Goal: Answer question/provide support

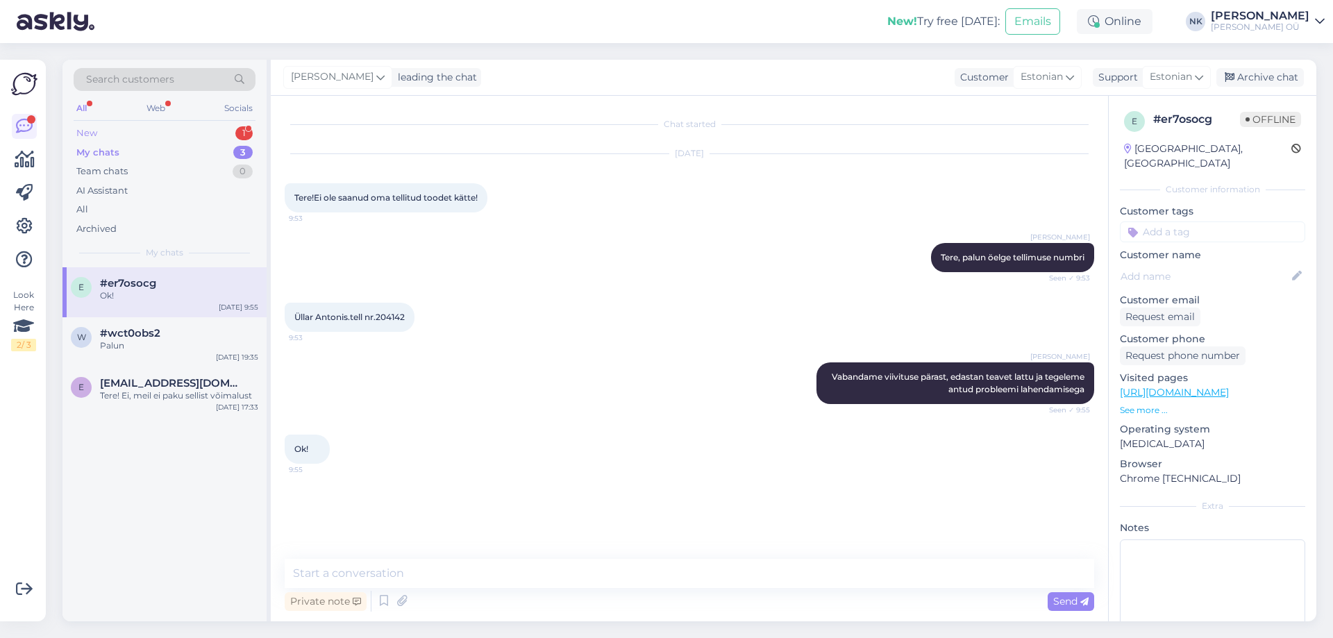
click at [192, 133] on div "New 1" at bounding box center [165, 133] width 182 height 19
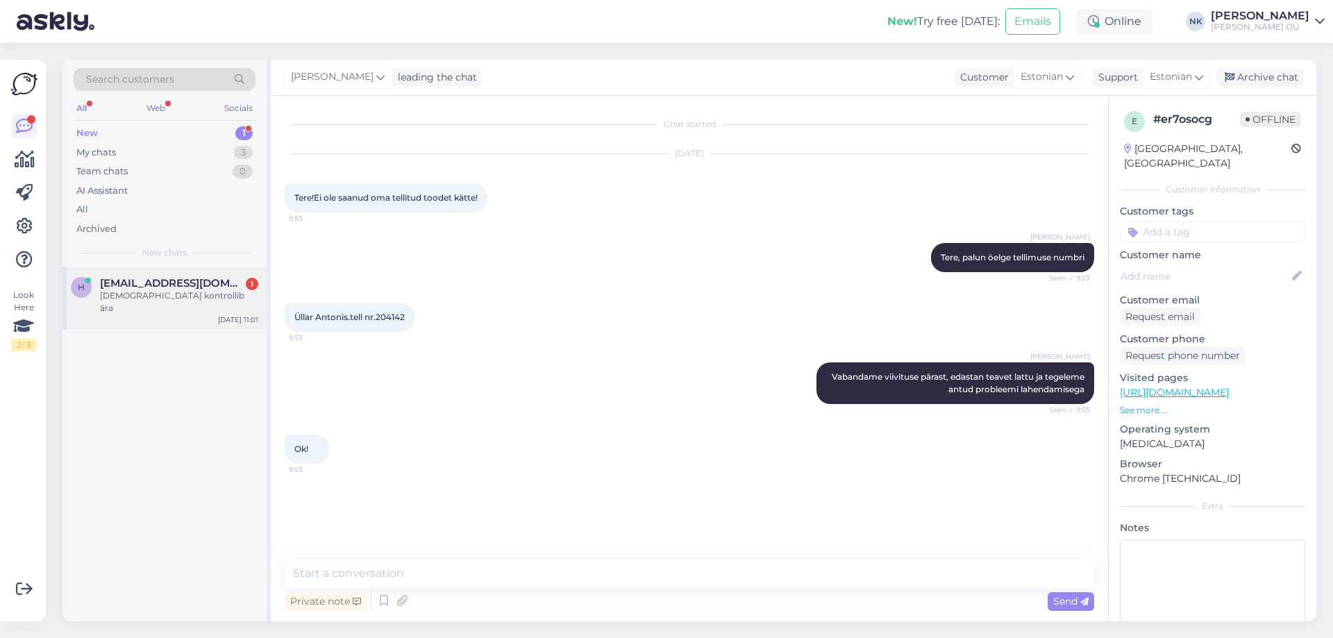
drag, startPoint x: 166, startPoint y: 242, endPoint x: 171, endPoint y: 269, distance: 26.8
click at [166, 243] on div "Search customers All Web Socials New 1 My chats 3 Team chats 0 AI Assistant All…" at bounding box center [164, 164] width 204 height 208
click at [171, 269] on div "h [EMAIL_ADDRESS][DOMAIN_NAME] 1 Raamatupidasin kontrollib ära [DATE] 11:01" at bounding box center [164, 298] width 204 height 62
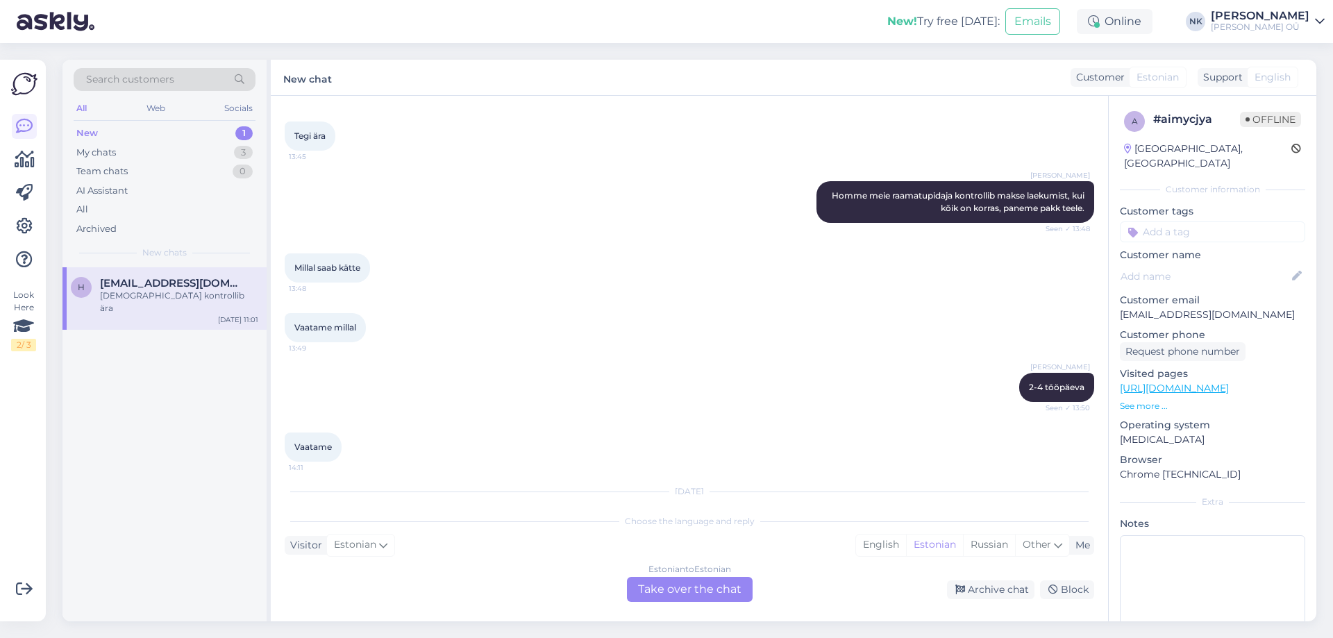
scroll to position [1071, 0]
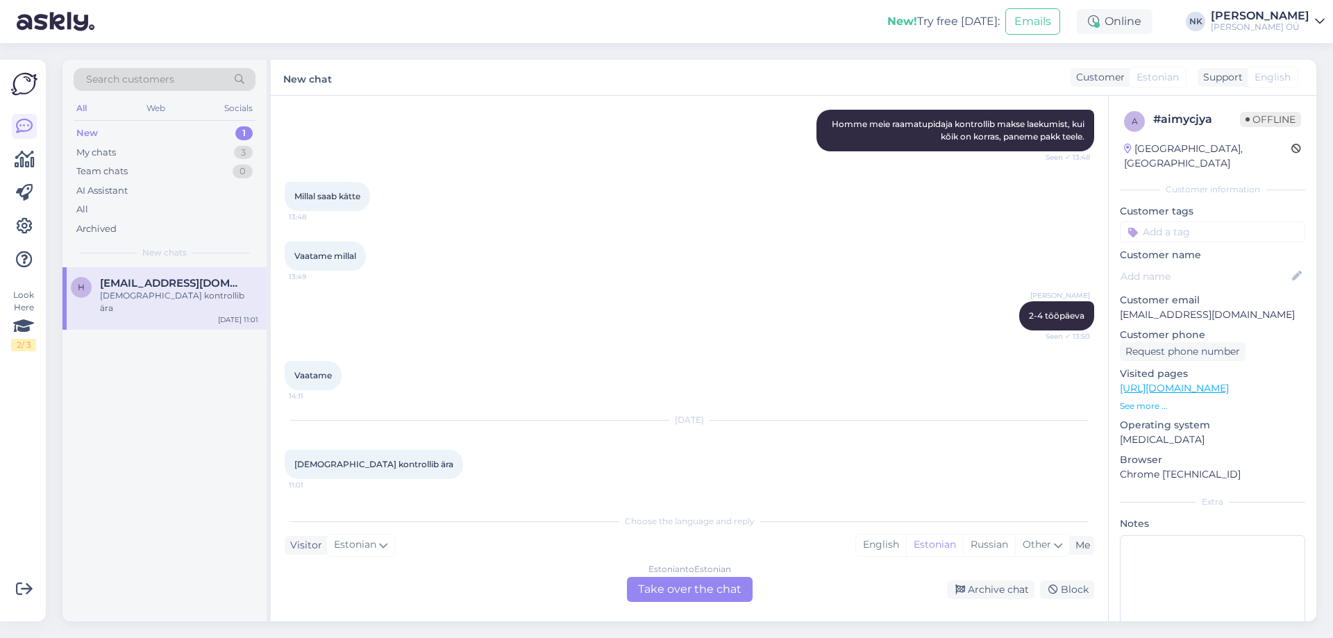
click at [662, 580] on div "Estonian to Estonian Take over the chat" at bounding box center [690, 589] width 126 height 25
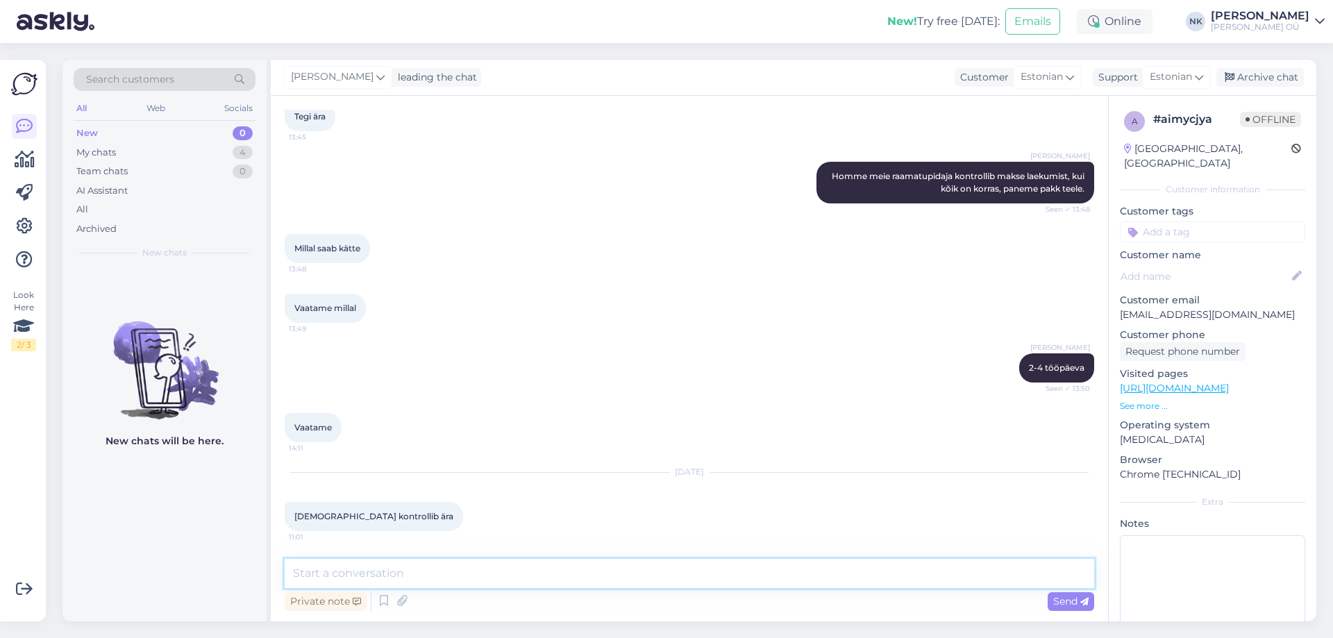
click at [637, 582] on textarea at bounding box center [690, 573] width 810 height 29
type textarea "Tere! Kuidas saan aidata?"
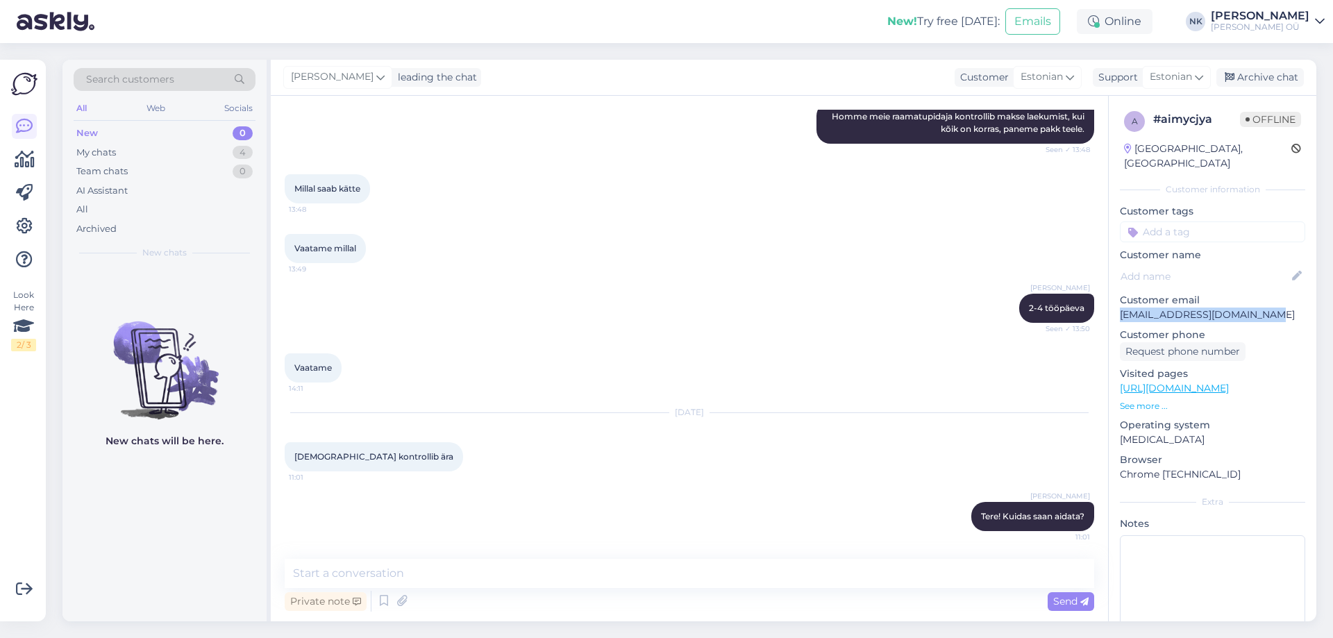
drag, startPoint x: 1273, startPoint y: 301, endPoint x: 1121, endPoint y: 293, distance: 152.3
click at [1121, 308] on p "[EMAIL_ADDRESS][DOMAIN_NAME]" at bounding box center [1212, 315] width 185 height 15
copy p "[EMAIL_ADDRESS][DOMAIN_NAME]"
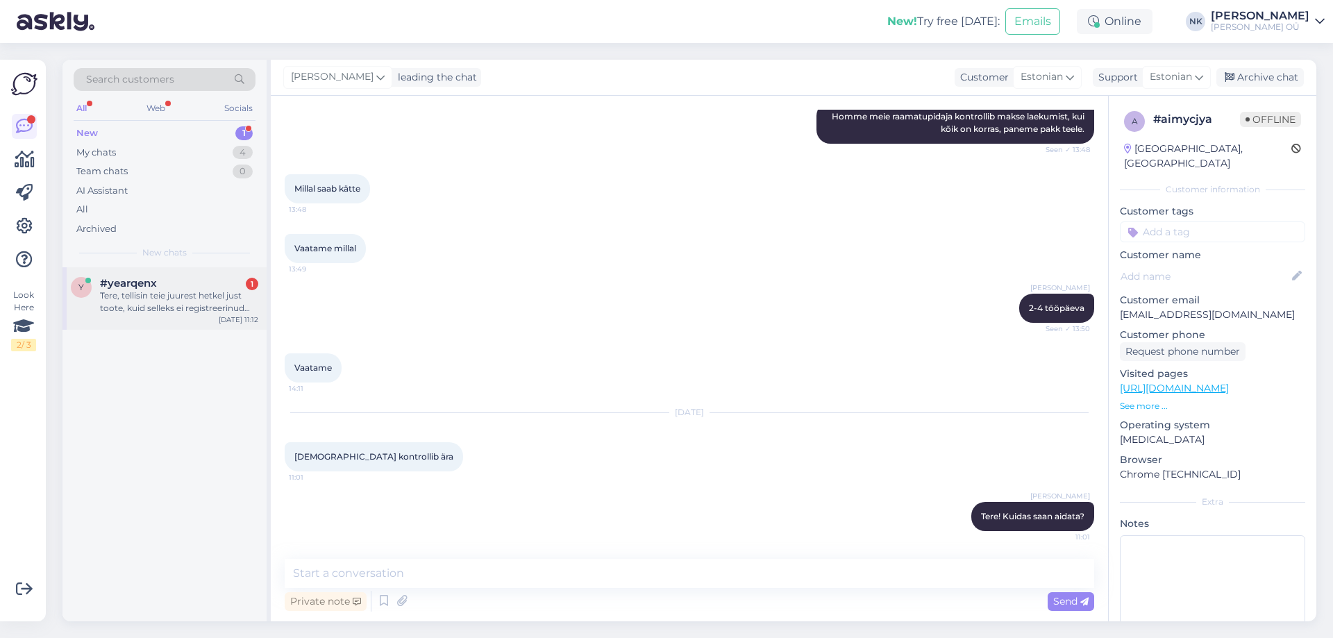
click at [148, 281] on span "#yearqenx" at bounding box center [128, 283] width 57 height 12
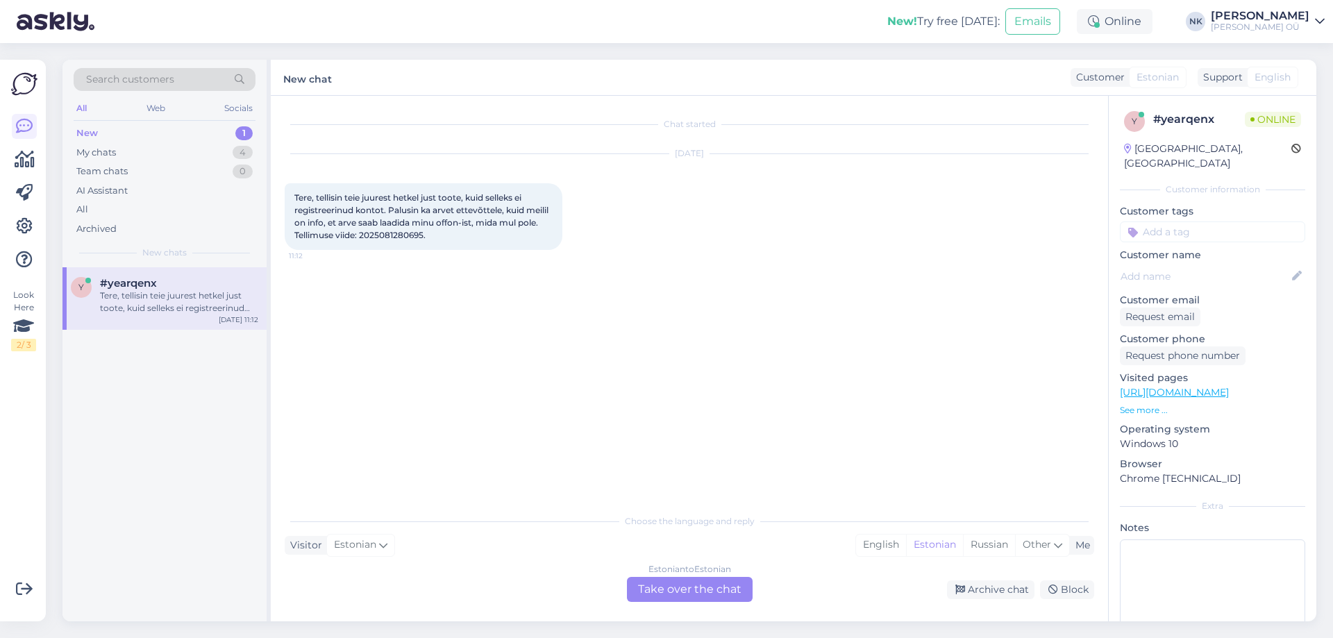
click at [396, 239] on span "Tere, tellisin teie juurest hetkel just toote, kuid selleks ei registreerinud k…" at bounding box center [422, 216] width 256 height 48
copy div "2025081280695. 11:12"
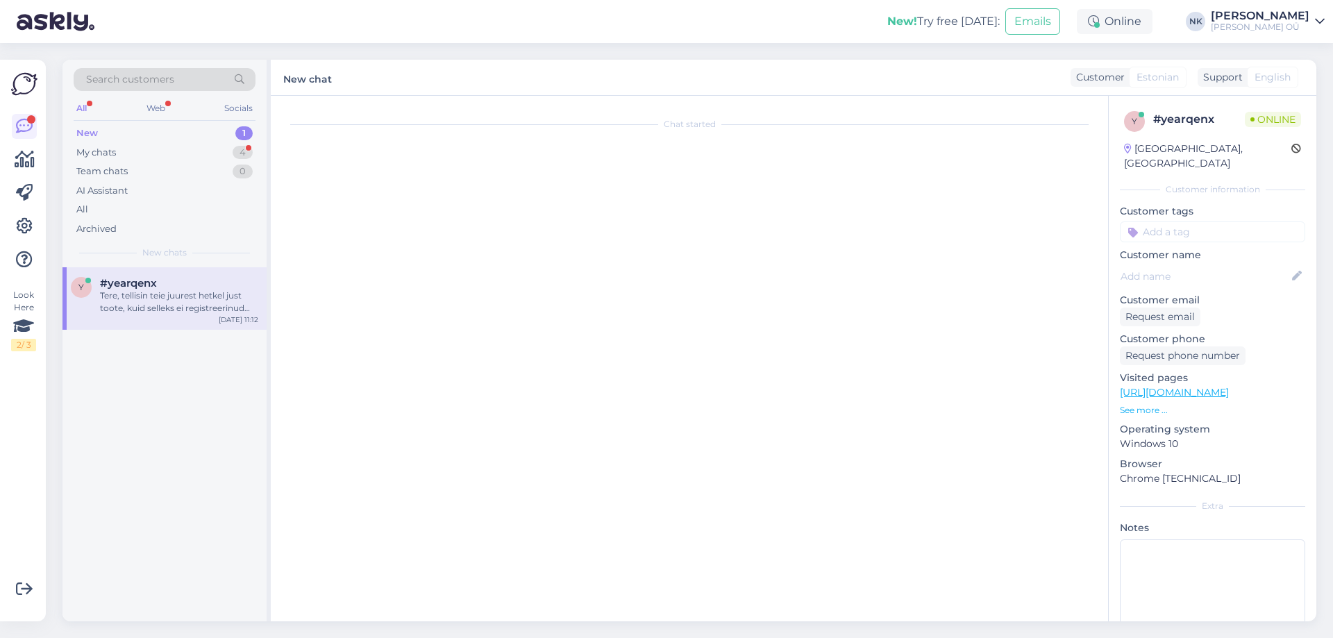
scroll to position [1138, 0]
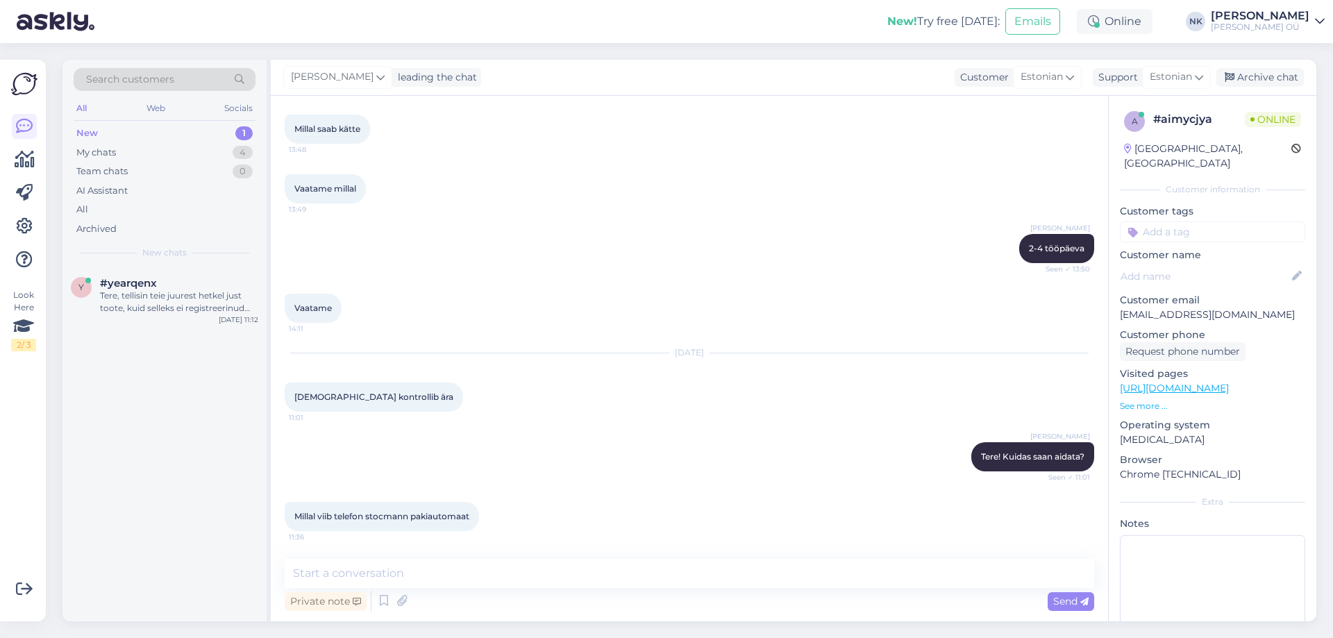
click at [578, 596] on div "Private note Send" at bounding box center [690, 601] width 810 height 26
click at [547, 579] on textarea at bounding box center [690, 573] width 810 height 29
type textarea "Palun öelge tellimuse numbri"
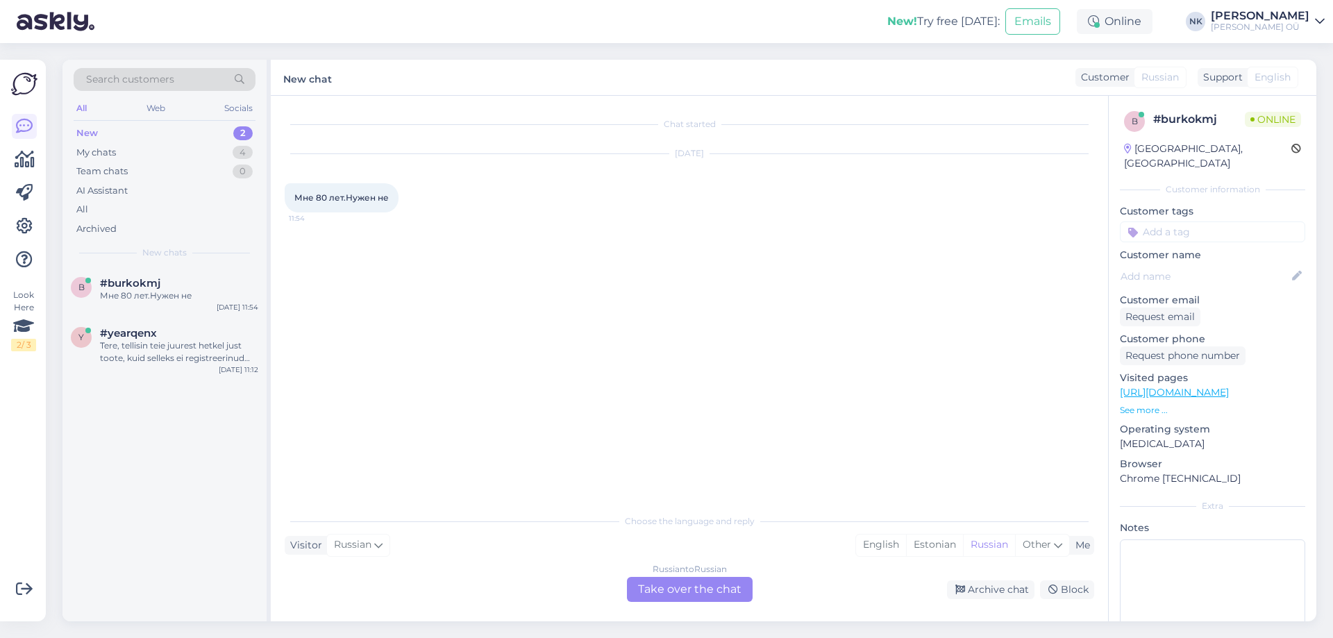
scroll to position [0, 0]
click at [1191, 386] on link "[URL][DOMAIN_NAME]" at bounding box center [1174, 392] width 109 height 12
click at [181, 344] on div "Tere, tellisin teie juurest hetkel just toote, kuid selleks ei registreerinud k…" at bounding box center [179, 352] width 158 height 25
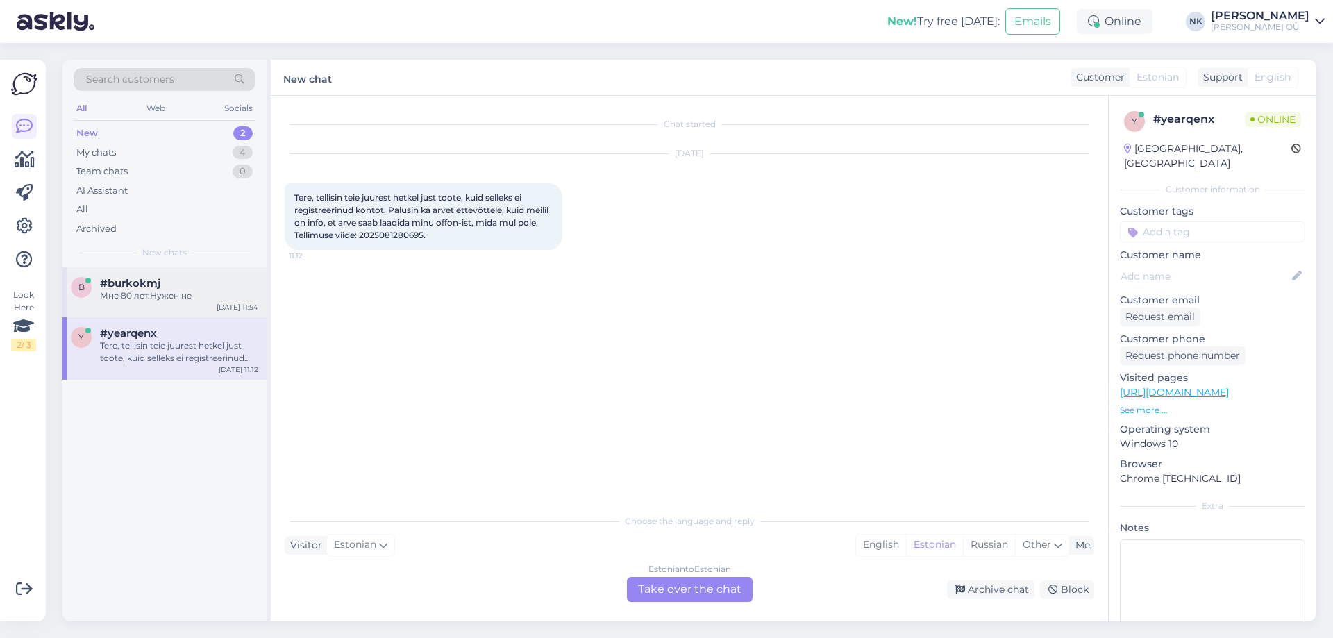
drag, startPoint x: 199, startPoint y: 320, endPoint x: 202, endPoint y: 313, distance: 7.8
click at [200, 319] on div "y #yearqenx Tere, tellisin teie juurest hetkel just toote, kuid selleks ei regi…" at bounding box center [164, 348] width 204 height 62
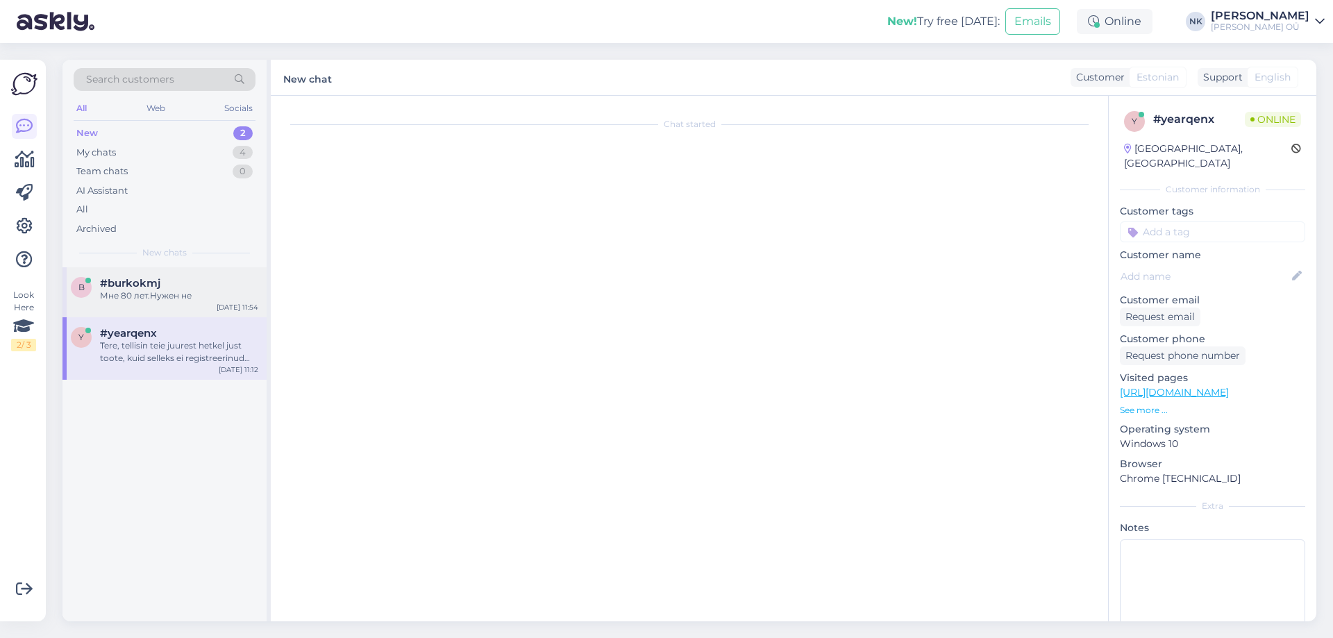
click at [209, 302] on div "b #burkokmj Мне 80 лет.Нужен не [DATE] 11:54" at bounding box center [164, 292] width 204 height 50
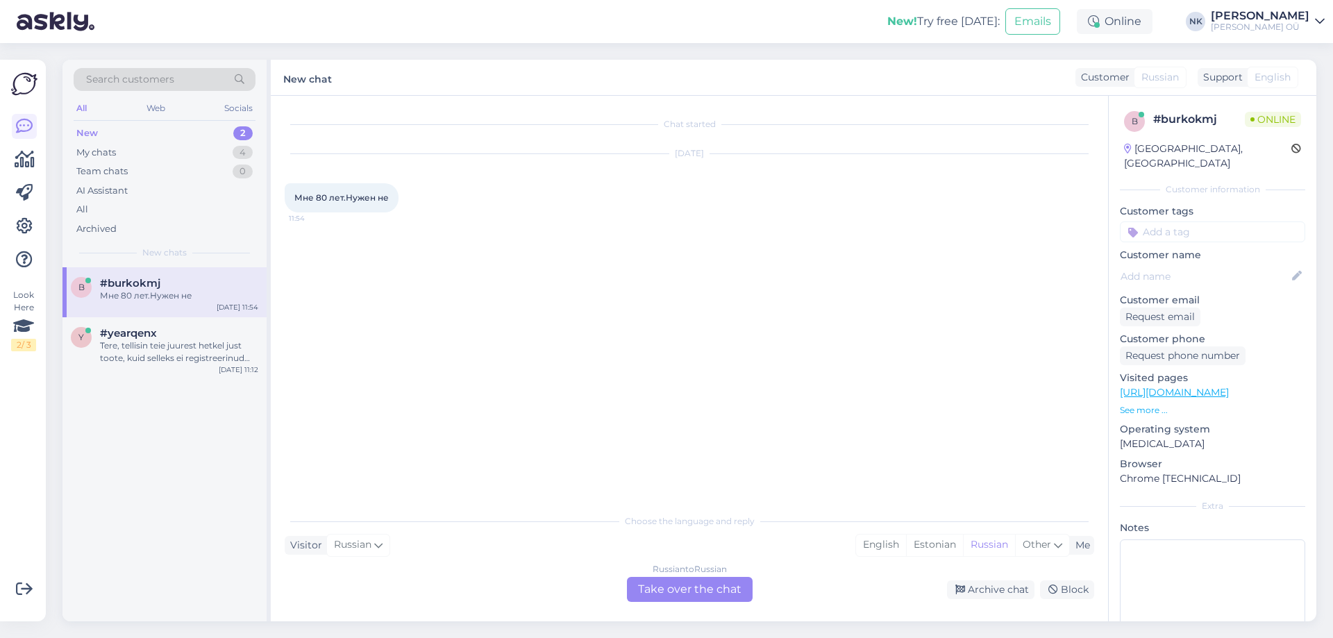
click at [700, 578] on div "Russian to Russian Take over the chat" at bounding box center [690, 589] width 126 height 25
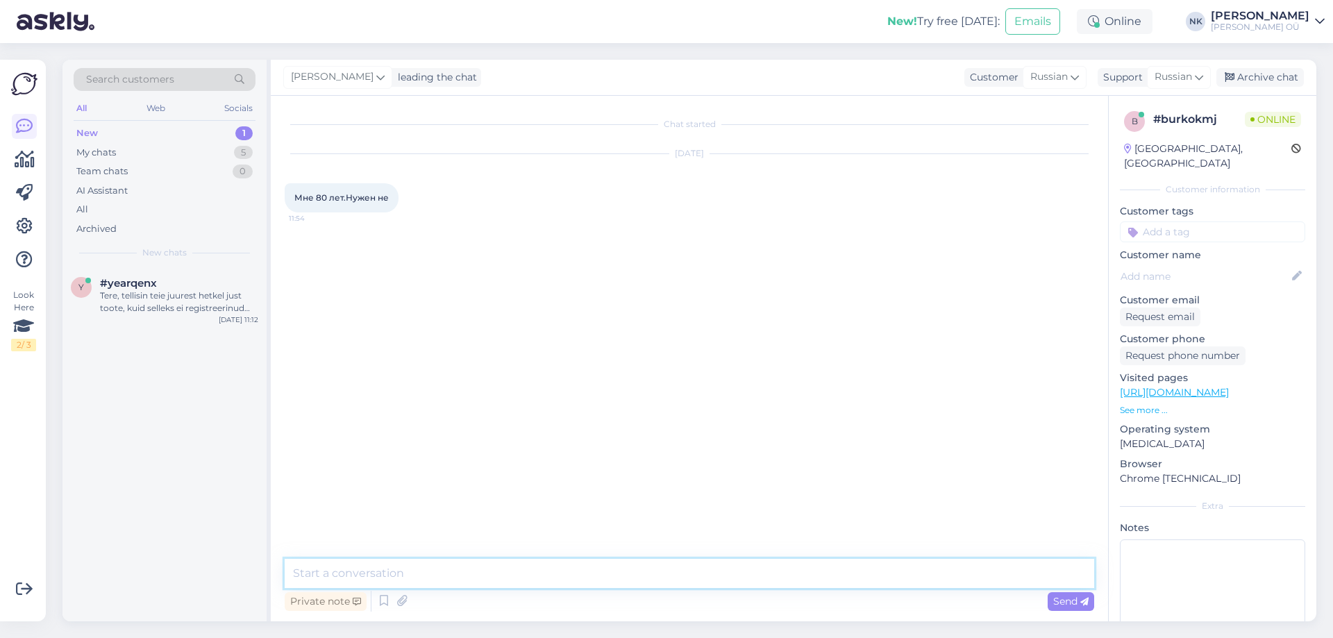
click at [694, 579] on textarea at bounding box center [690, 573] width 810 height 29
type textarea "Здравствуйте! Чем можем помочь?"
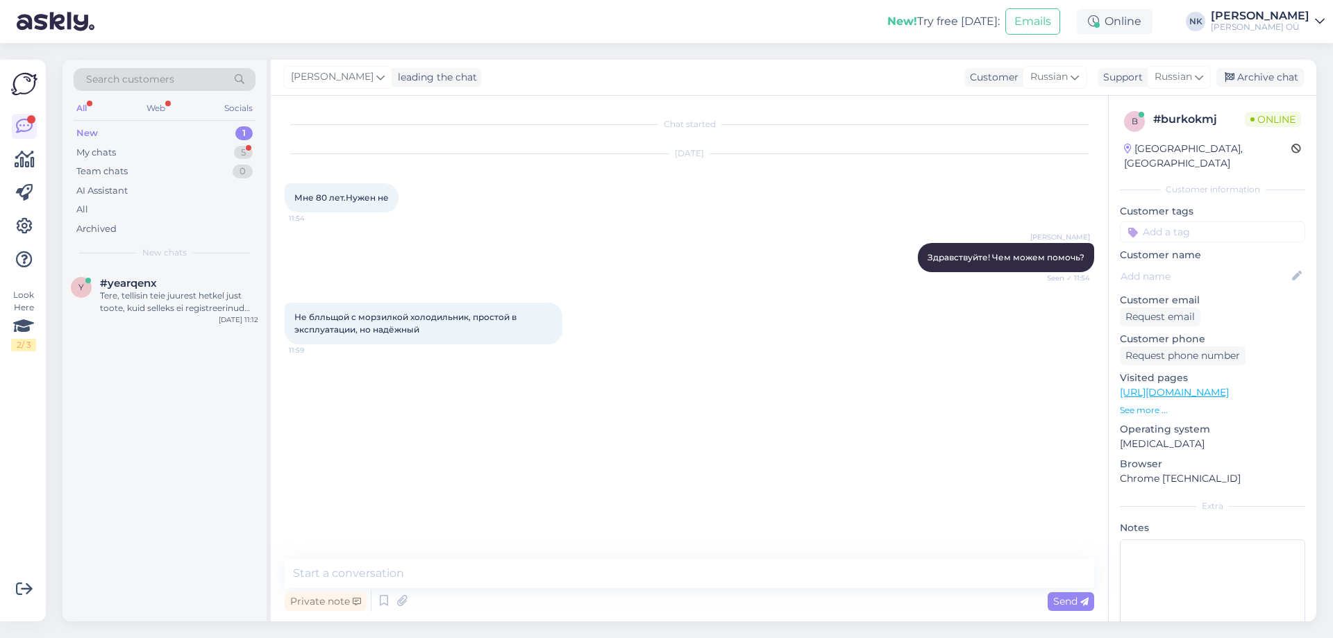
click at [1229, 386] on link "[URL][DOMAIN_NAME]" at bounding box center [1174, 392] width 109 height 12
click at [612, 577] on textarea at bounding box center [690, 573] width 810 height 29
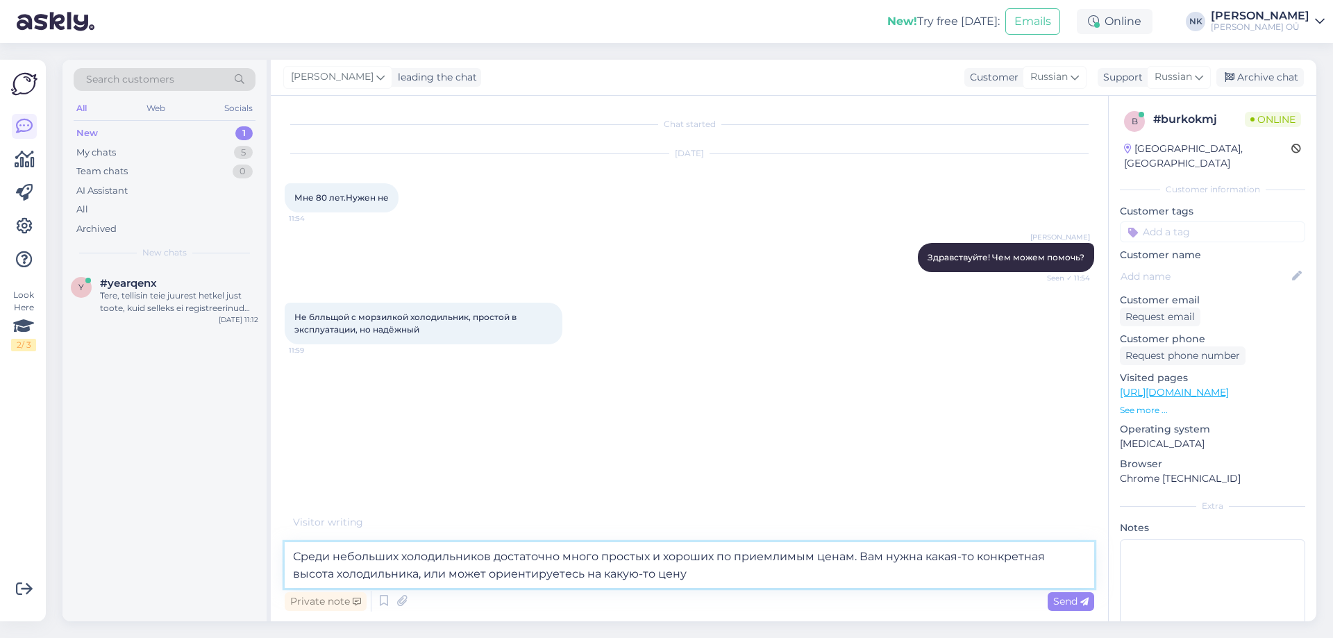
type textarea "Среди небольших холодильников достаточно много простых и хороших по приемлимым …"
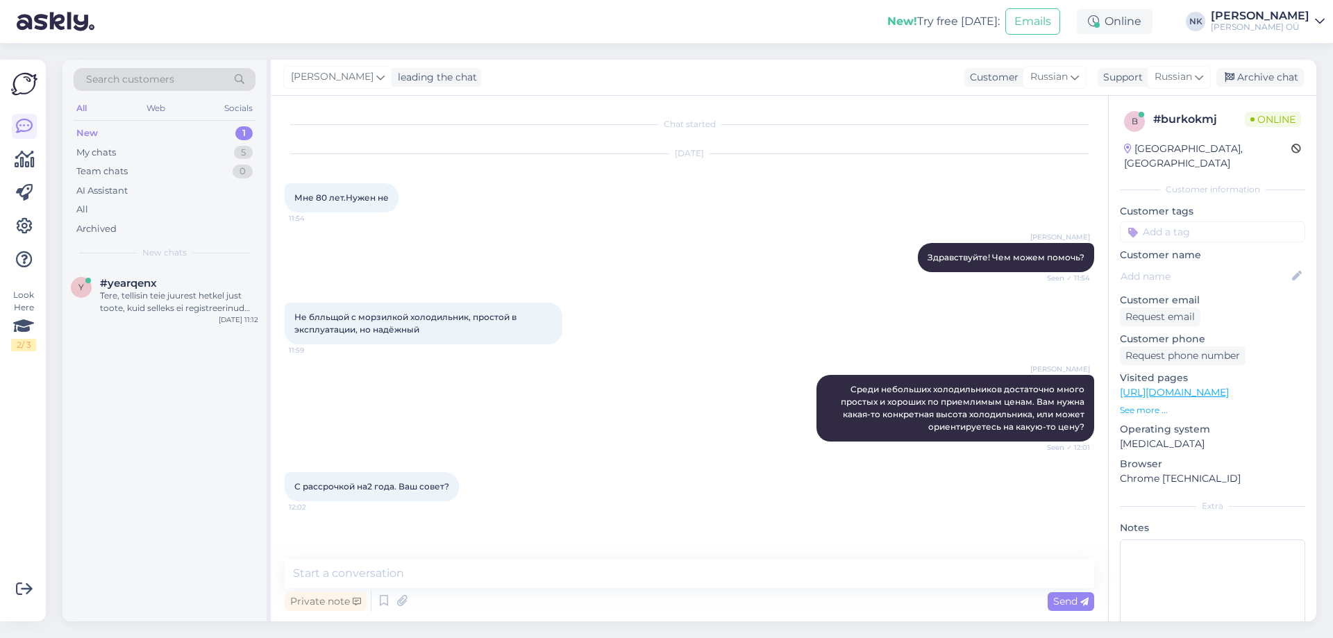
click at [453, 557] on div "Chat started [DATE] Мне 80 лет.Нужен не 11:54 [PERSON_NAME] Здравствуйте! Чем м…" at bounding box center [689, 359] width 837 height 526
click at [553, 518] on div "Chat started [DATE] Мне 80 лет.Нужен не 11:54 [PERSON_NAME] Здравствуйте! Чем м…" at bounding box center [696, 328] width 822 height 437
click at [497, 519] on div "Chat started [DATE] Мне 80 лет.Нужен не 11:54 [PERSON_NAME] Здравствуйте! Чем м…" at bounding box center [696, 328] width 822 height 437
click at [556, 569] on textarea at bounding box center [690, 573] width 810 height 29
paste textarea "Whirlpool W5 721E OX2"
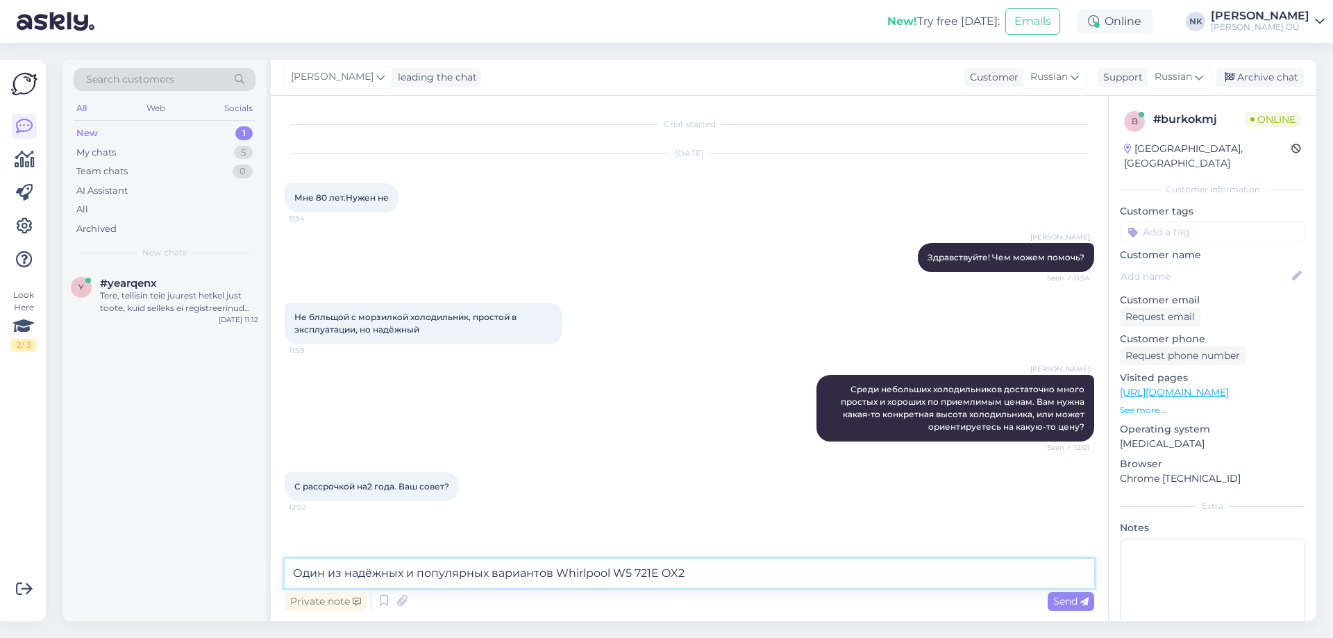
paste textarea "[URL][DOMAIN_NAME]"
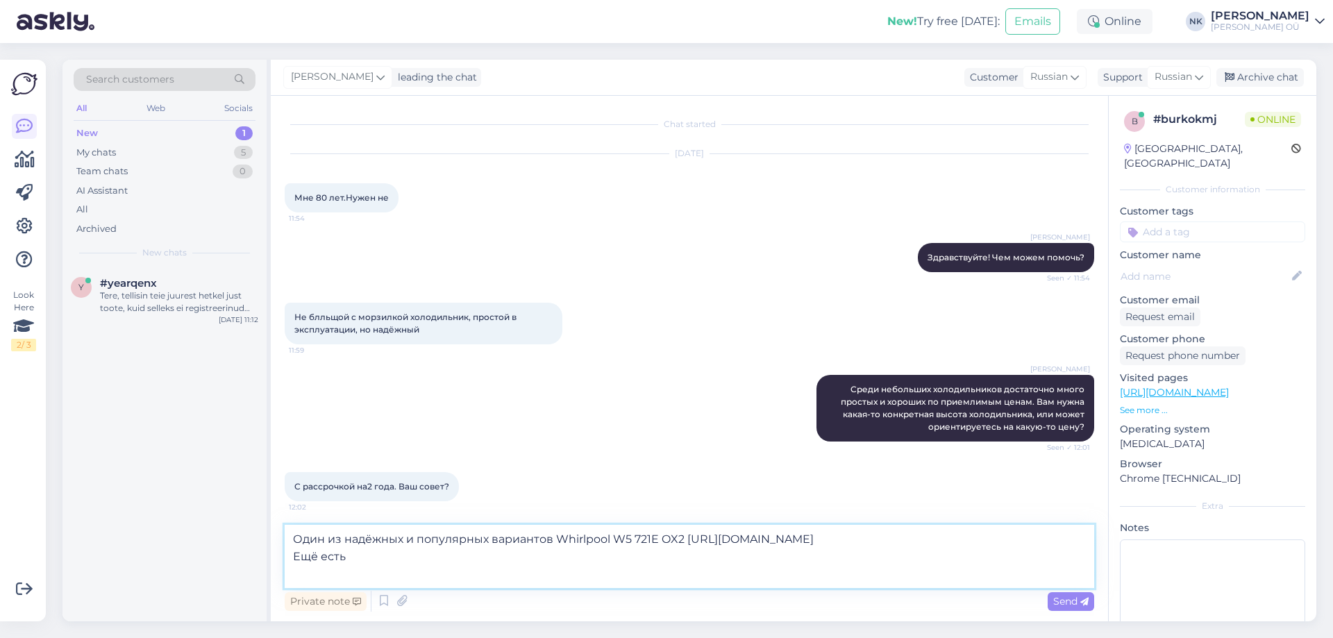
paste textarea "Berk BRC-18551 W"
paste textarea "[URL][DOMAIN_NAME]"
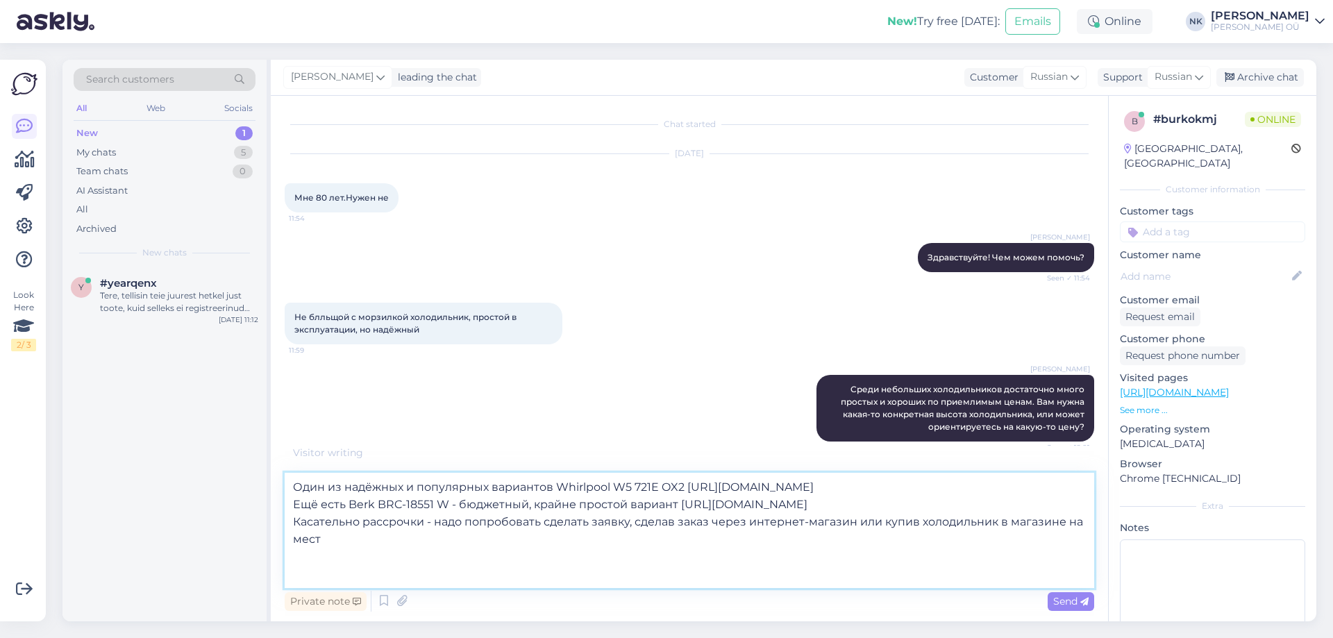
type textarea "Один из надёжных и популярных вариантов Whirlpool W5 721E OX2 [URL][DOMAIN_NAME…"
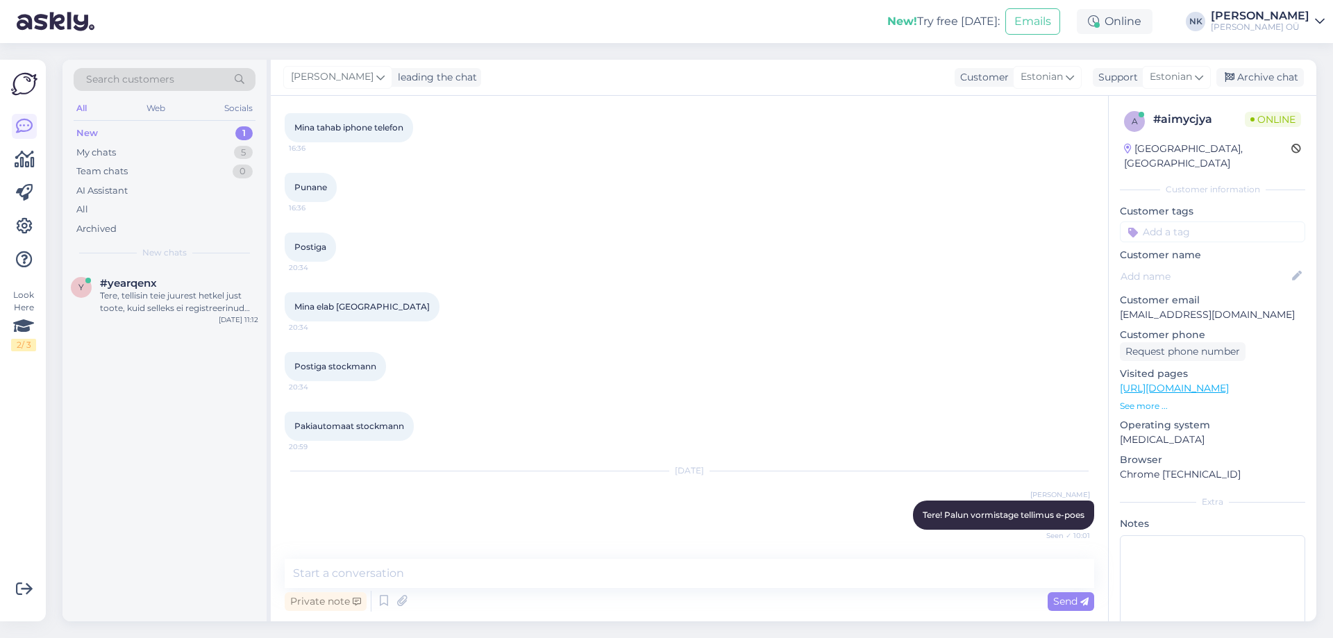
scroll to position [1257, 0]
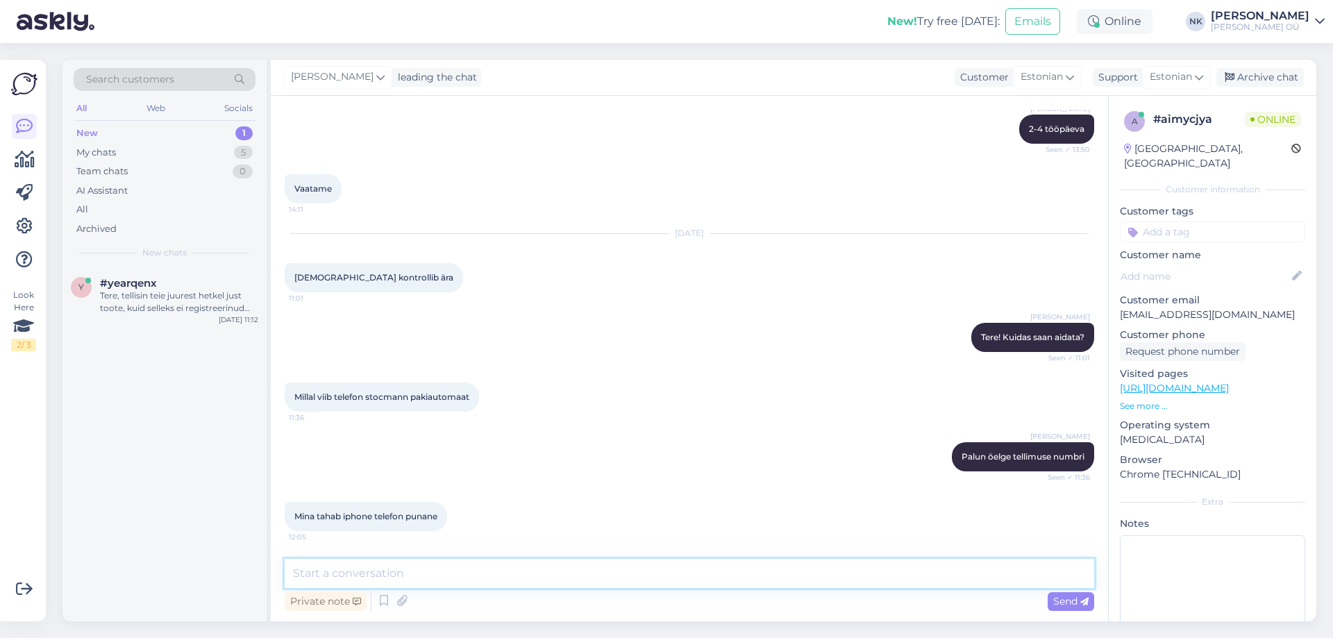
click at [503, 574] on textarea at bounding box center [690, 573] width 810 height 29
click at [460, 576] on textarea at bounding box center [690, 573] width 810 height 29
click at [1191, 382] on link "[URL][DOMAIN_NAME]" at bounding box center [1174, 388] width 109 height 12
click at [483, 582] on textarea at bounding box center [690, 573] width 810 height 29
click at [487, 571] on textarea at bounding box center [690, 573] width 810 height 29
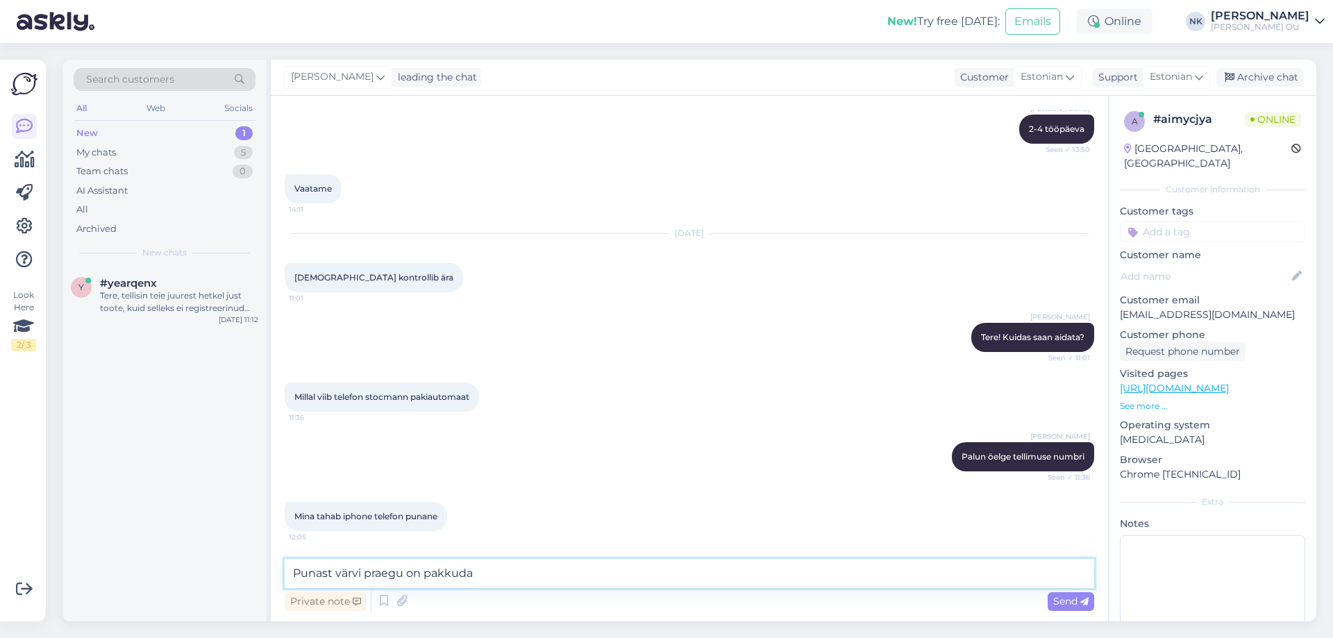
paste textarea "[URL][DOMAIN_NAME]"
click at [474, 575] on textarea "Punast värvi praegu on pakkuda [URL][DOMAIN_NAME]" at bounding box center [690, 573] width 810 height 29
paste textarea "Apple iPhone 14 Plus 512GB"
type textarea "Punast värvi praegu on pakkuda Apple iPhone 14 Plus 512GB [URL][DOMAIN_NAME]"
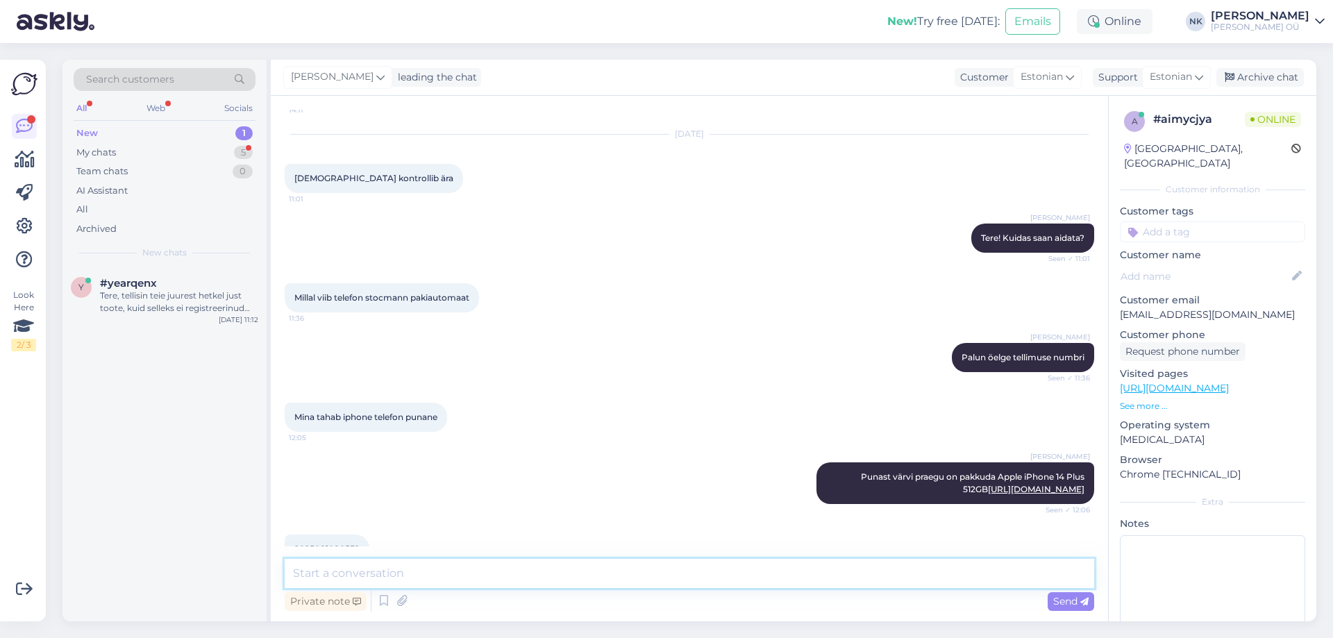
scroll to position [1402, 0]
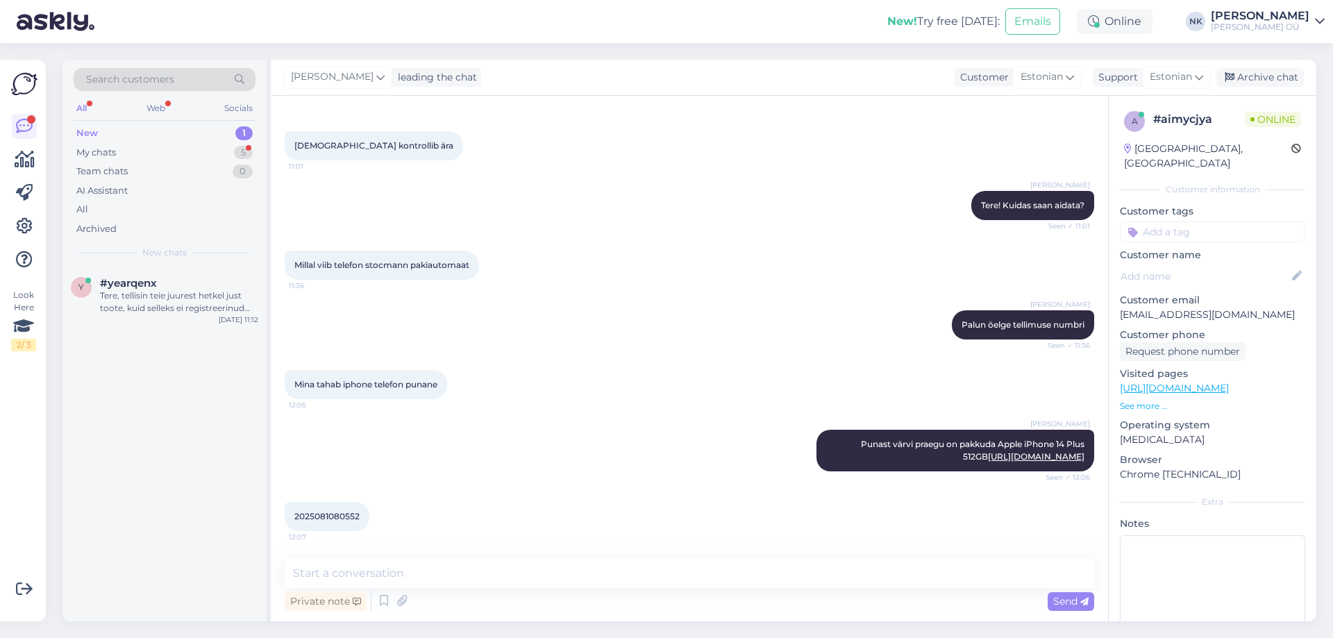
click at [337, 514] on span "2025081080552" at bounding box center [326, 516] width 65 height 10
copy div "2025081080552 12:07"
click at [210, 160] on div "My chats 5" at bounding box center [165, 152] width 182 height 19
click at [209, 147] on div "My chats 5" at bounding box center [165, 152] width 182 height 19
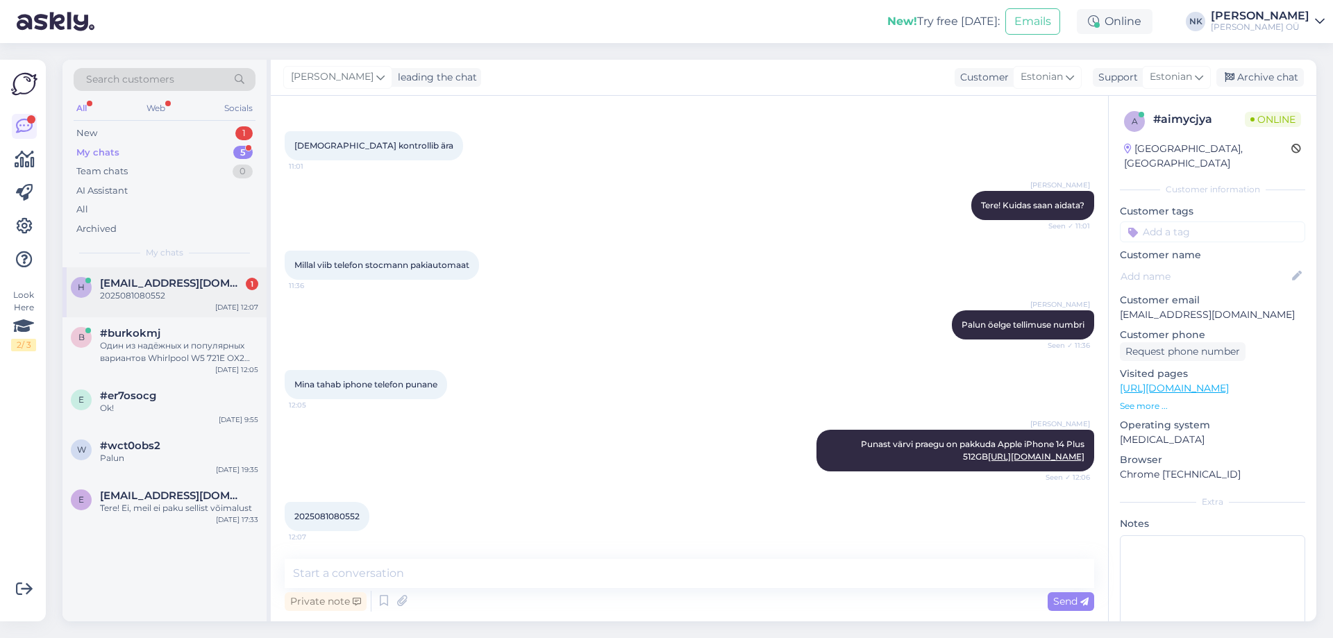
click at [220, 279] on span "[EMAIL_ADDRESS][DOMAIN_NAME]" at bounding box center [172, 283] width 144 height 12
click at [617, 571] on textarea at bounding box center [690, 573] width 810 height 29
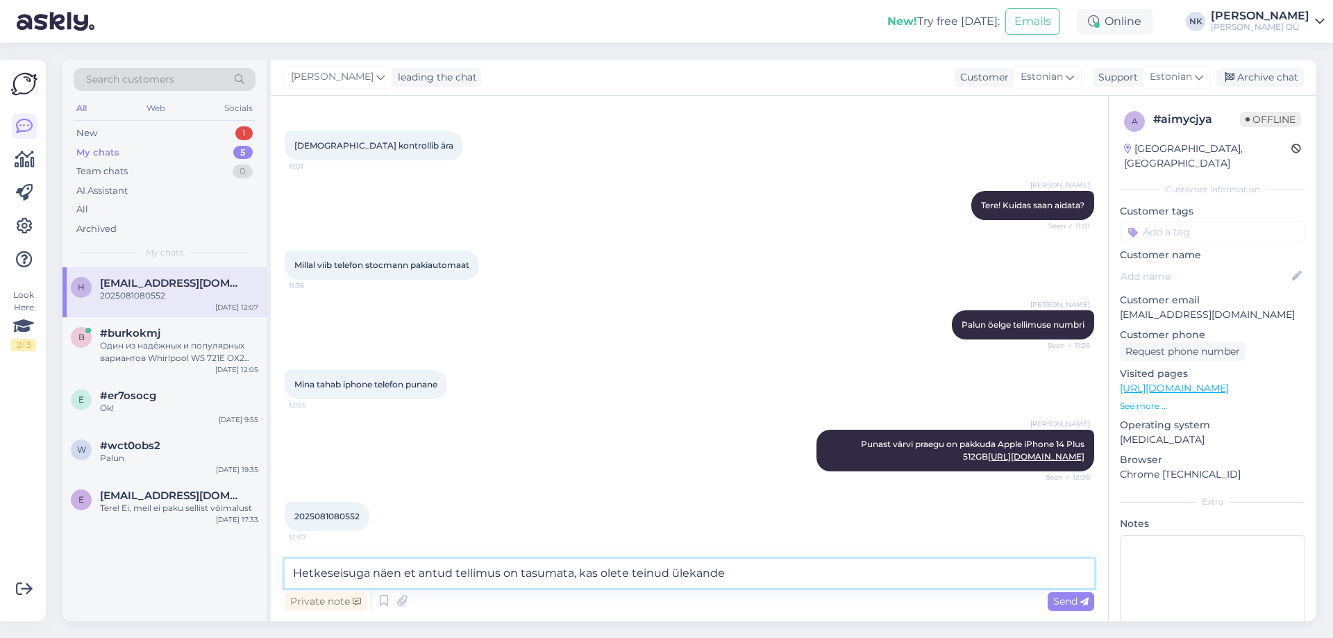
type textarea "Hetkeseisuga näen et antud tellimus on tasumata, kas olete teinud ülekande?"
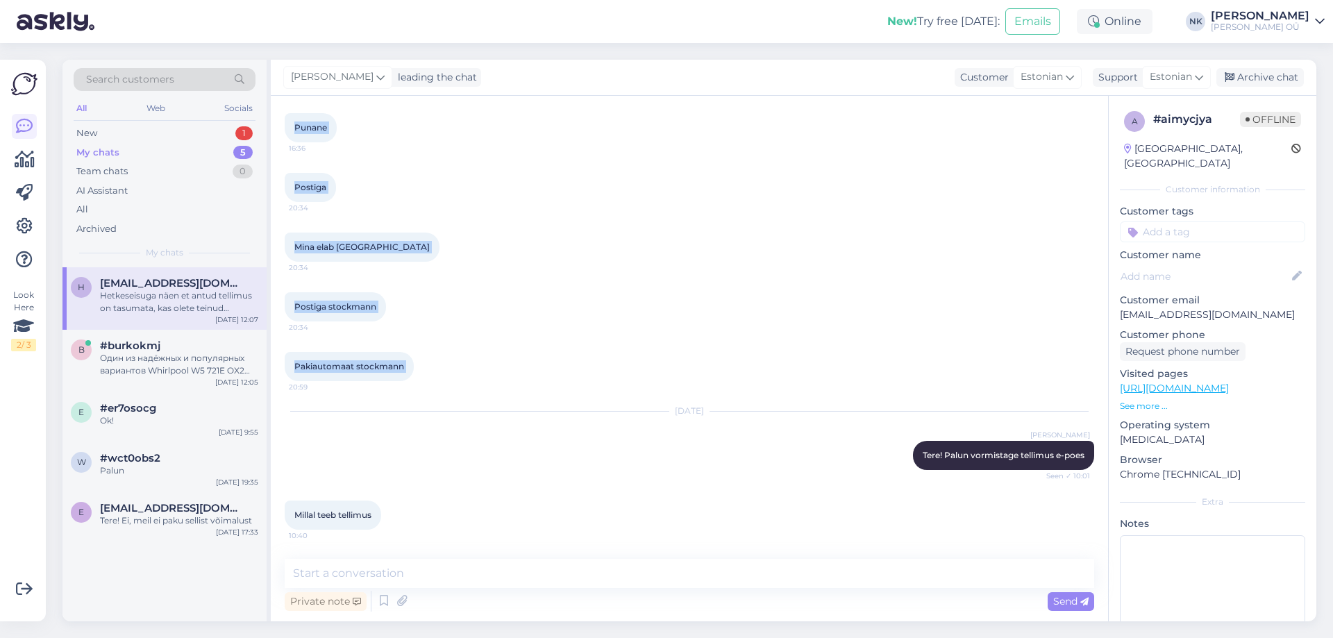
scroll to position [208, 0]
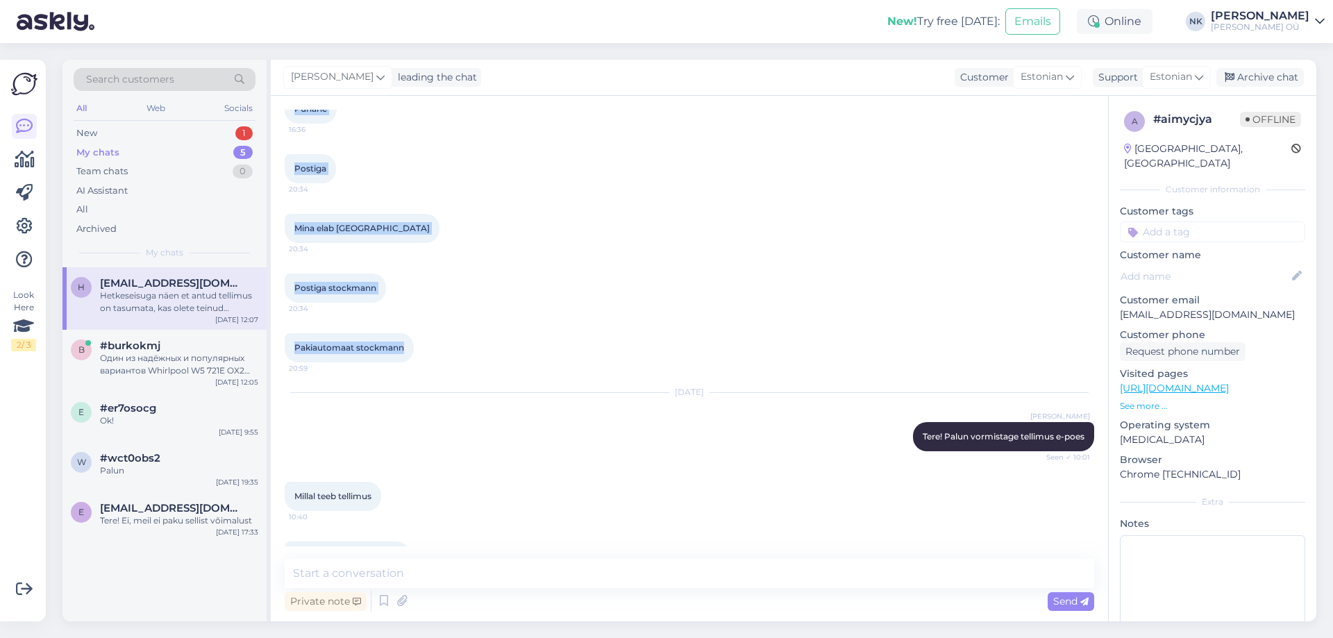
drag, startPoint x: 295, startPoint y: 198, endPoint x: 597, endPoint y: 374, distance: 349.4
click at [597, 374] on div "Chat started [DATE] Telefon 16:35 Mina tahab iphone telefon 16:36 Punane 16:36 …" at bounding box center [696, 328] width 822 height 437
copy div "Telefon 16:35 Mina tahab iphone telefon 16:36 Punane 16:36 Postiga 20:34 Mina e…"
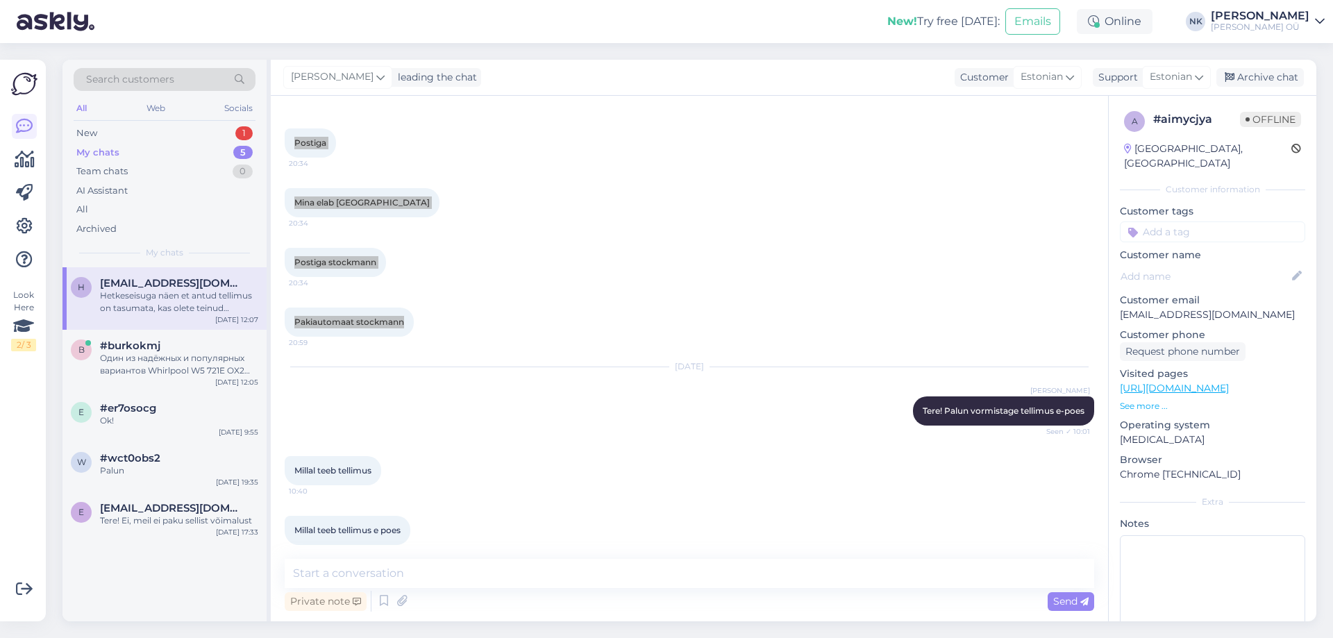
scroll to position [278, 0]
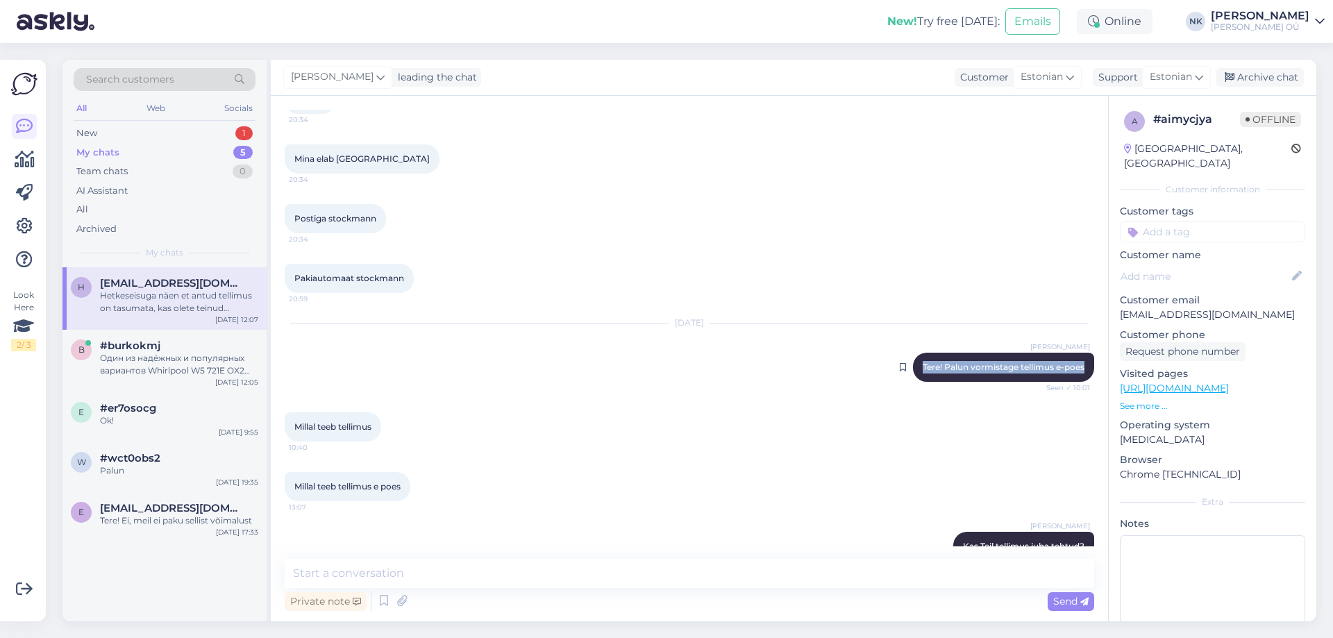
drag, startPoint x: 907, startPoint y: 366, endPoint x: 1078, endPoint y: 368, distance: 170.1
click at [1078, 368] on div "[PERSON_NAME] Tere! Palun vormistage tellimus e-poes Seen ✓ 10:01" at bounding box center [1003, 367] width 181 height 29
copy span "Tere! Palun vormistage tellimus e-poes"
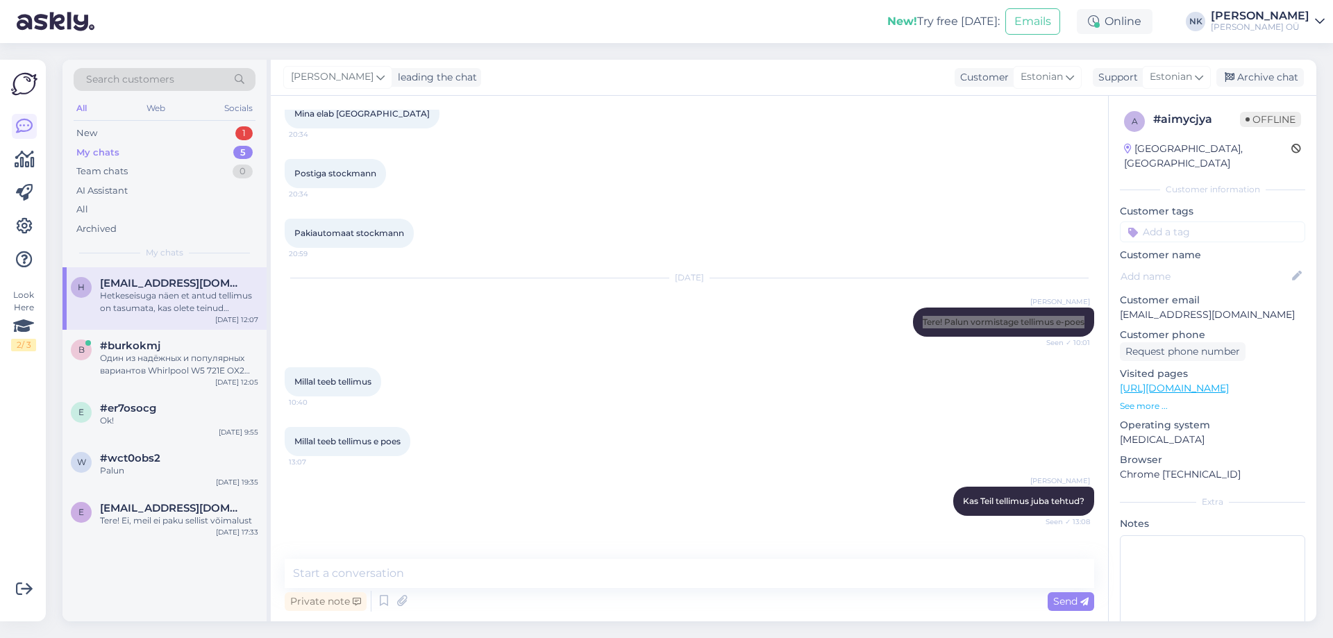
scroll to position [347, 0]
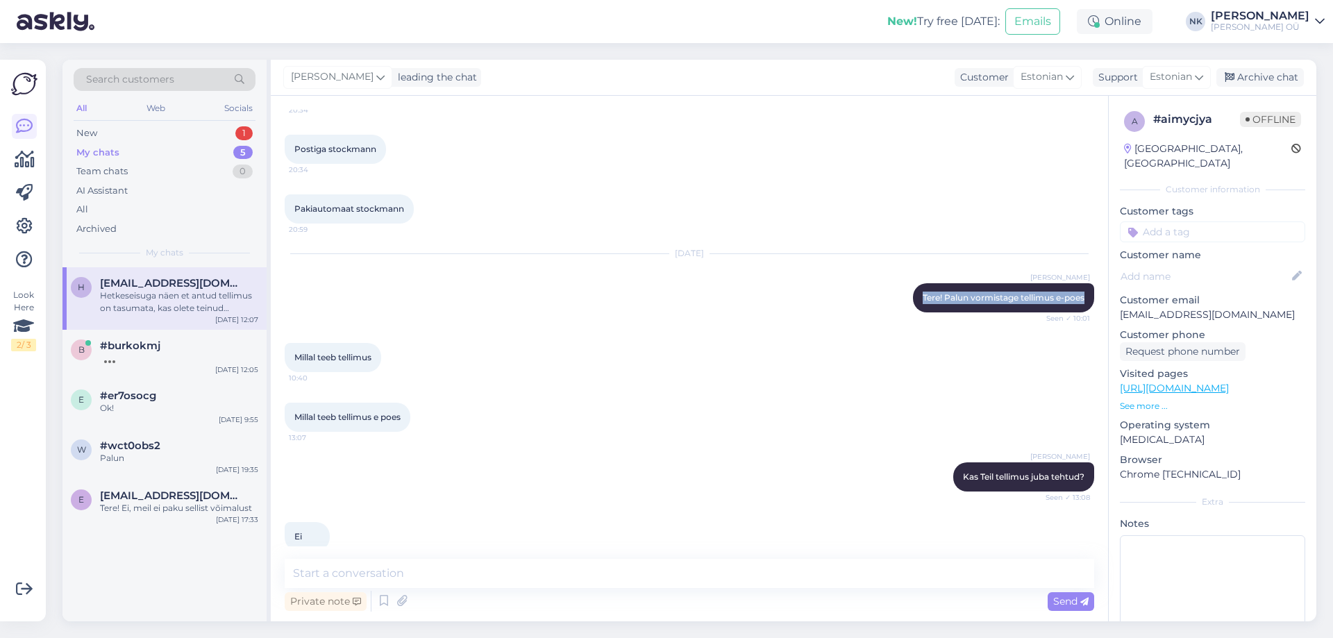
drag, startPoint x: 378, startPoint y: 357, endPoint x: 294, endPoint y: 361, distance: 83.4
click at [294, 361] on div "Millal teeb tellimus 10:40" at bounding box center [333, 357] width 97 height 29
copy span "Millal teeb tellimus"
drag, startPoint x: 292, startPoint y: 413, endPoint x: 6, endPoint y: 483, distance: 295.0
click at [410, 403] on div "Millal teeb tellimus e [PERSON_NAME] 13:07" at bounding box center [348, 417] width 126 height 29
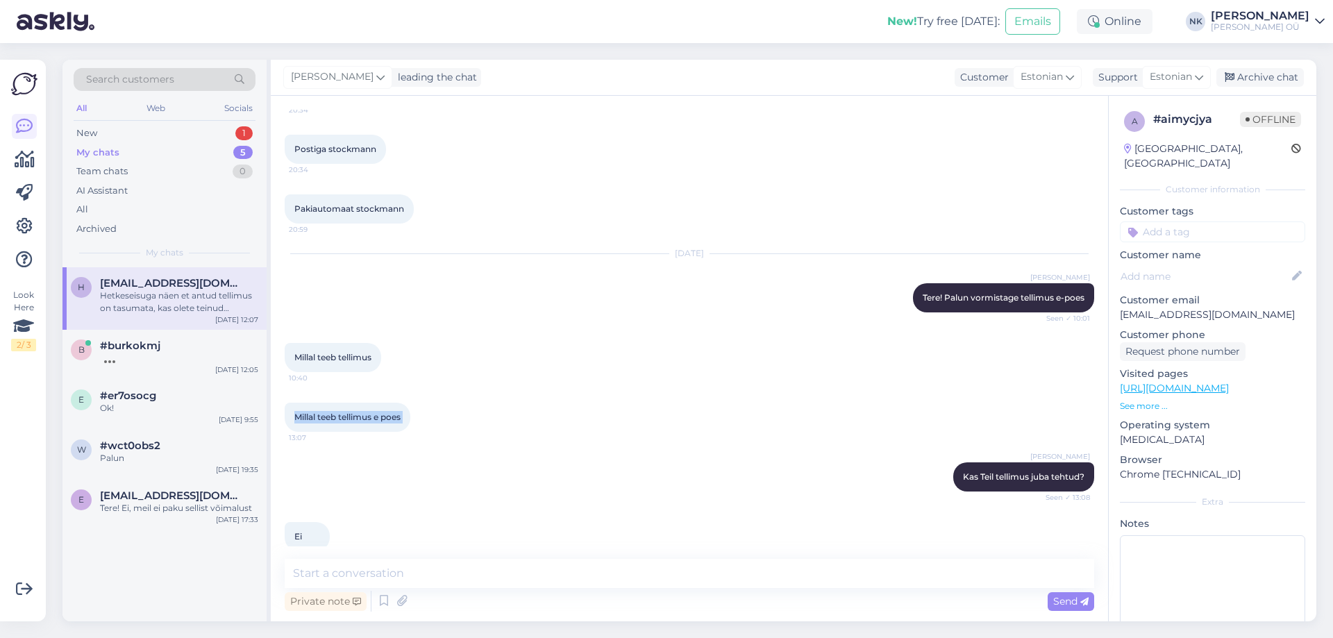
copy div "Millal teeb tellimus e [PERSON_NAME] 13:07"
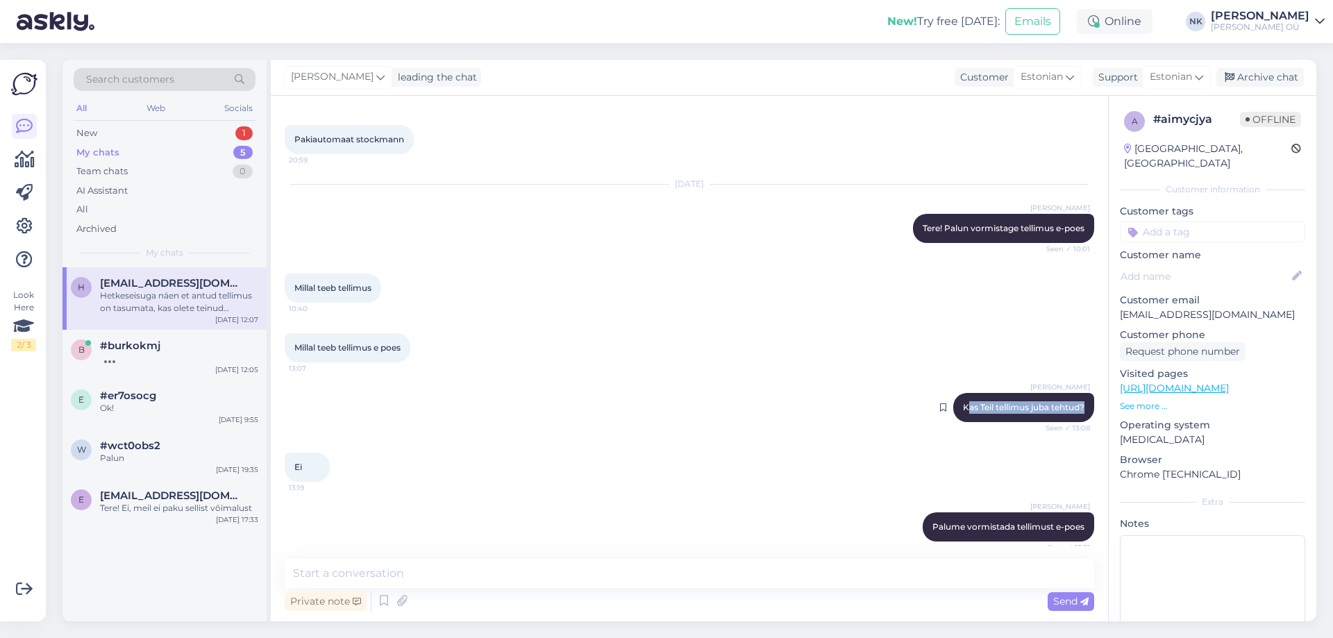
drag, startPoint x: 953, startPoint y: 401, endPoint x: 1078, endPoint y: 406, distance: 125.1
click at [1078, 406] on div "[PERSON_NAME] Kas Teil tellimus juba tehtud? Seen ✓ 13:08" at bounding box center [1023, 407] width 141 height 29
copy span "as Teil tellimus juba tehtud?"
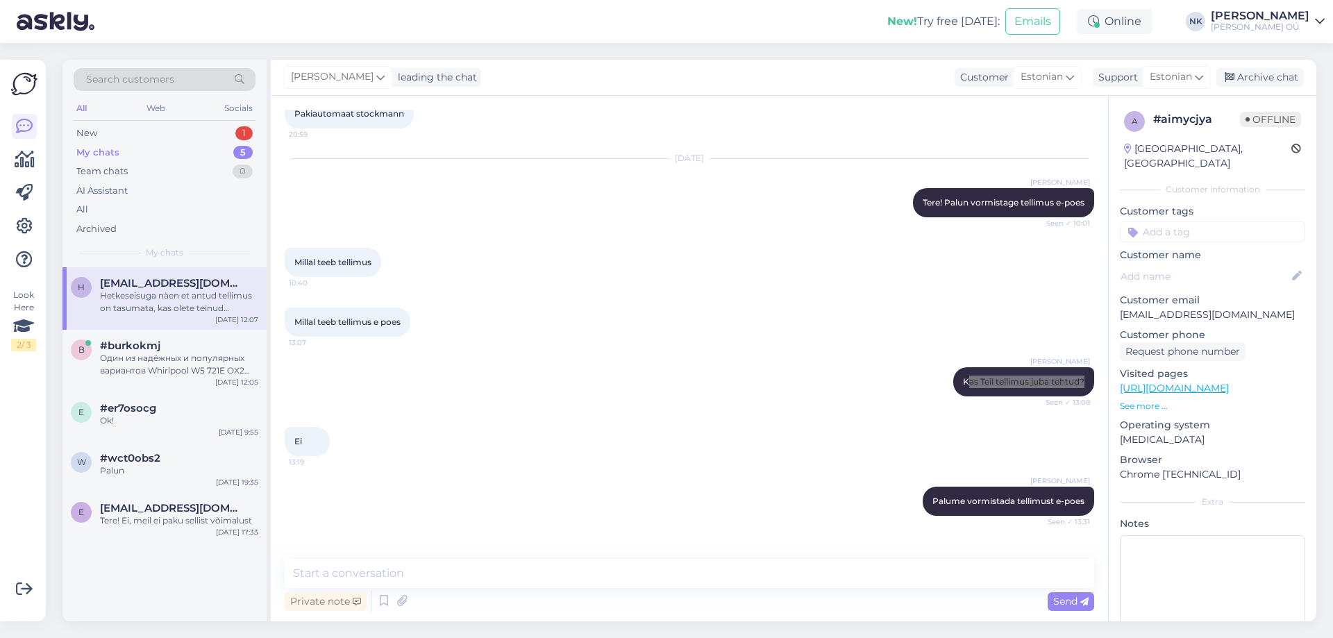
scroll to position [486, 0]
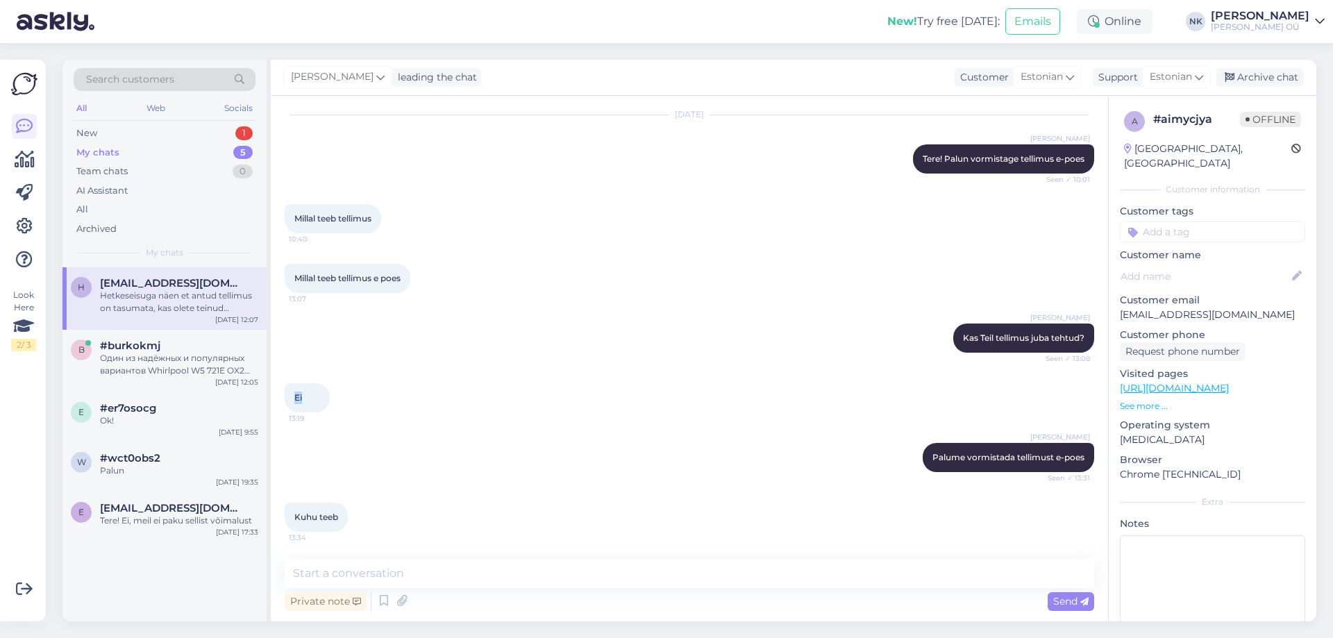
drag, startPoint x: 299, startPoint y: 392, endPoint x: 286, endPoint y: 392, distance: 13.2
click at [286, 392] on div "[DEMOGRAPHIC_DATA]" at bounding box center [307, 397] width 45 height 29
copy span "Ei"
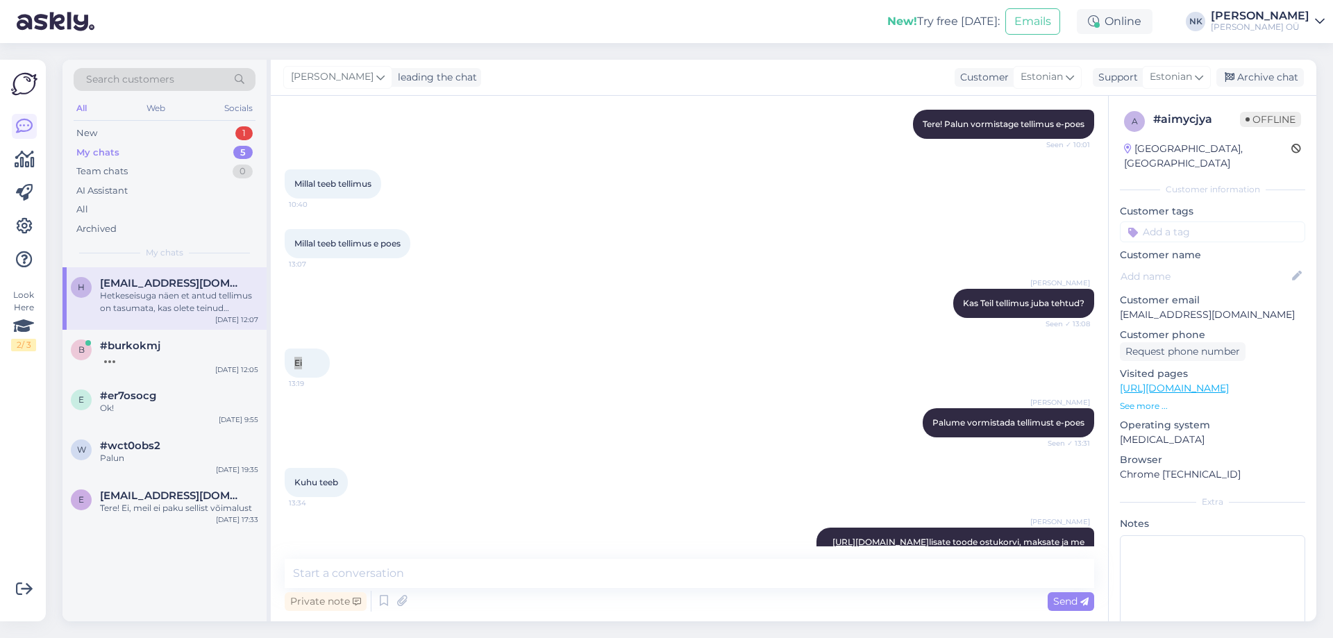
scroll to position [555, 0]
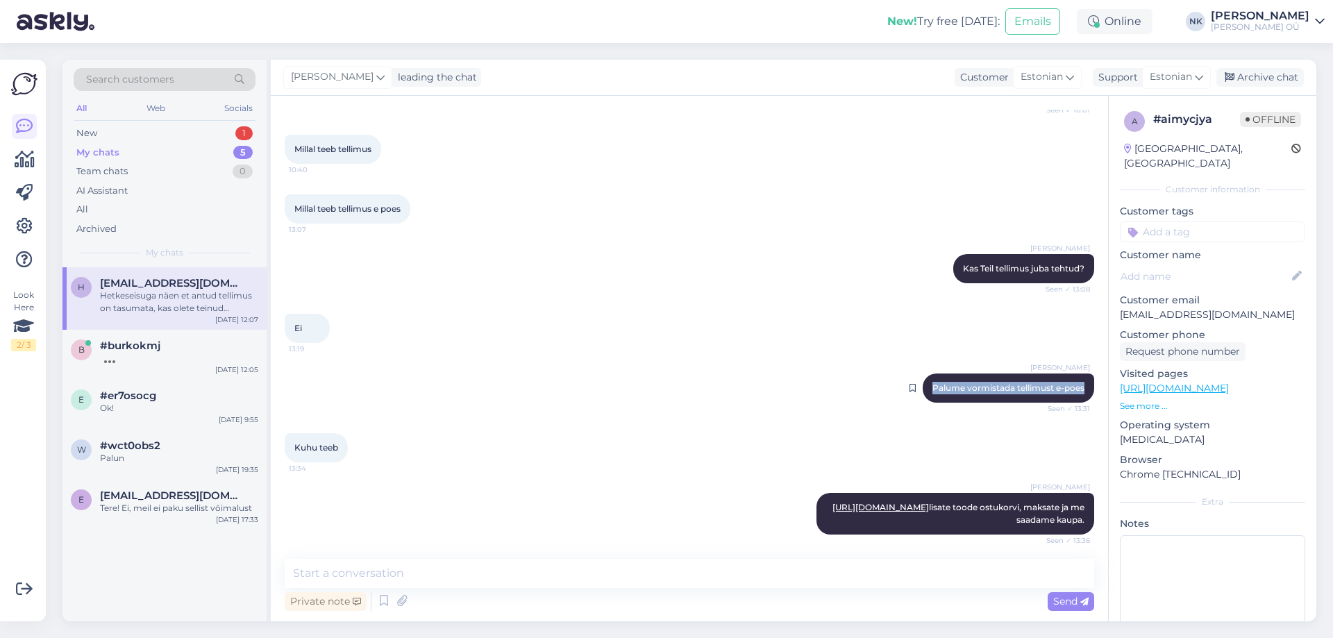
drag, startPoint x: 919, startPoint y: 384, endPoint x: 1073, endPoint y: 393, distance: 154.4
click at [1073, 393] on div "[PERSON_NAME] Palume vormistada tellimust e-poes Seen ✓ 13:31" at bounding box center [1008, 388] width 171 height 29
copy span "Palume vormistada tellimust e-poes"
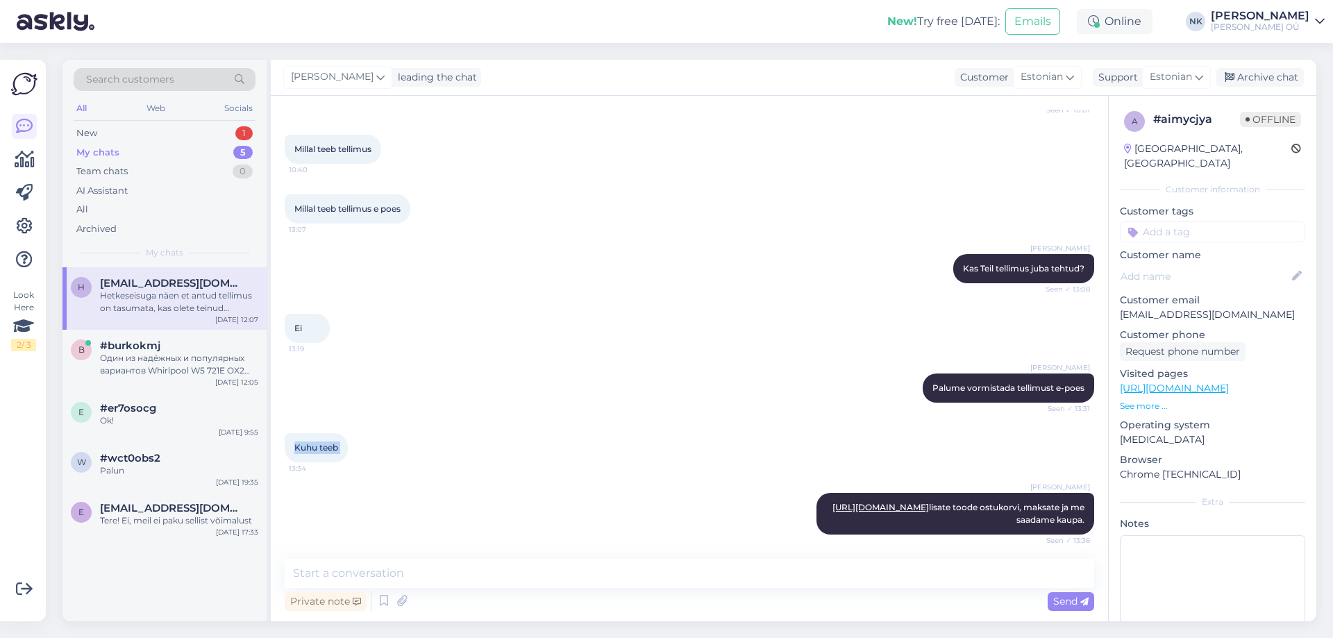
drag, startPoint x: 294, startPoint y: 445, endPoint x: 349, endPoint y: 446, distance: 54.2
click at [348, 446] on div "Kuhu teeb 13:34" at bounding box center [316, 447] width 63 height 29
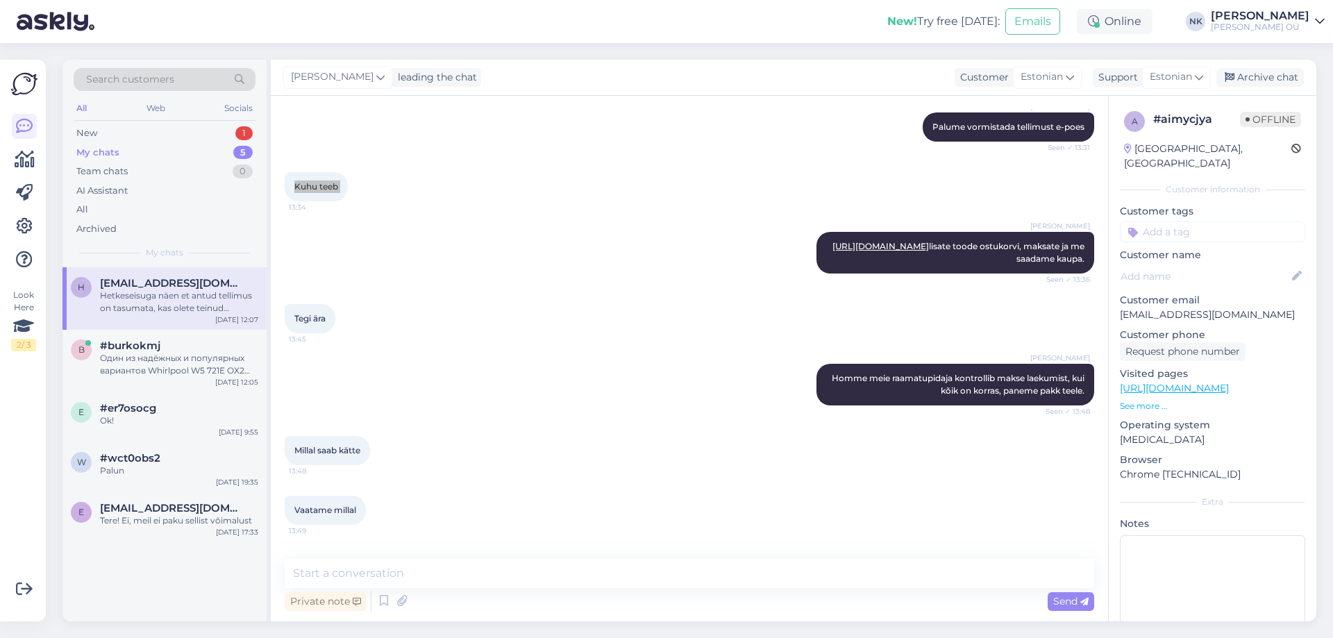
scroll to position [833, 0]
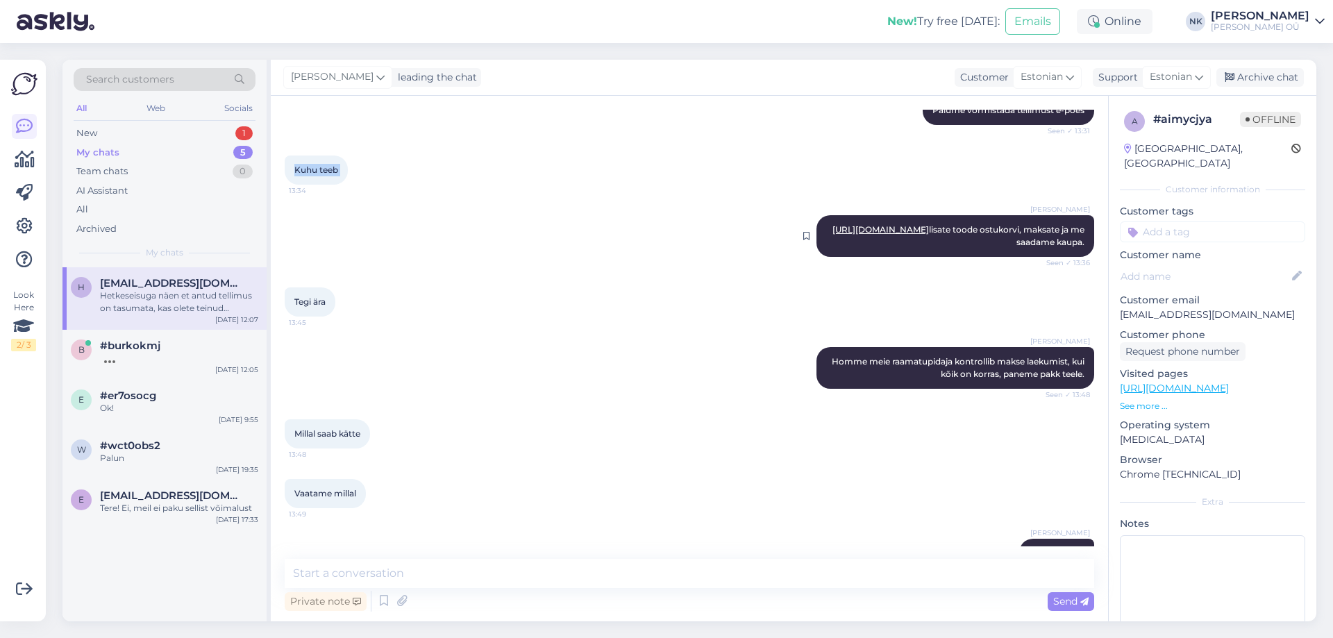
drag, startPoint x: 1073, startPoint y: 242, endPoint x: 830, endPoint y: 224, distance: 244.4
click at [830, 224] on div "[PERSON_NAME] [URL][DOMAIN_NAME] lisate toode ostukorvi, maksate ja me saadame …" at bounding box center [956, 236] width 278 height 42
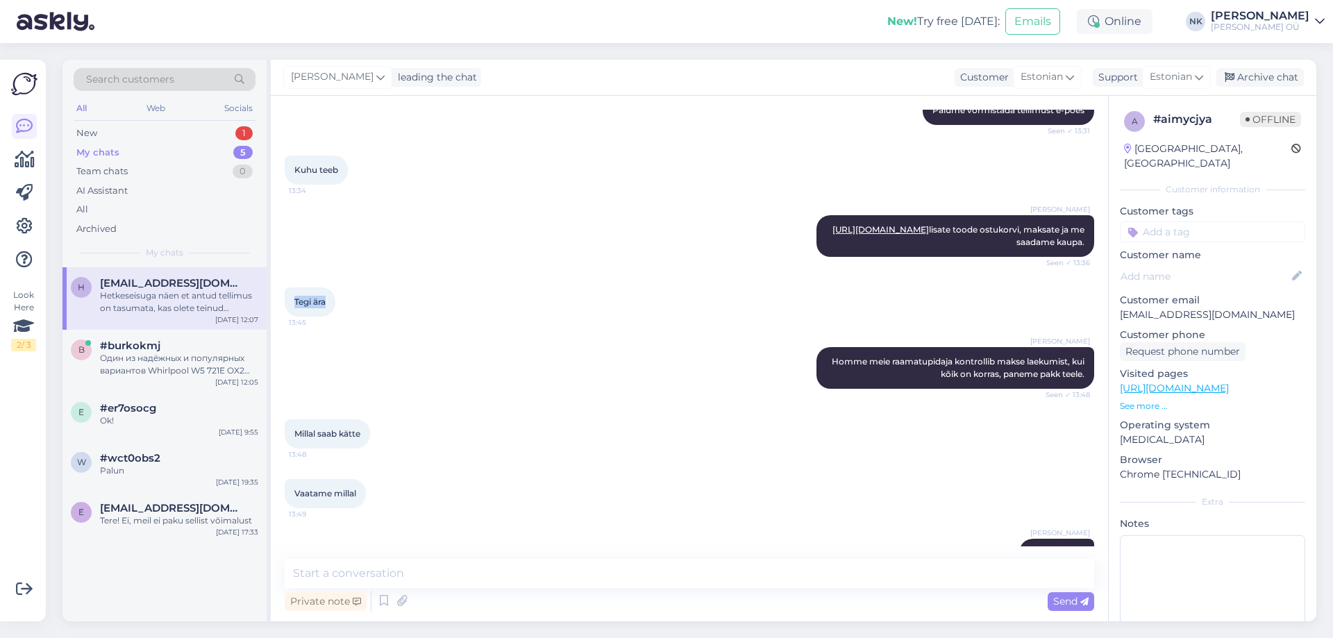
drag, startPoint x: 334, startPoint y: 306, endPoint x: 292, endPoint y: 307, distance: 42.4
click at [292, 307] on div "Tegi ära 13:45" at bounding box center [310, 301] width 51 height 29
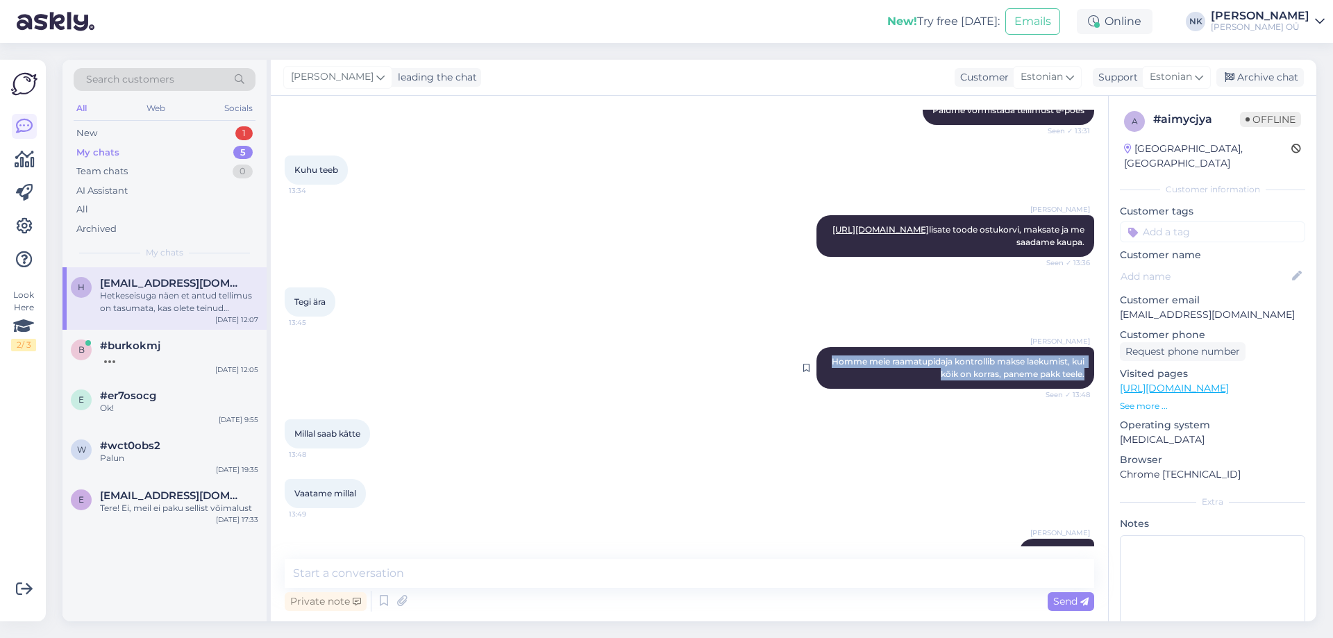
drag, startPoint x: 817, startPoint y: 360, endPoint x: 1073, endPoint y: 378, distance: 257.5
click at [1073, 378] on span "Homme meie raamatupidaja kontrollib makse laekumist, kui kõik on korras, paneme…" at bounding box center [959, 367] width 255 height 23
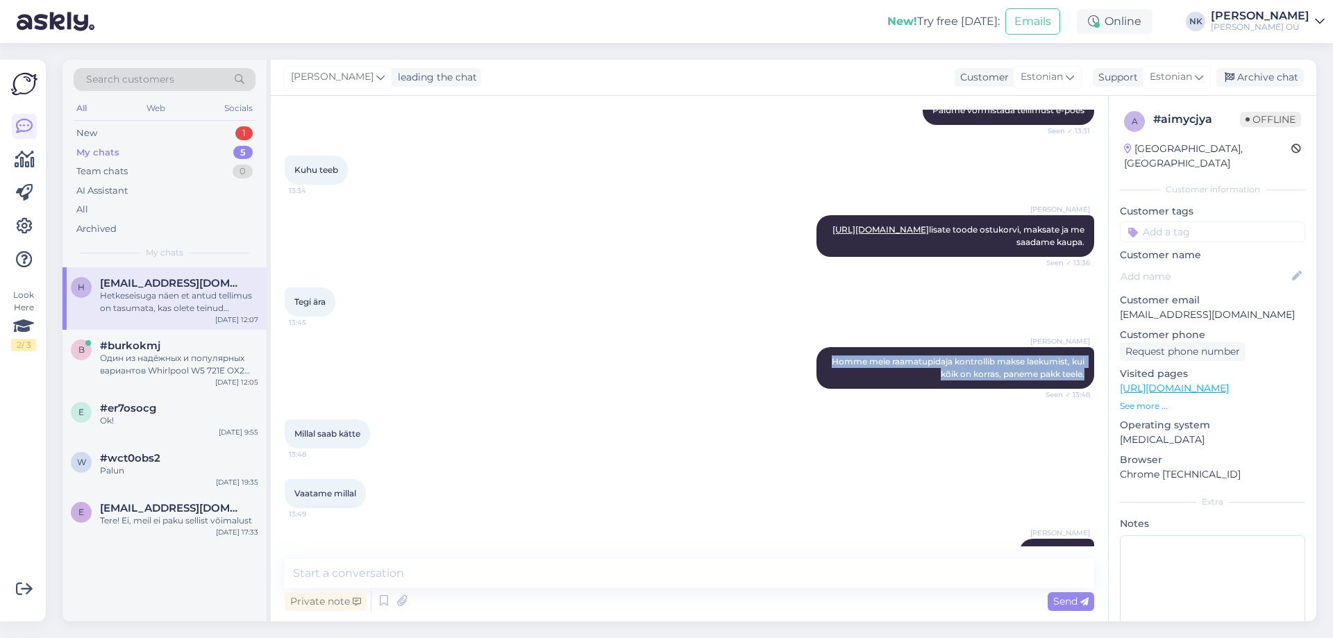
drag, startPoint x: 296, startPoint y: 427, endPoint x: 362, endPoint y: 433, distance: 66.2
click at [364, 432] on div "Millal saab kätte 13:48" at bounding box center [327, 433] width 85 height 29
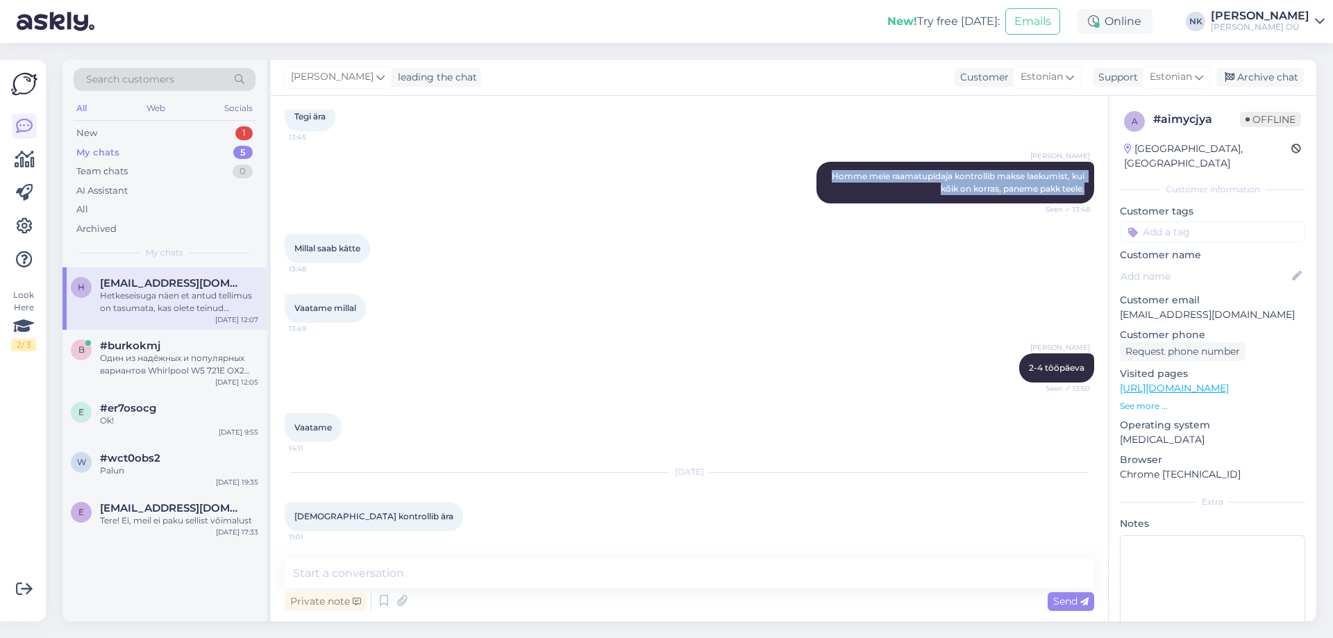
scroll to position [1041, 0]
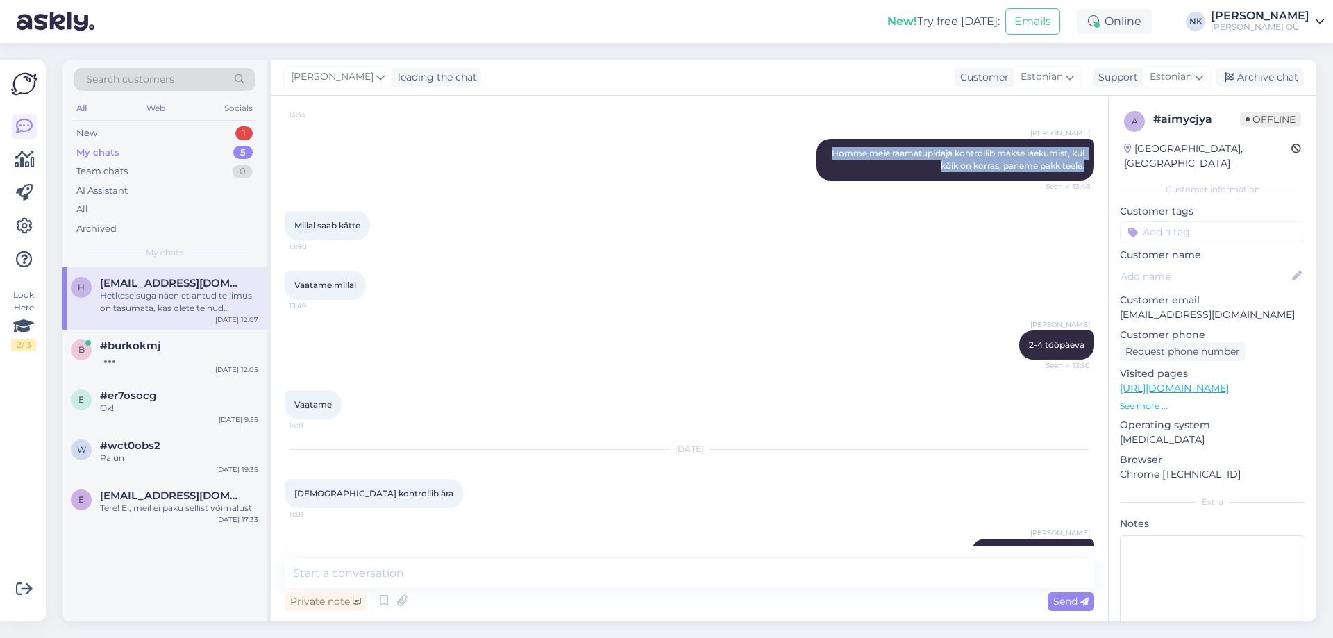
drag, startPoint x: 295, startPoint y: 282, endPoint x: 383, endPoint y: 273, distance: 88.0
click at [383, 273] on div "Vaatame millal 13:49" at bounding box center [690, 286] width 810 height 60
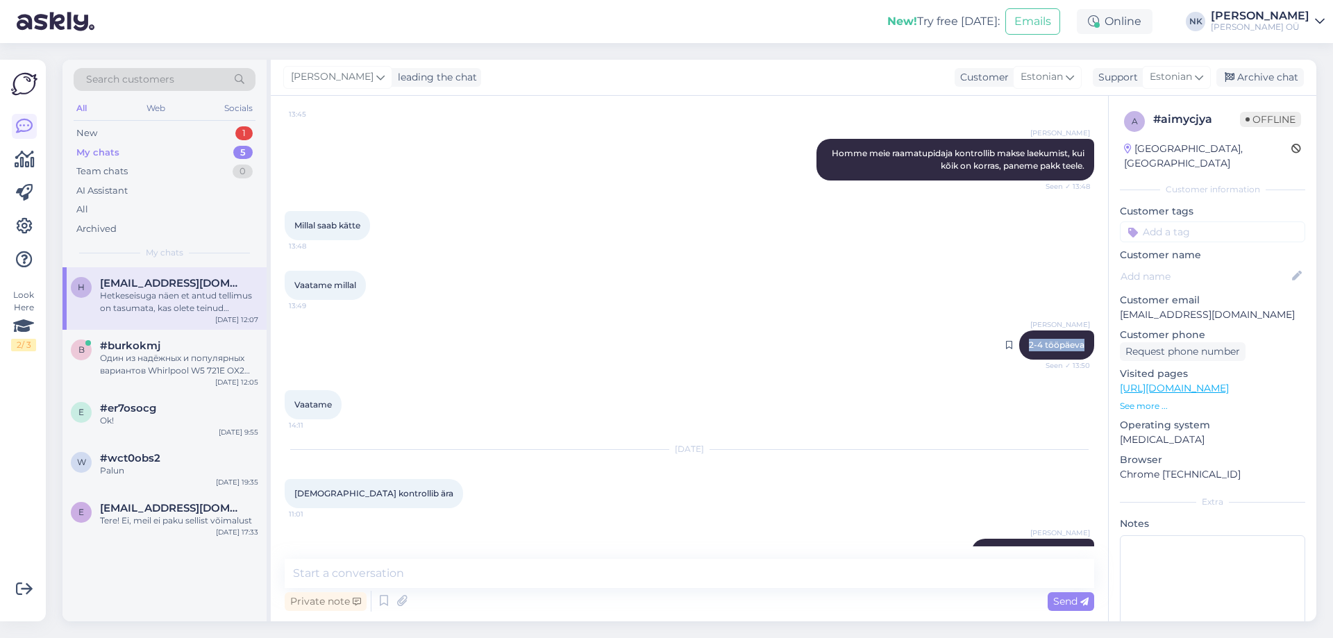
drag, startPoint x: 1017, startPoint y: 348, endPoint x: 1079, endPoint y: 349, distance: 62.5
click at [1084, 348] on div "Chat started [DATE] Telefon 16:35 Mina tahab iphone telefon 16:36 Punane 16:36 …" at bounding box center [696, 328] width 822 height 437
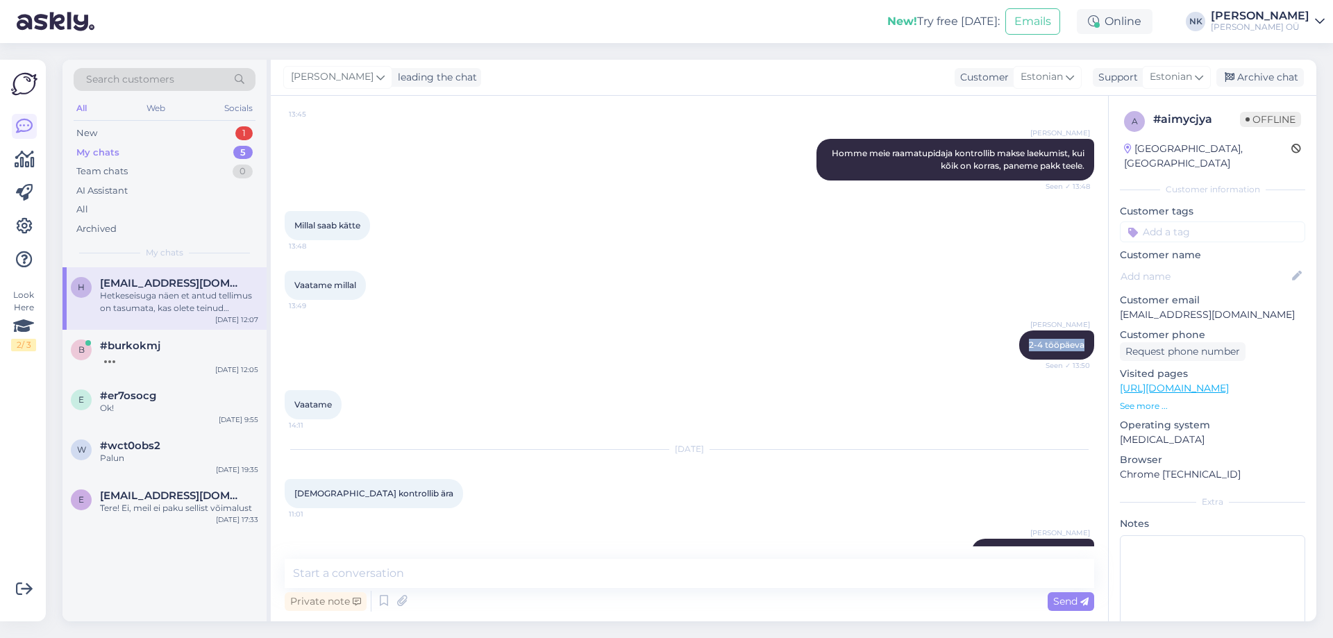
drag, startPoint x: 291, startPoint y: 401, endPoint x: 362, endPoint y: 402, distance: 70.8
click at [362, 402] on div "Vaatame 14:11" at bounding box center [690, 405] width 810 height 60
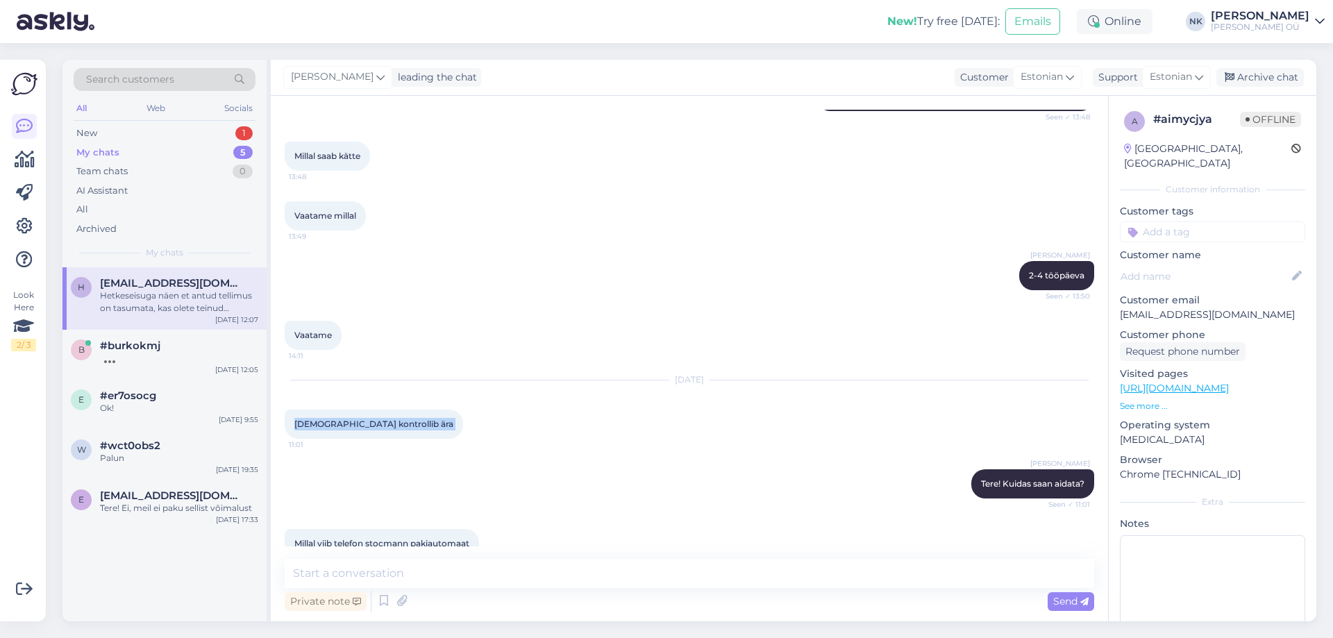
drag, startPoint x: 292, startPoint y: 423, endPoint x: 437, endPoint y: 419, distance: 145.2
click at [437, 419] on div "[DEMOGRAPHIC_DATA] kontrollib ära 11:01" at bounding box center [374, 424] width 178 height 29
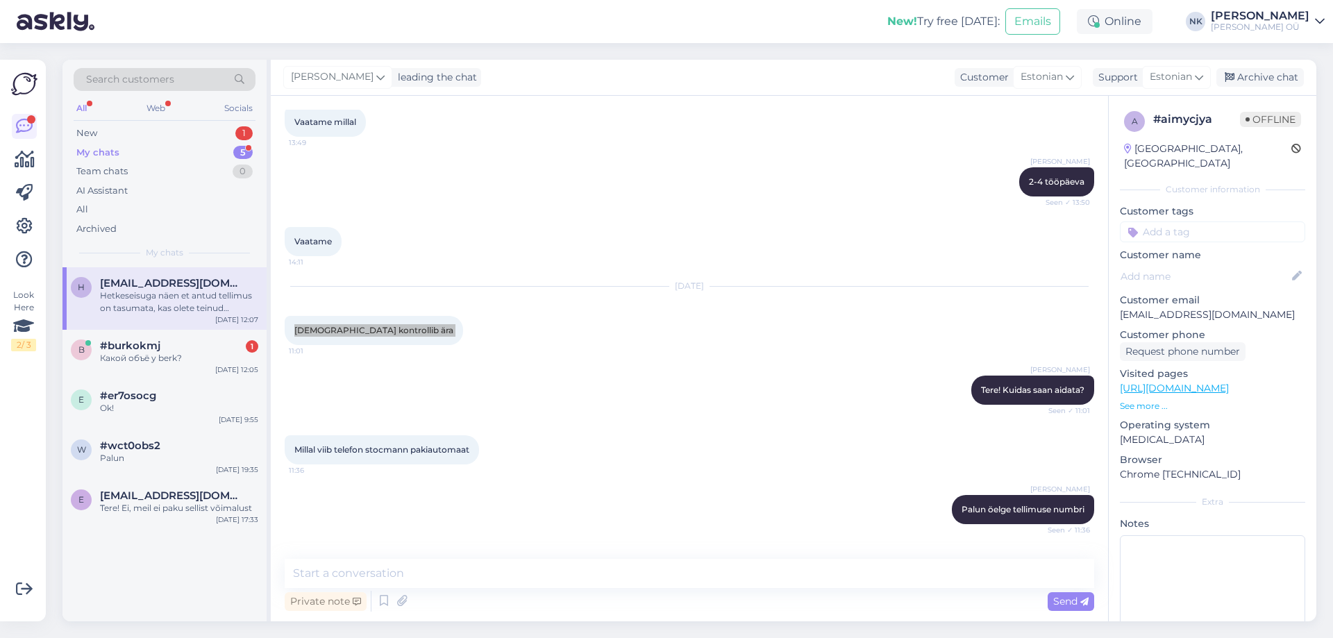
scroll to position [1319, 0]
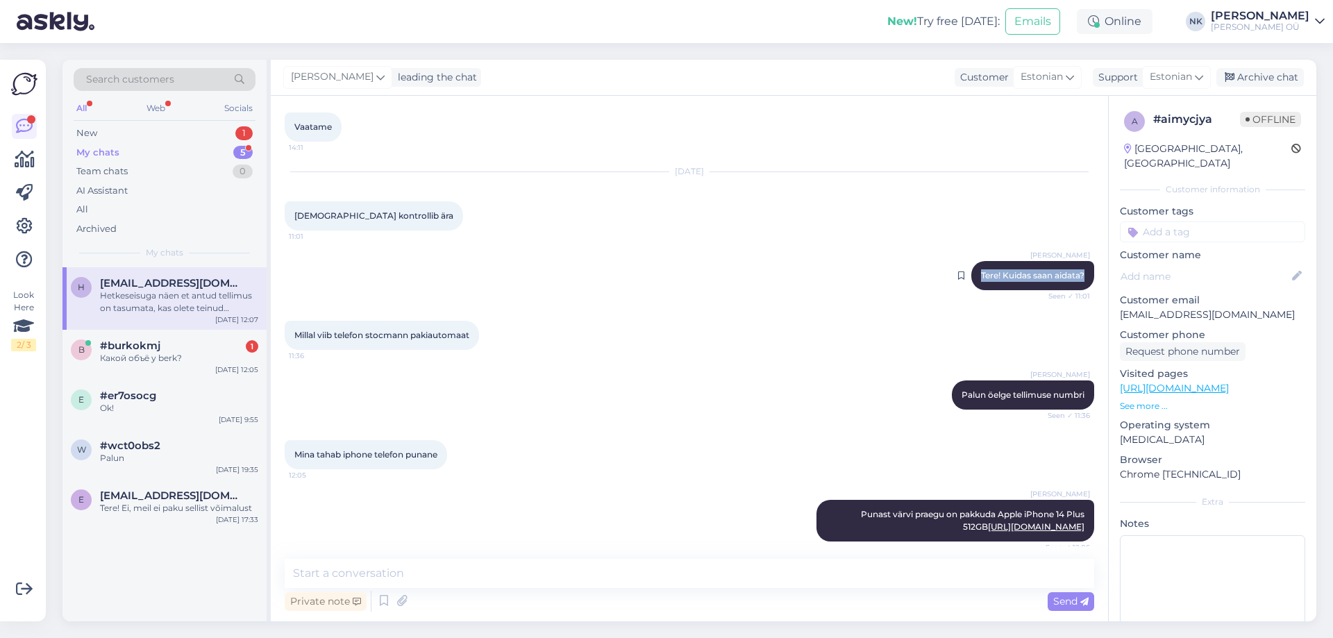
drag, startPoint x: 968, startPoint y: 274, endPoint x: 1078, endPoint y: 274, distance: 109.7
click at [1078, 274] on div "[PERSON_NAME] Tere! Kuidas saan aidata? Seen ✓ 11:01" at bounding box center [1032, 275] width 123 height 29
drag, startPoint x: 473, startPoint y: 335, endPoint x: 283, endPoint y: 345, distance: 190.5
click at [283, 345] on div "Chat started [DATE] Telefon 16:35 Mina tahab iphone telefon 16:36 Punane 16:36 …" at bounding box center [689, 359] width 837 height 526
drag, startPoint x: 949, startPoint y: 393, endPoint x: 979, endPoint y: 412, distance: 35.3
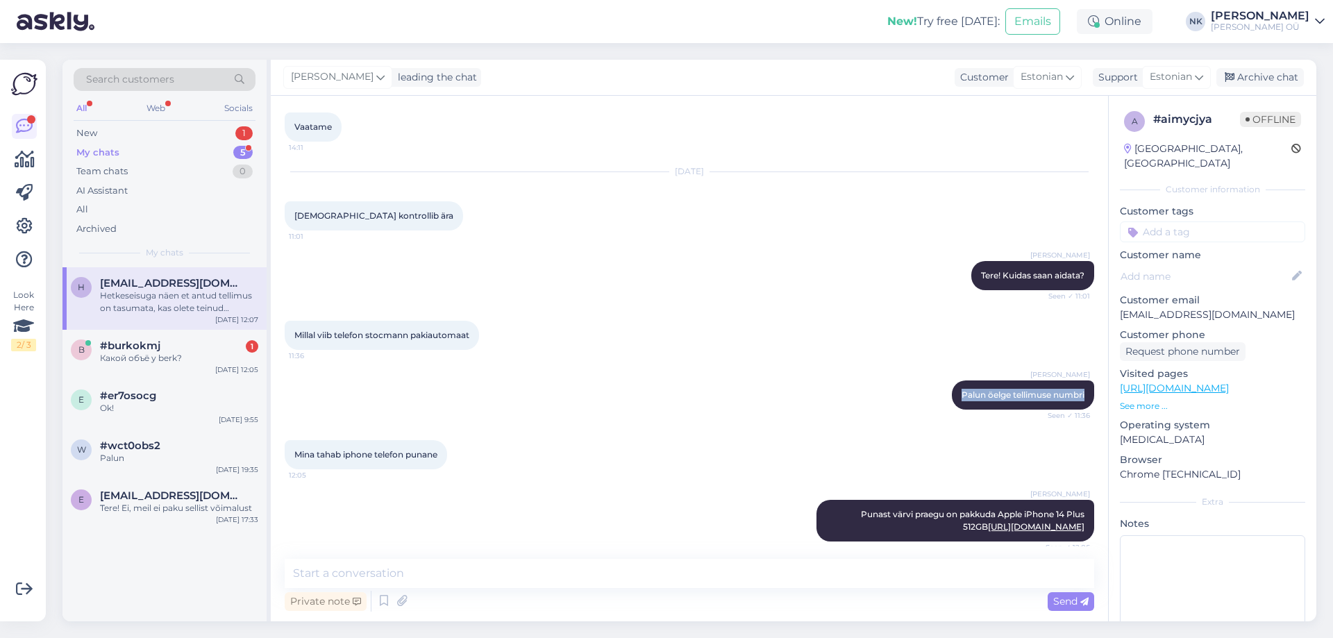
click at [1089, 405] on div "Chat started [DATE] Telefon 16:35 Mina tahab iphone telefon 16:36 Punane 16:36 …" at bounding box center [696, 328] width 822 height 437
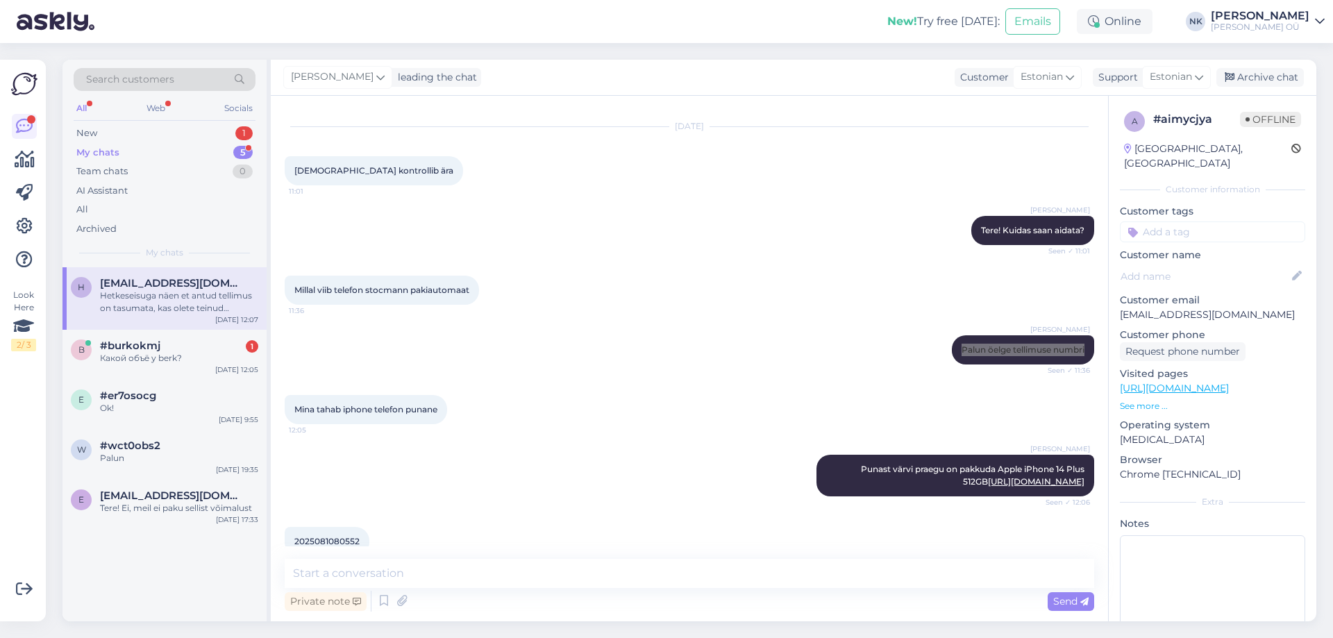
scroll to position [1389, 0]
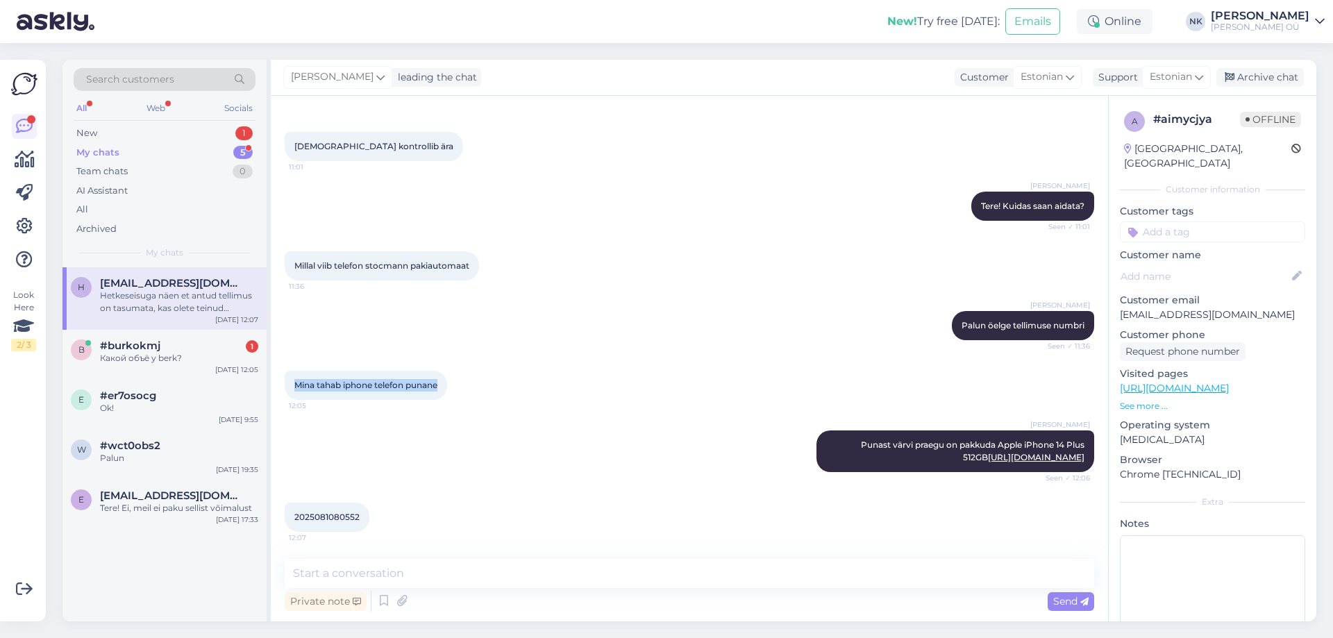
drag, startPoint x: 443, startPoint y: 387, endPoint x: 284, endPoint y: 387, distance: 159.0
click at [284, 387] on div "Chat started [DATE] Telefon 16:35 Mina tahab iphone telefon 16:36 Punane 16:36 …" at bounding box center [689, 359] width 837 height 526
drag, startPoint x: 818, startPoint y: 438, endPoint x: 1082, endPoint y: 476, distance: 266.6
click at [1082, 472] on div "[PERSON_NAME] Punast värvi praegu on pakkuda Apple iPhone 14 Plus 512GB [URL][D…" at bounding box center [956, 451] width 278 height 42
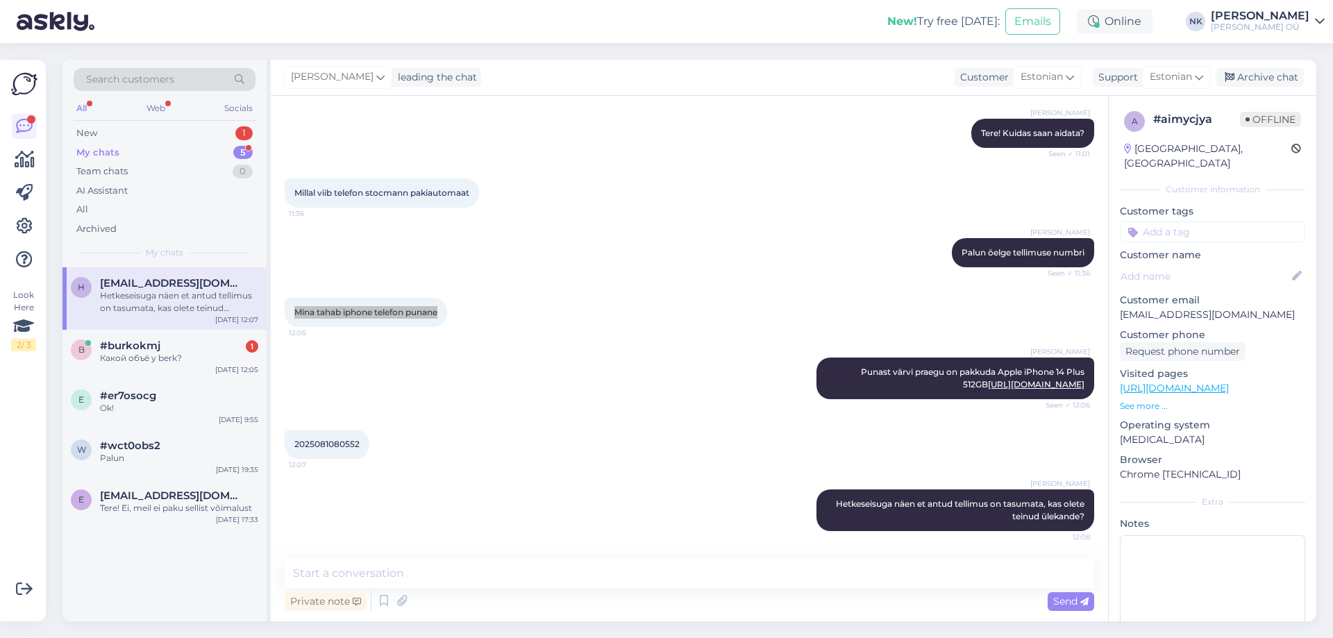
scroll to position [1474, 0]
click at [307, 435] on div "2025081080552 12:07" at bounding box center [327, 444] width 85 height 29
drag, startPoint x: 822, startPoint y: 503, endPoint x: 1086, endPoint y: 519, distance: 264.3
click at [1086, 519] on div "Chat started [DATE] Telefon 16:35 Mina tahab iphone telefon 16:36 Punane 16:36 …" at bounding box center [696, 328] width 822 height 437
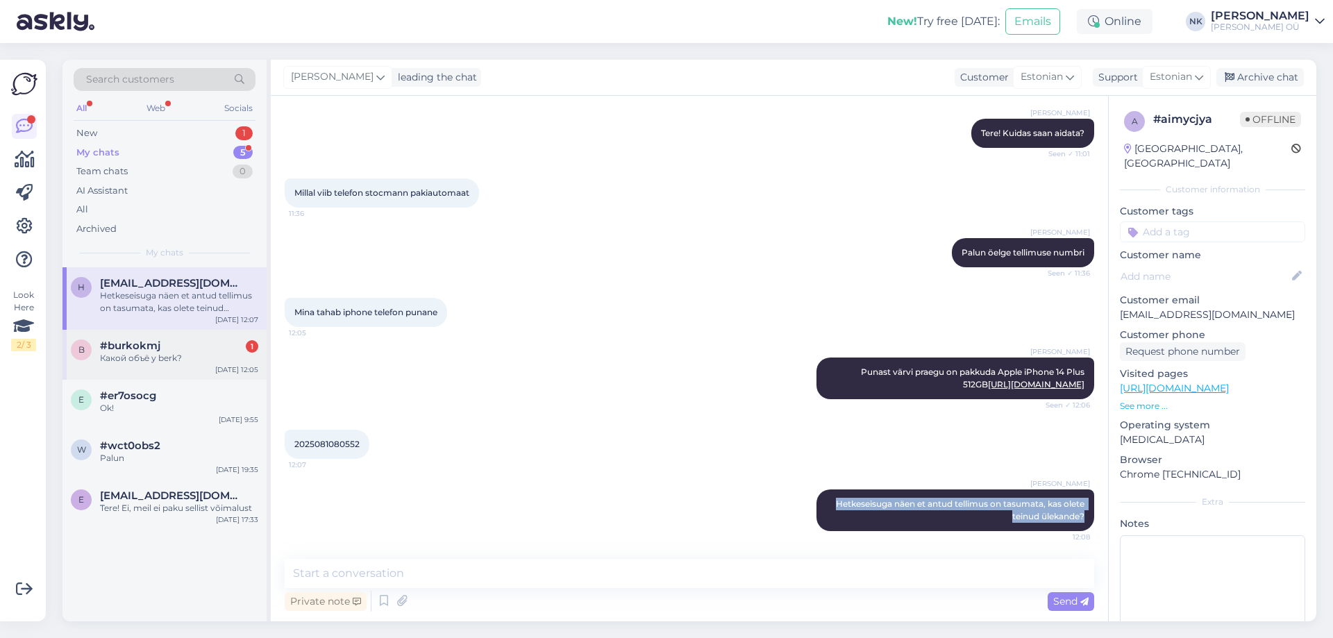
click at [149, 358] on div "Какой объё у berk?" at bounding box center [179, 358] width 158 height 12
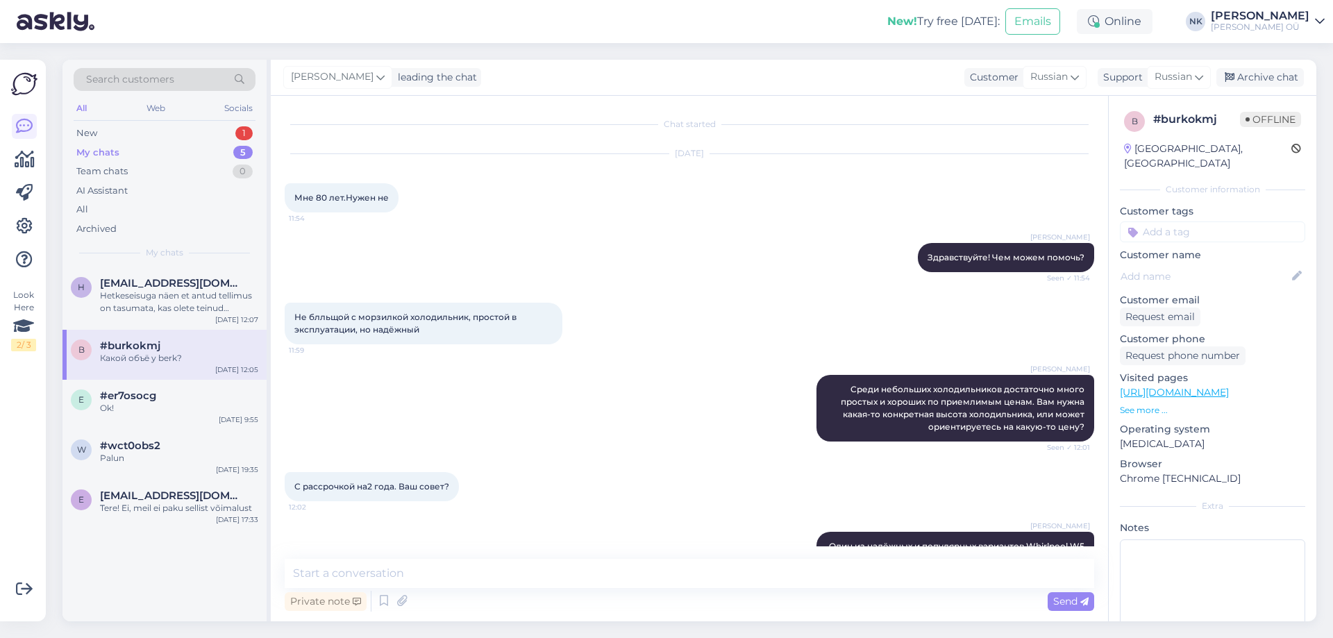
scroll to position [190, 0]
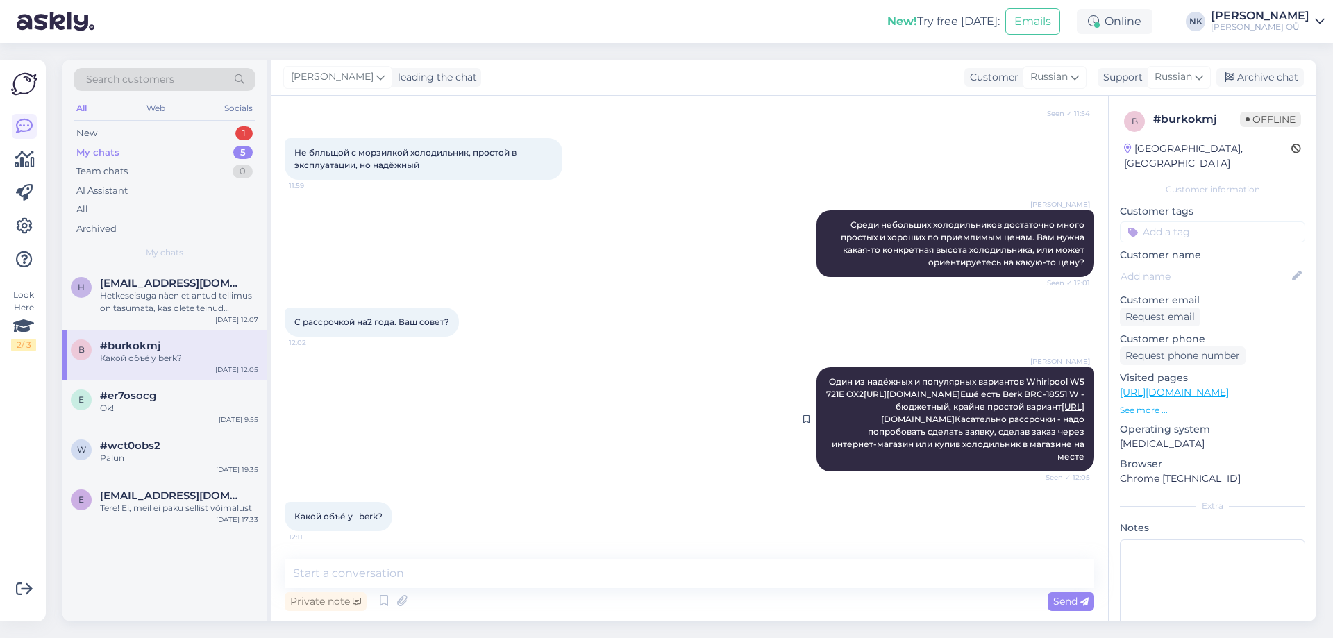
click at [972, 415] on link "[URL][DOMAIN_NAME]" at bounding box center [982, 412] width 203 height 23
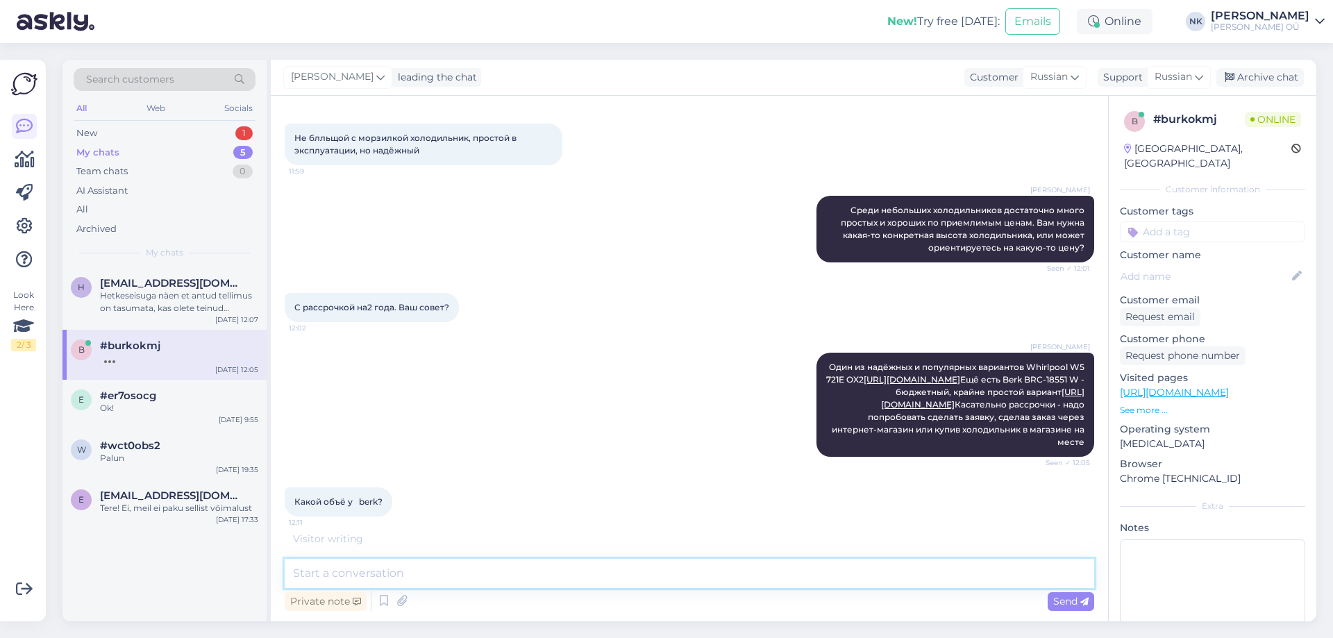
click at [485, 571] on textarea at bounding box center [690, 573] width 810 height 29
paste textarea "191 + 71 l"
click at [311, 571] on textarea "191 + 71 l" at bounding box center [690, 573] width 810 height 29
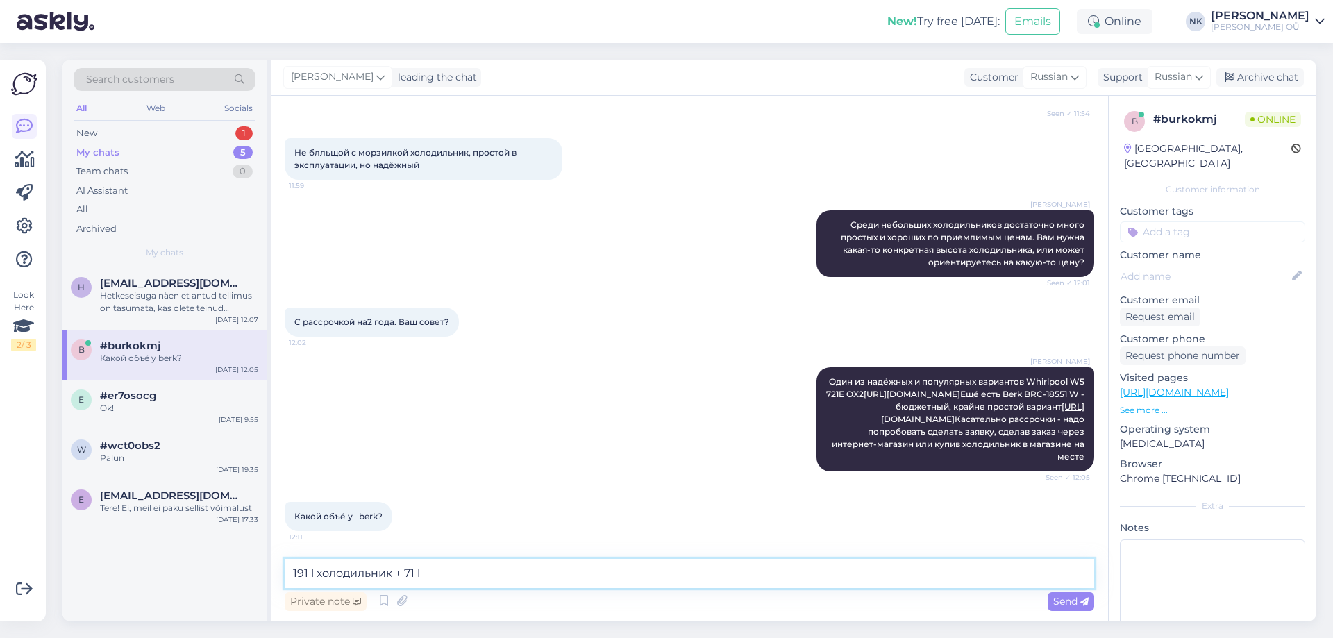
click at [443, 565] on textarea "191 l холодильник + 71 l" at bounding box center [690, 573] width 810 height 29
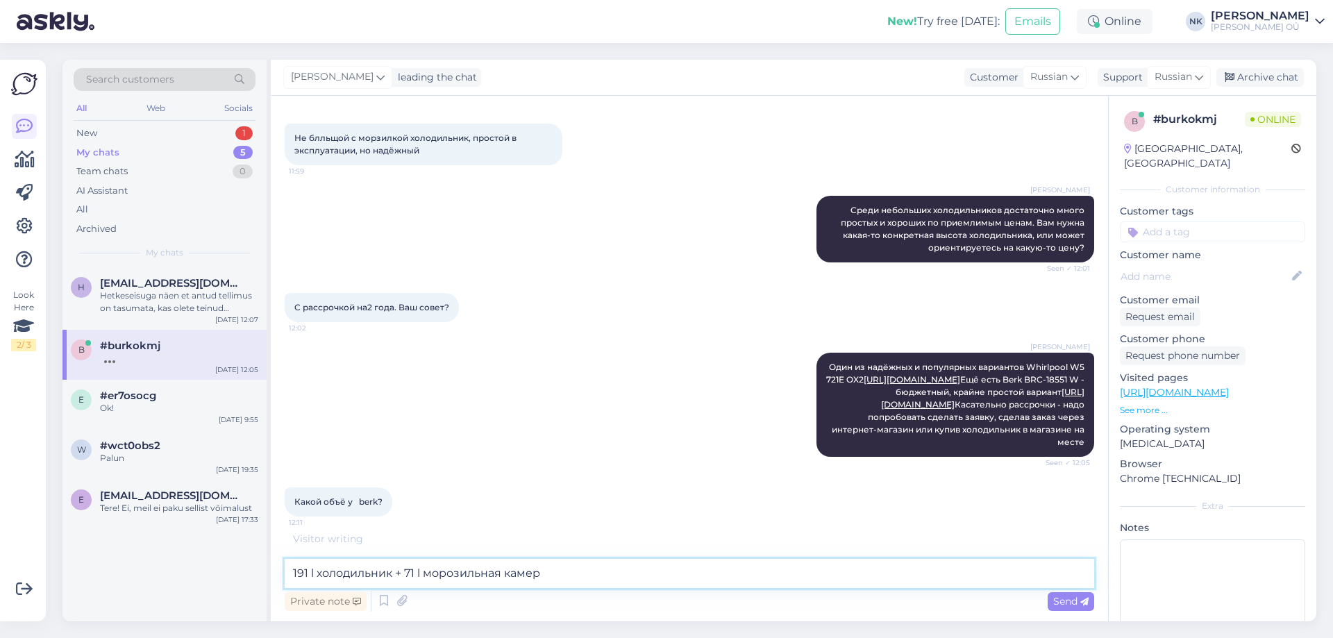
type textarea "191 l холодильник + 71 l морозильная камера"
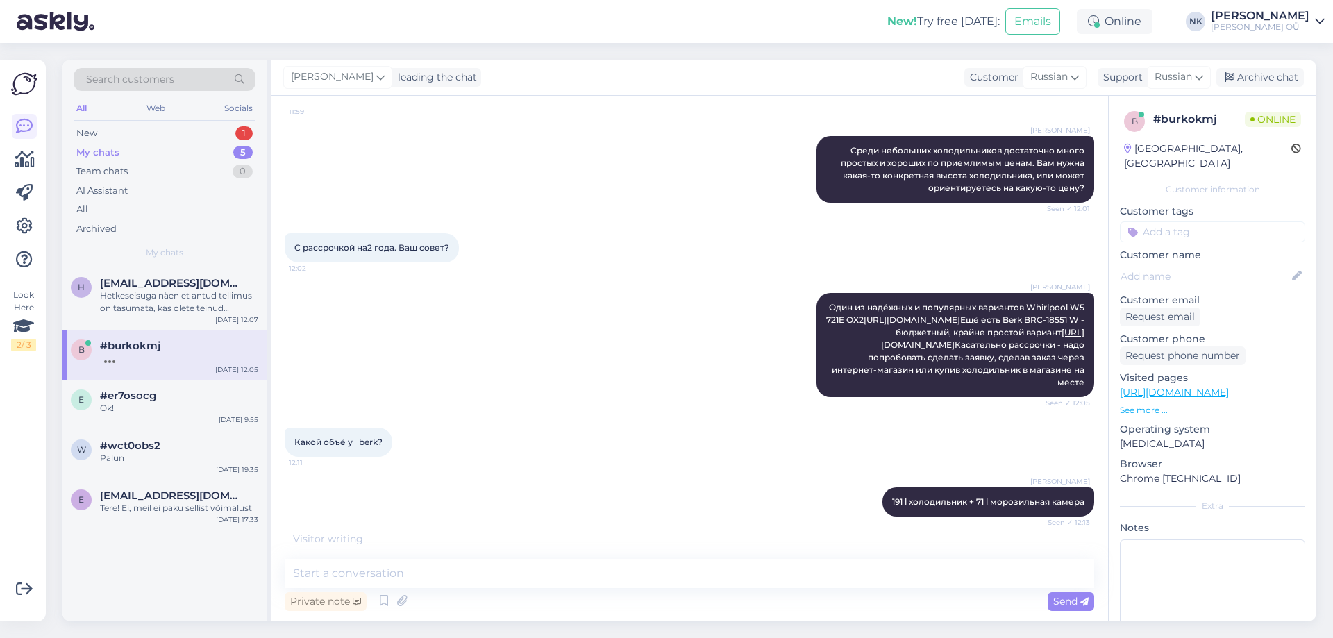
scroll to position [249, 0]
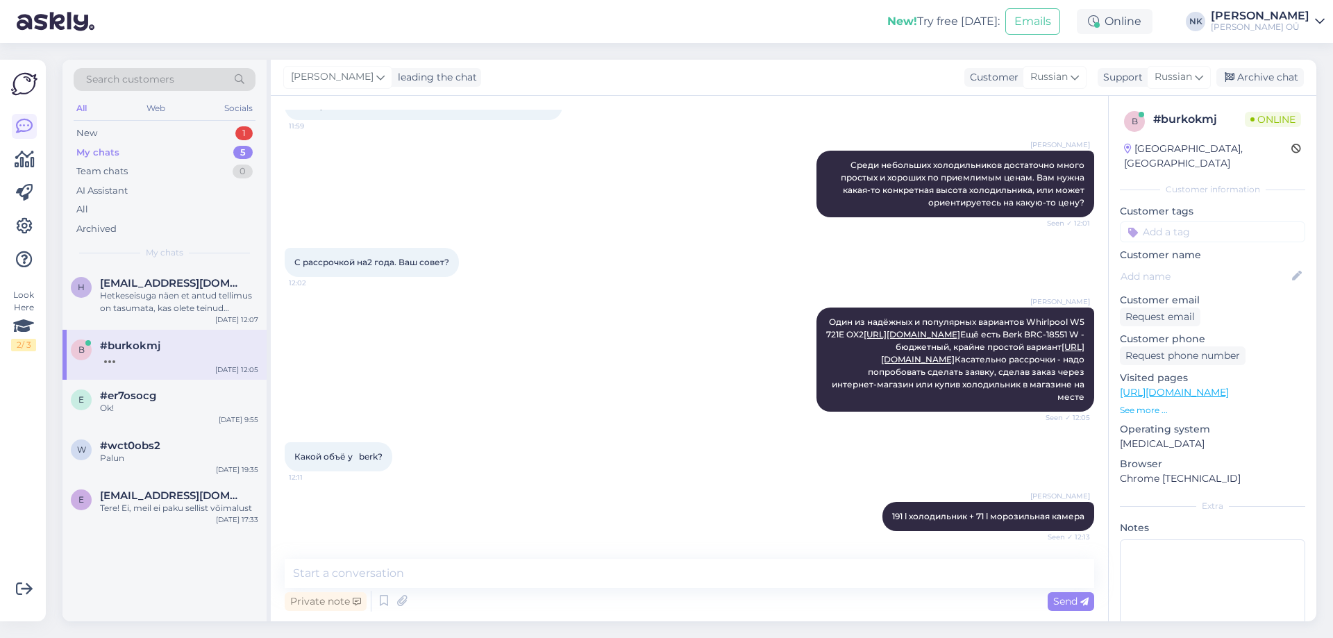
click at [128, 122] on div "Search customers All Web Socials New 1 My chats 5 Team chats 0 AI Assistant All…" at bounding box center [164, 164] width 204 height 208
click at [152, 142] on div "New 1 My chats 5 Team chats 0 AI Assistant All Archived" at bounding box center [165, 181] width 182 height 115
click at [162, 140] on div "New 1" at bounding box center [165, 133] width 182 height 19
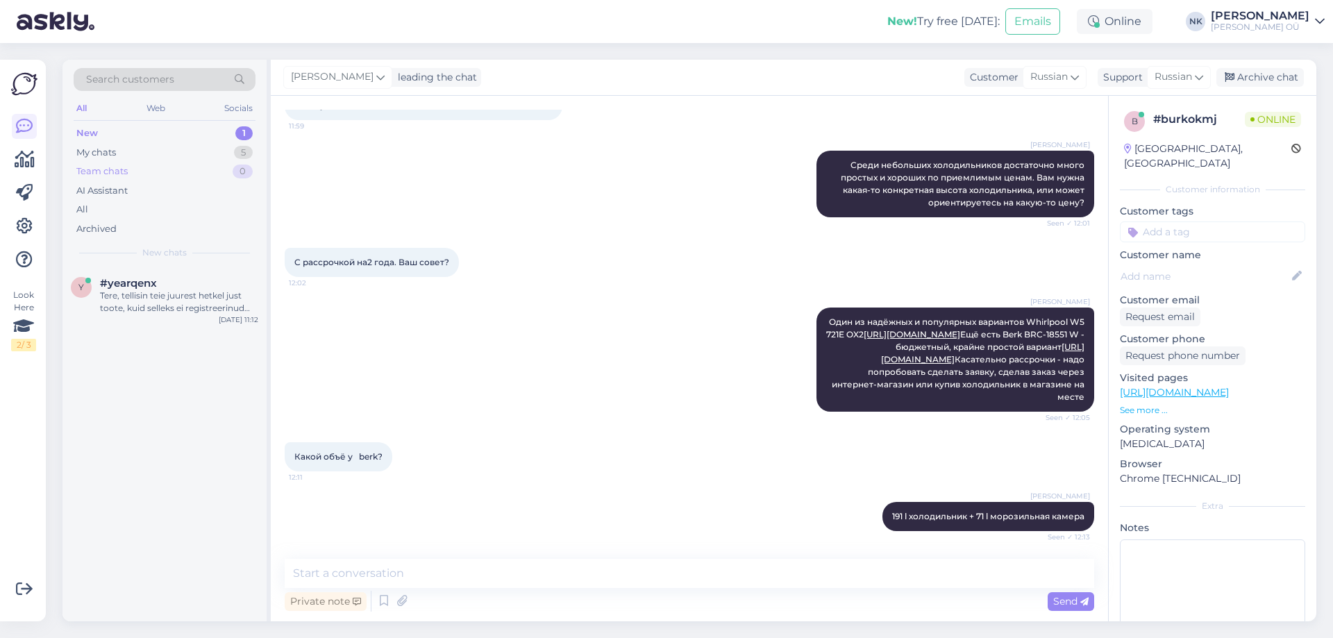
click at [189, 162] on div "Team chats 0" at bounding box center [165, 171] width 182 height 19
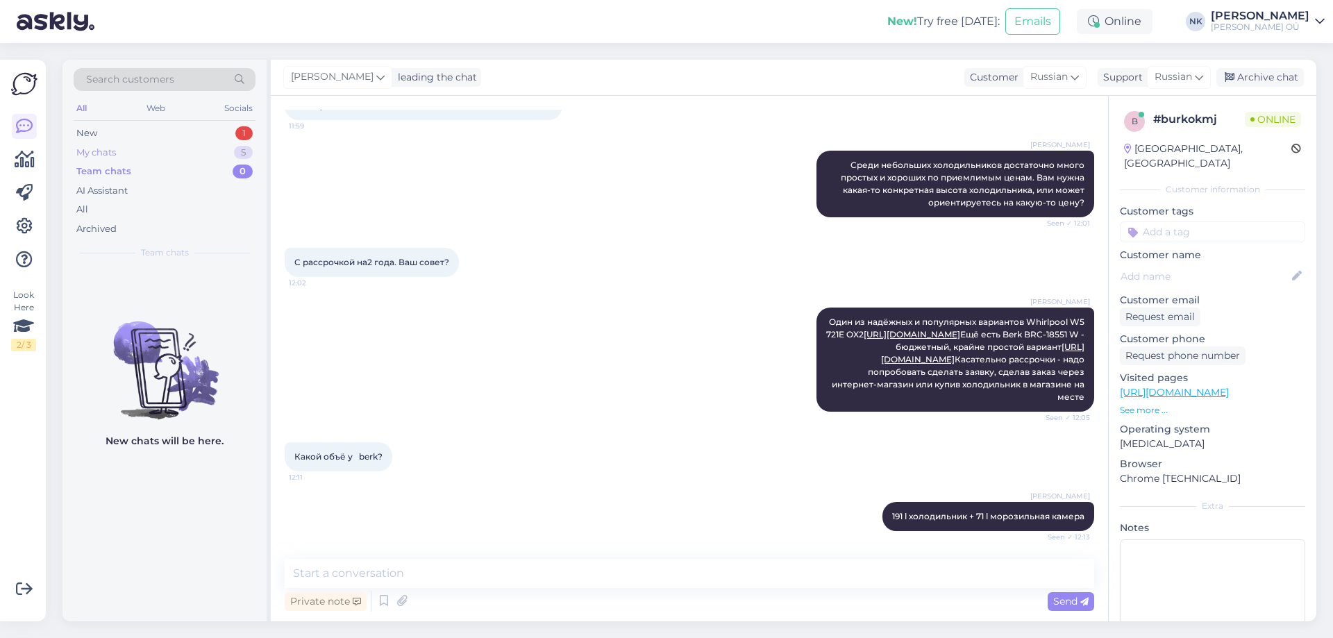
click at [188, 159] on div "My chats 5" at bounding box center [165, 152] width 182 height 19
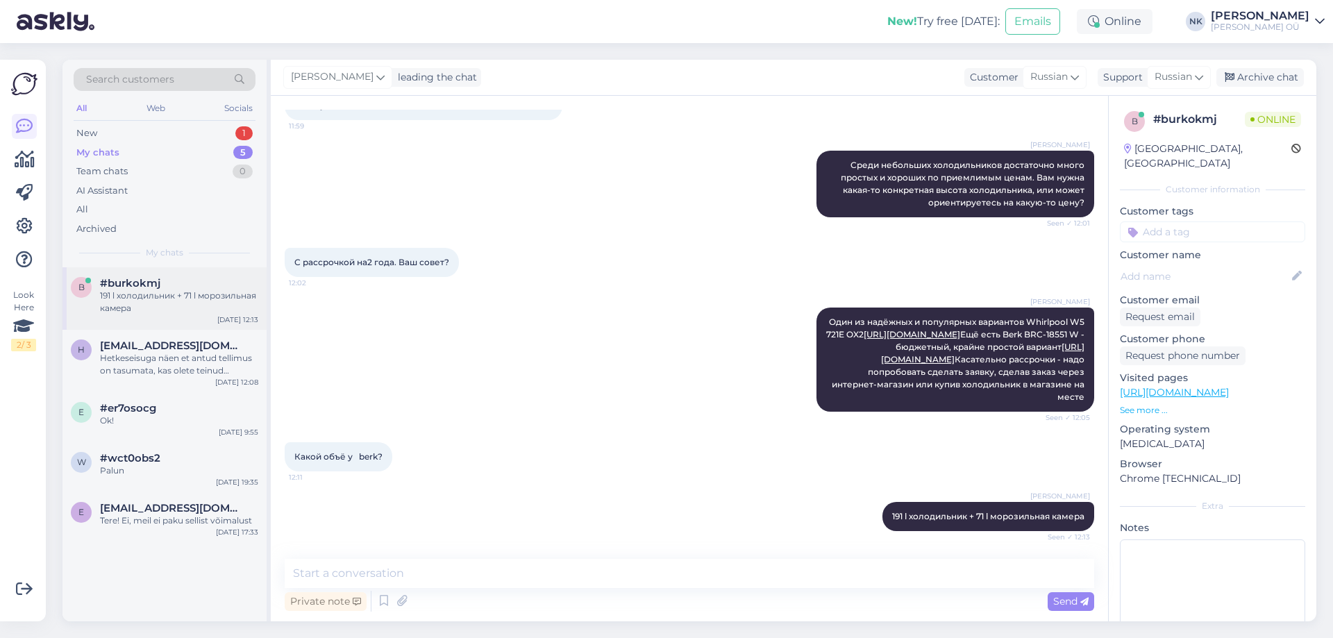
click at [211, 304] on div "191 l холодильник + 71 l морозильная камера" at bounding box center [179, 302] width 158 height 25
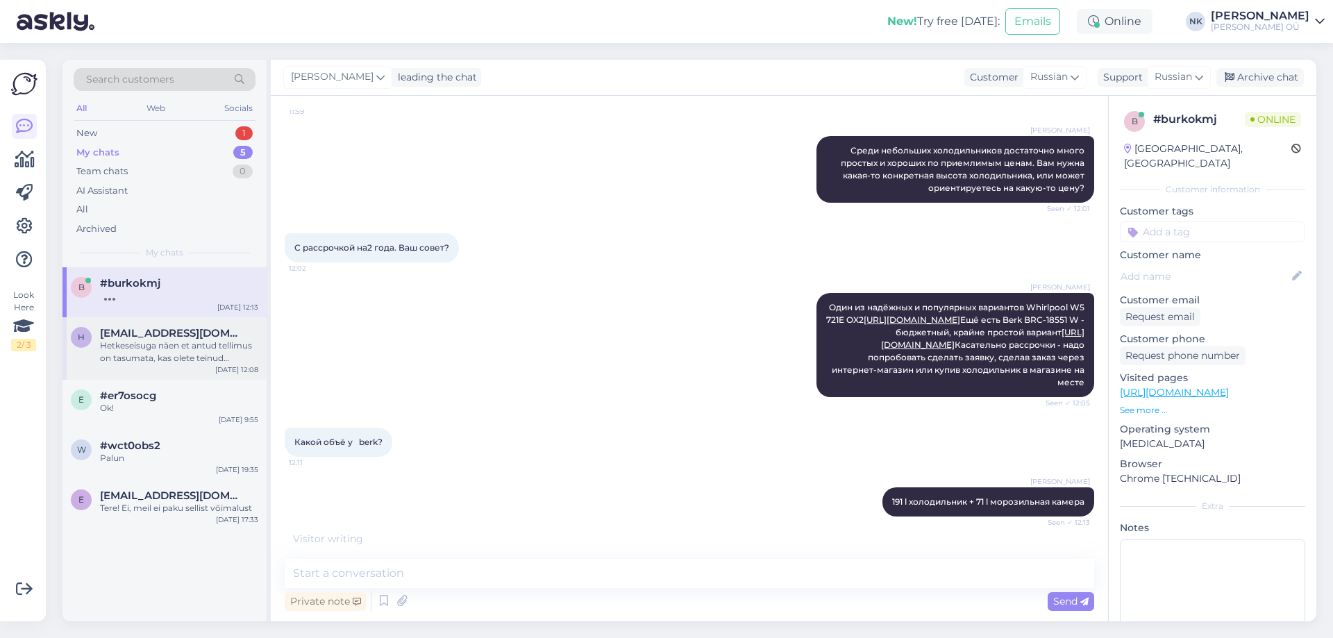
click at [215, 356] on div "Hetkeseisuga näen et antud tellimus on tasumata, kas olete teinud ülekande?" at bounding box center [179, 352] width 158 height 25
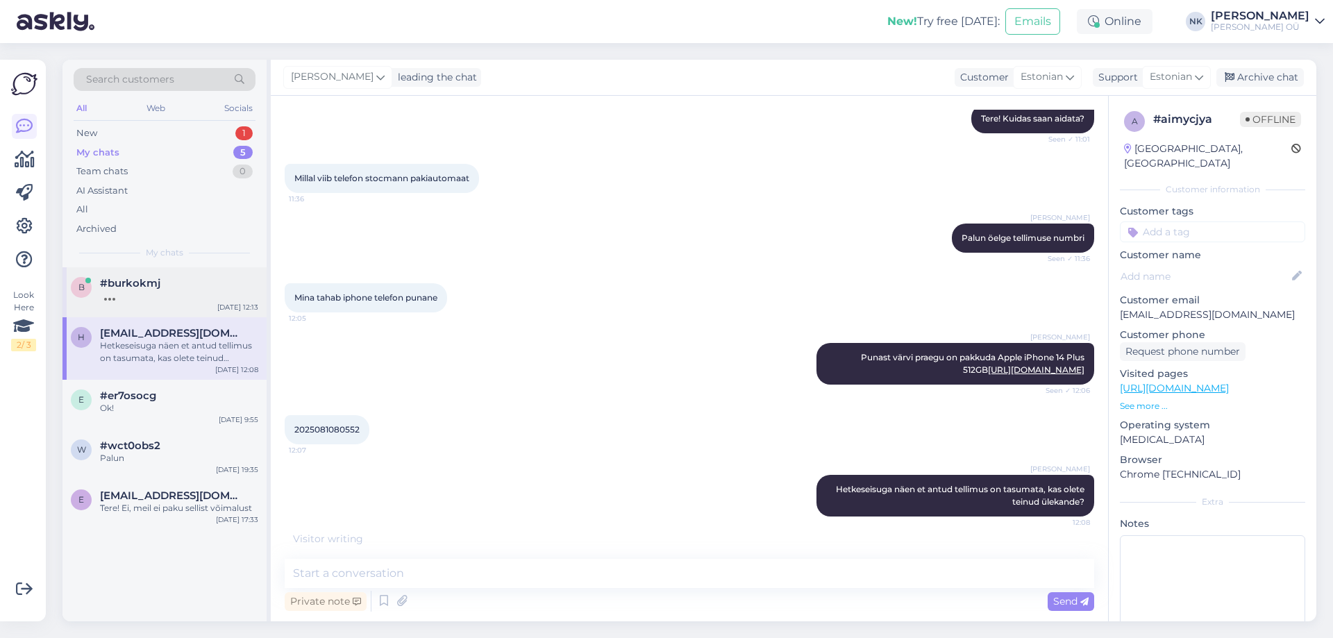
click at [216, 303] on div "b #burkokmj [DATE] 12:13" at bounding box center [164, 292] width 204 height 50
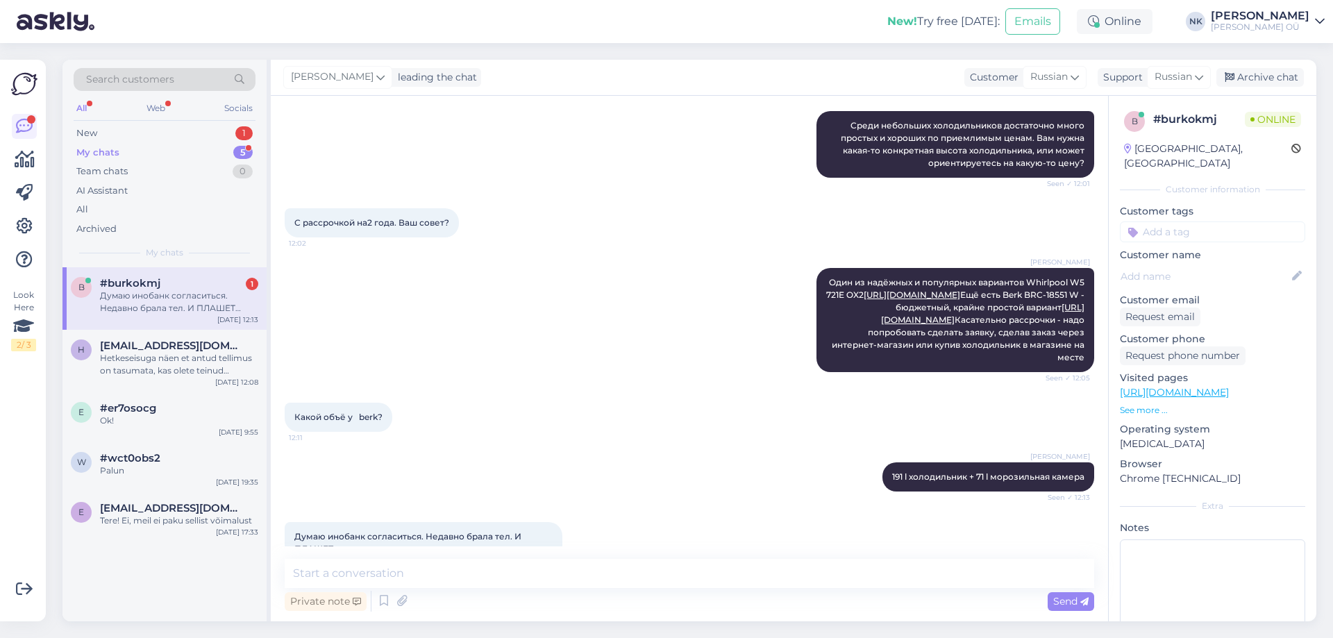
scroll to position [321, 0]
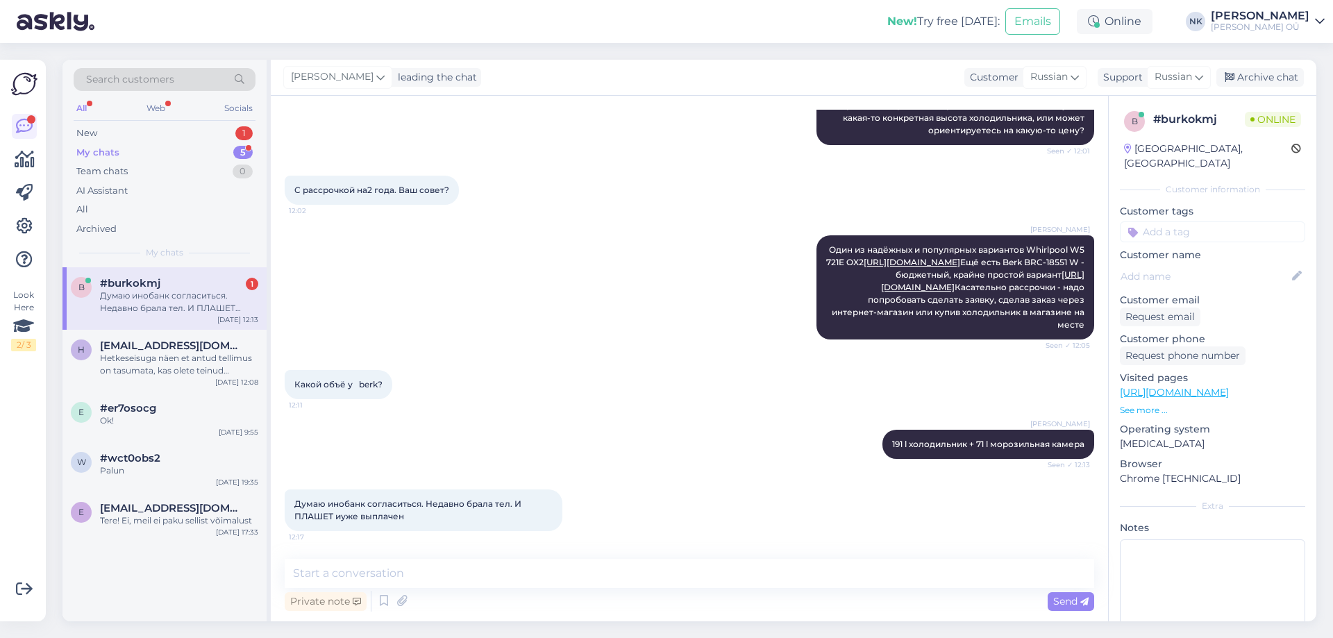
click at [155, 296] on div "Думаю инобанк согласиться. Недавно брала тел. И ПЛАШЕТ иуже выплачен" at bounding box center [179, 302] width 158 height 25
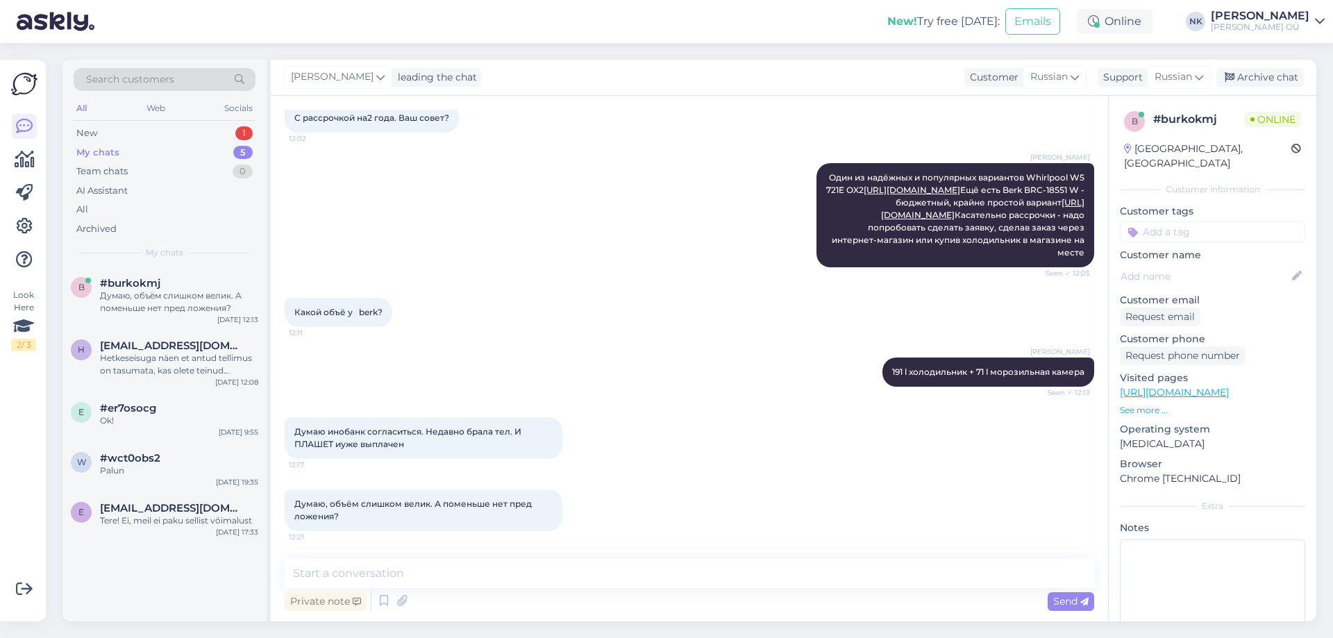
scroll to position [394, 0]
click at [1004, 213] on link "[URL][DOMAIN_NAME]" at bounding box center [982, 208] width 203 height 23
click at [477, 570] on textarea at bounding box center [690, 573] width 810 height 29
paste textarea "Sharp"
paste textarea "146 + 84"
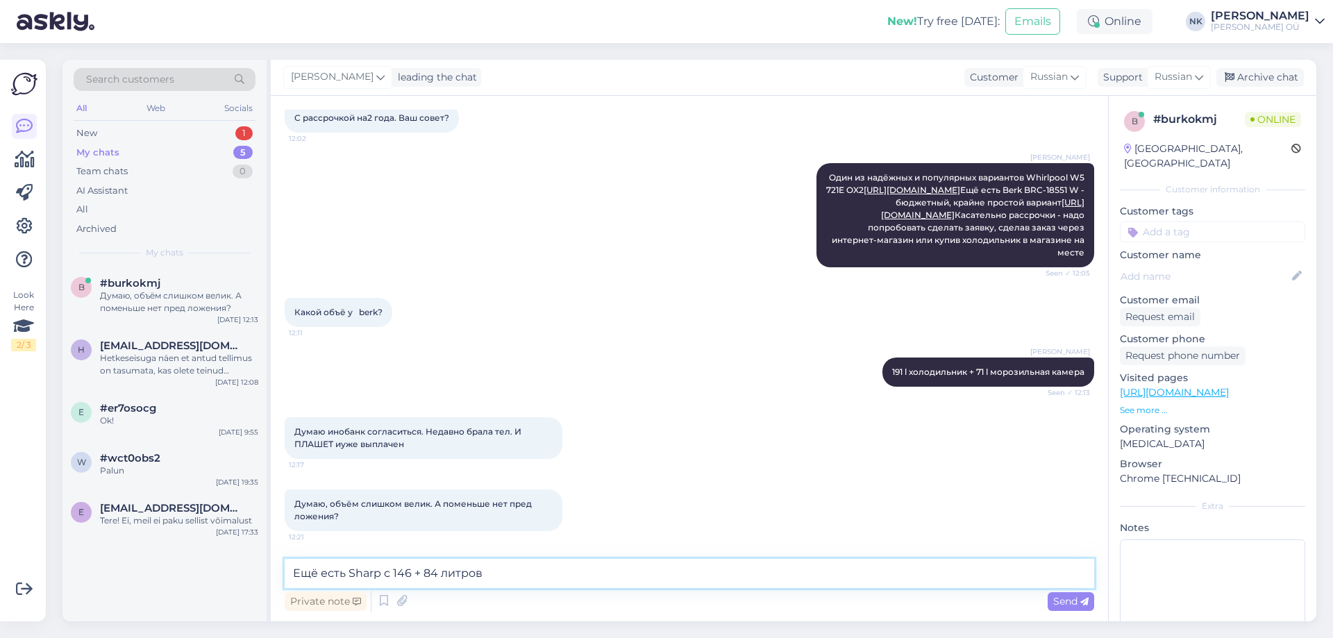
paste textarea "[URL][DOMAIN_NAME]"
type textarea "Ещё есть Sharp с 146 + 84 литров [URL][DOMAIN_NAME]"
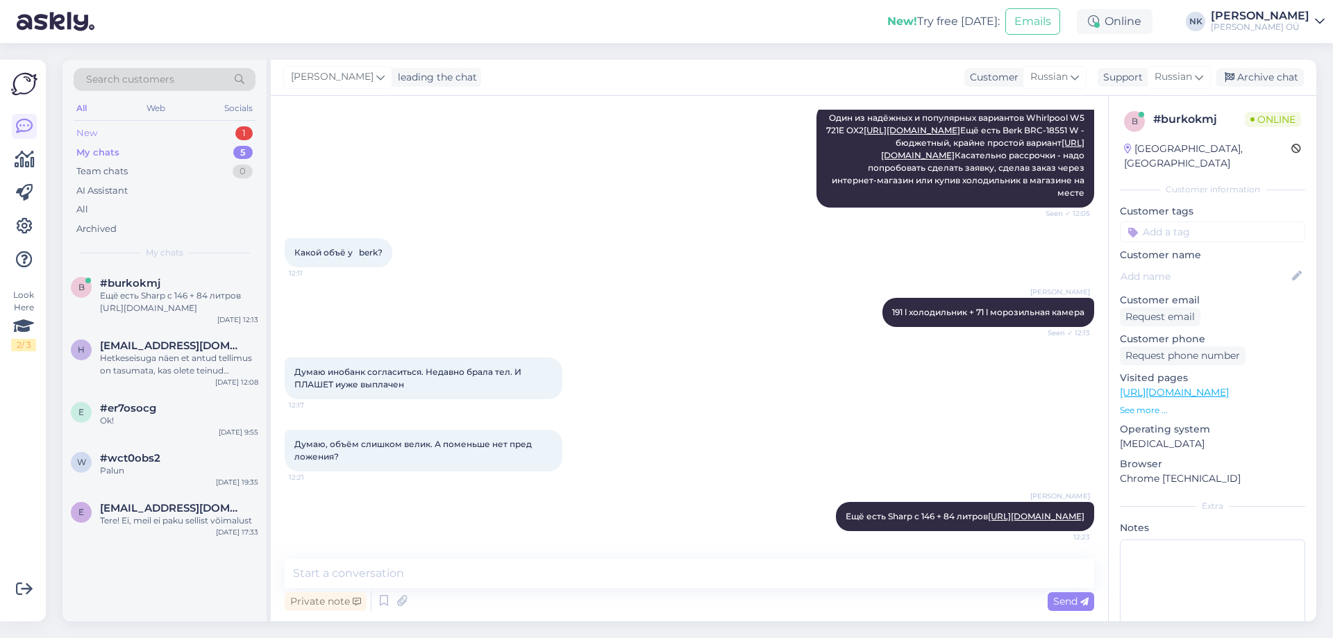
click at [194, 141] on div "New 1" at bounding box center [165, 133] width 182 height 19
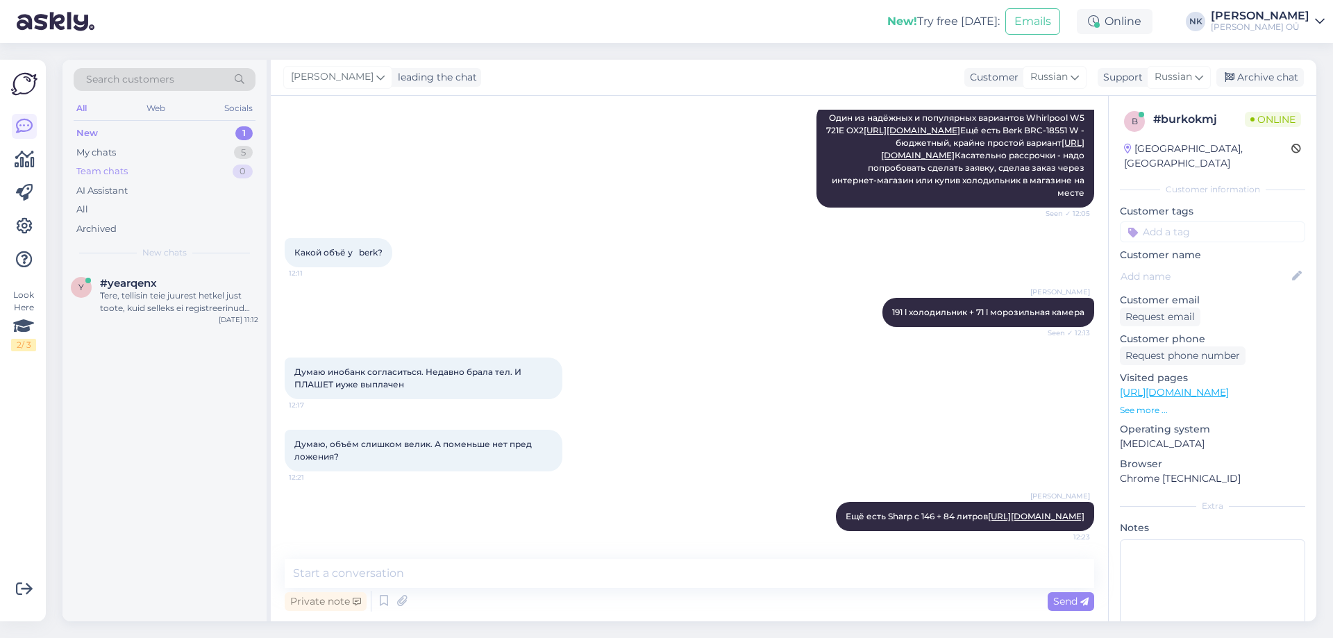
click at [168, 165] on div "Team chats 0" at bounding box center [165, 171] width 182 height 19
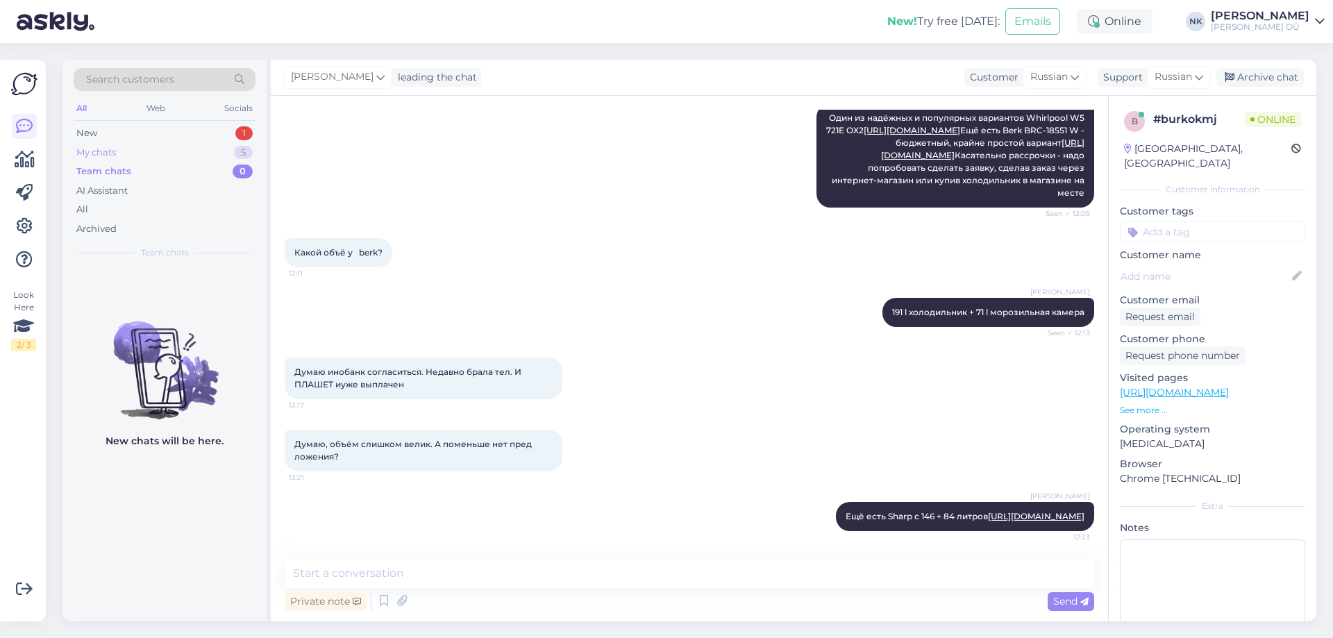
click at [170, 158] on div "My chats 5" at bounding box center [165, 152] width 182 height 19
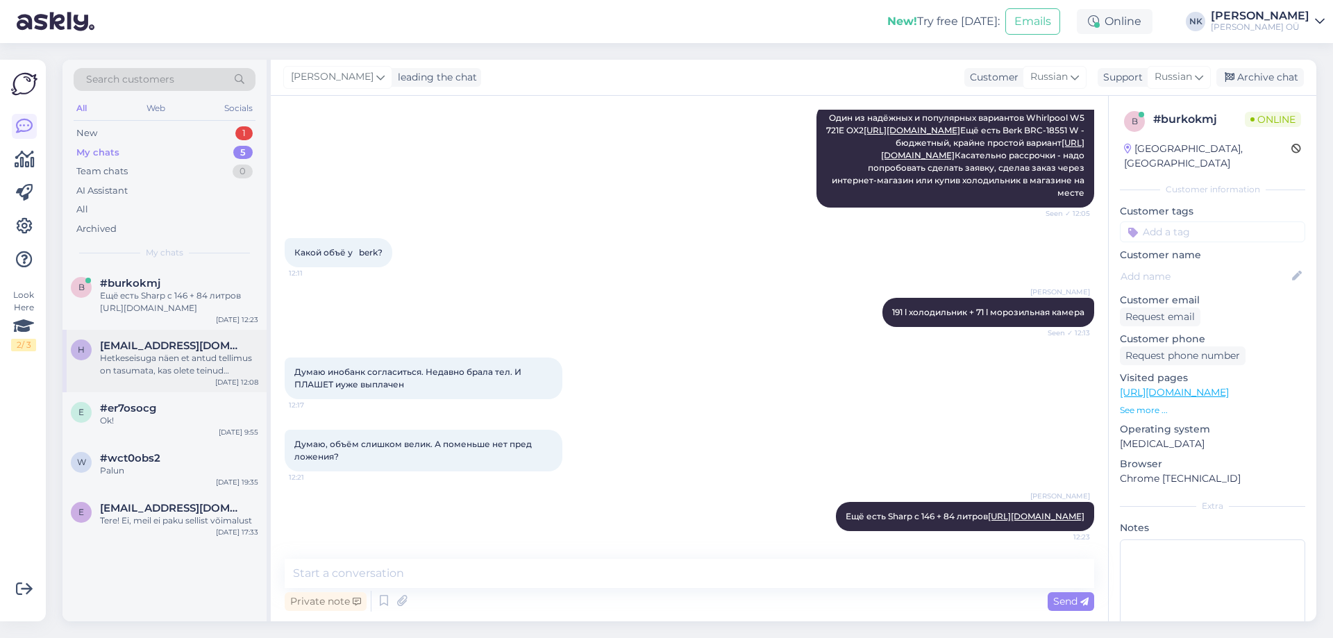
click at [232, 368] on div "Hetkeseisuga näen et antud tellimus on tasumata, kas olete teinud ülekande?" at bounding box center [179, 364] width 158 height 25
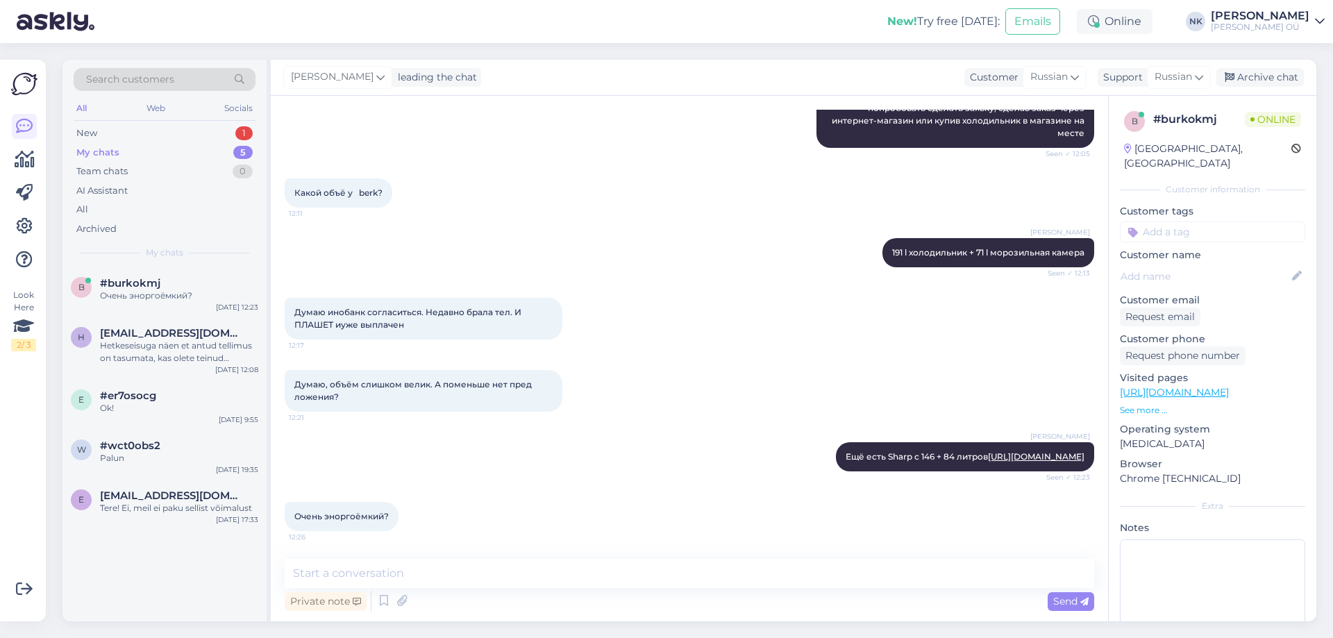
scroll to position [538, 0]
click at [1014, 451] on link "[URL][DOMAIN_NAME]" at bounding box center [1036, 456] width 97 height 10
click at [493, 580] on textarea at bounding box center [690, 573] width 810 height 29
type textarea "T"
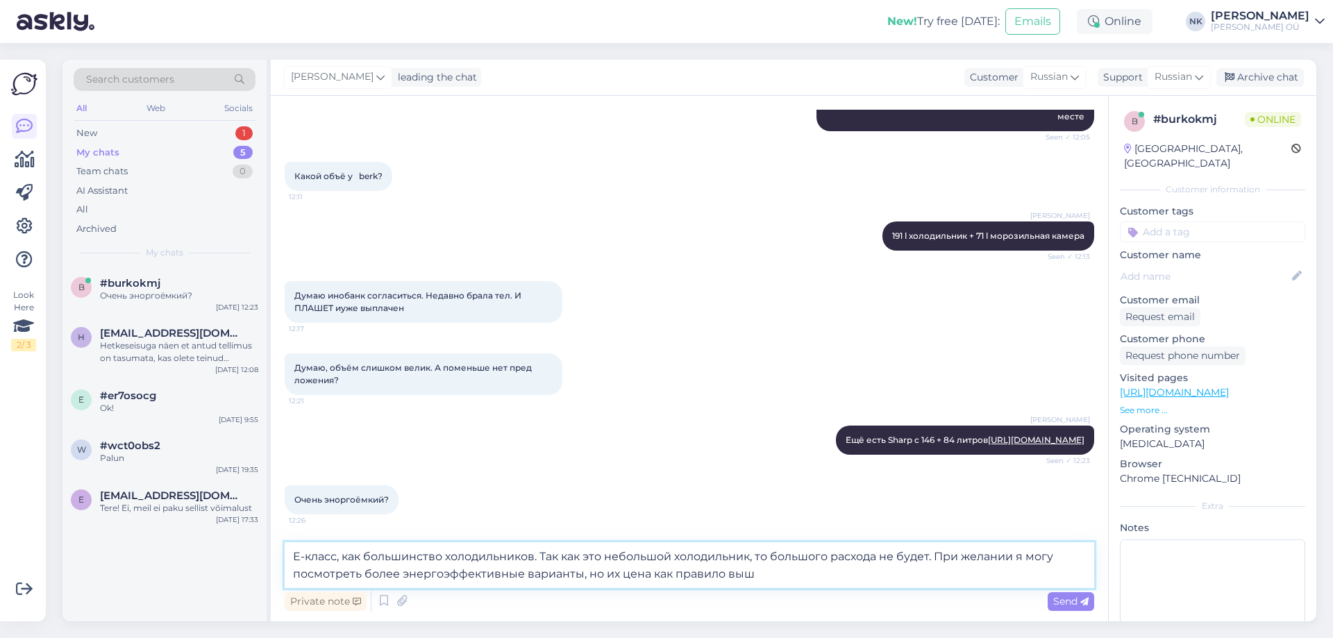
type textarea "Е-класс, как большинство холодильников. Так как это небольшой холодильник, то б…"
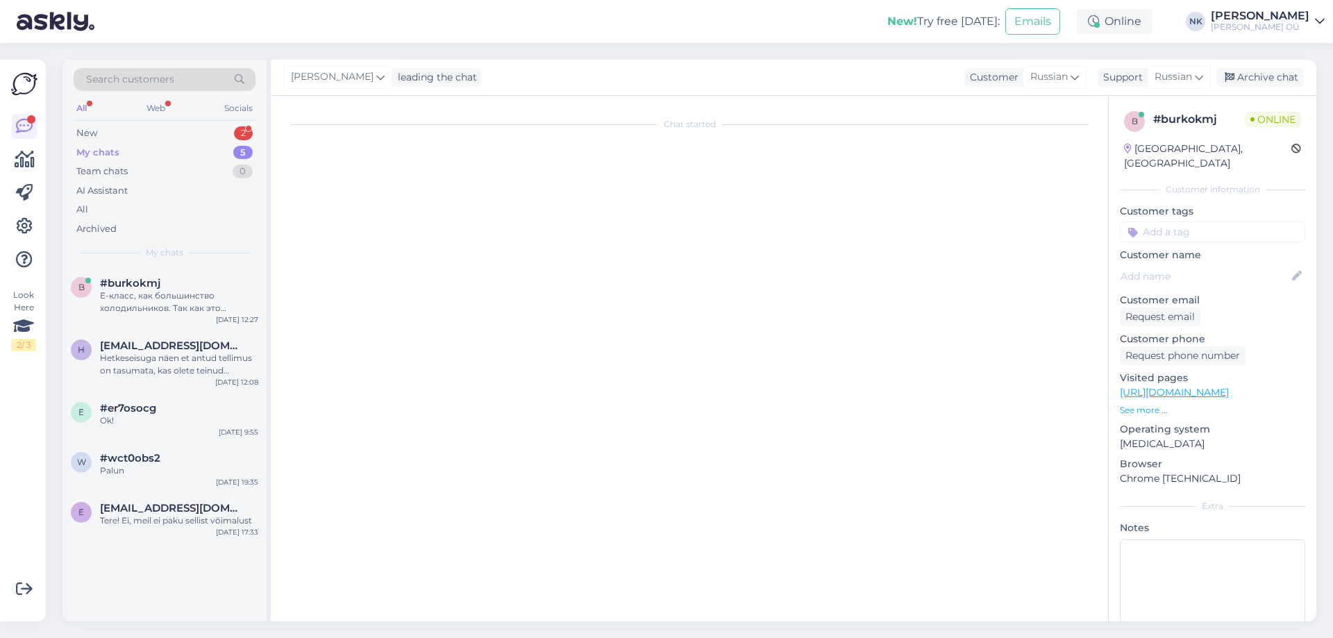
scroll to position [0, 0]
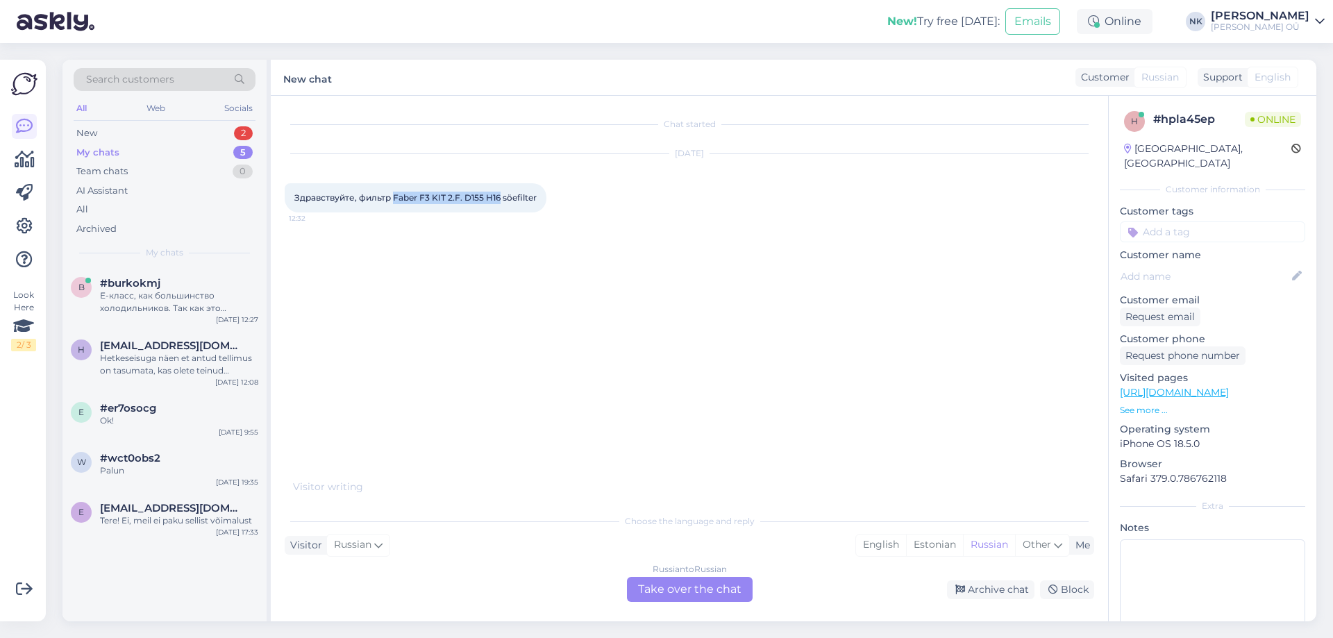
drag, startPoint x: 393, startPoint y: 196, endPoint x: 499, endPoint y: 196, distance: 106.2
click at [499, 196] on span "Здравствуйте, фильтр Faber F3 KIT 2.F. D155 H16 söefilter" at bounding box center [415, 197] width 242 height 10
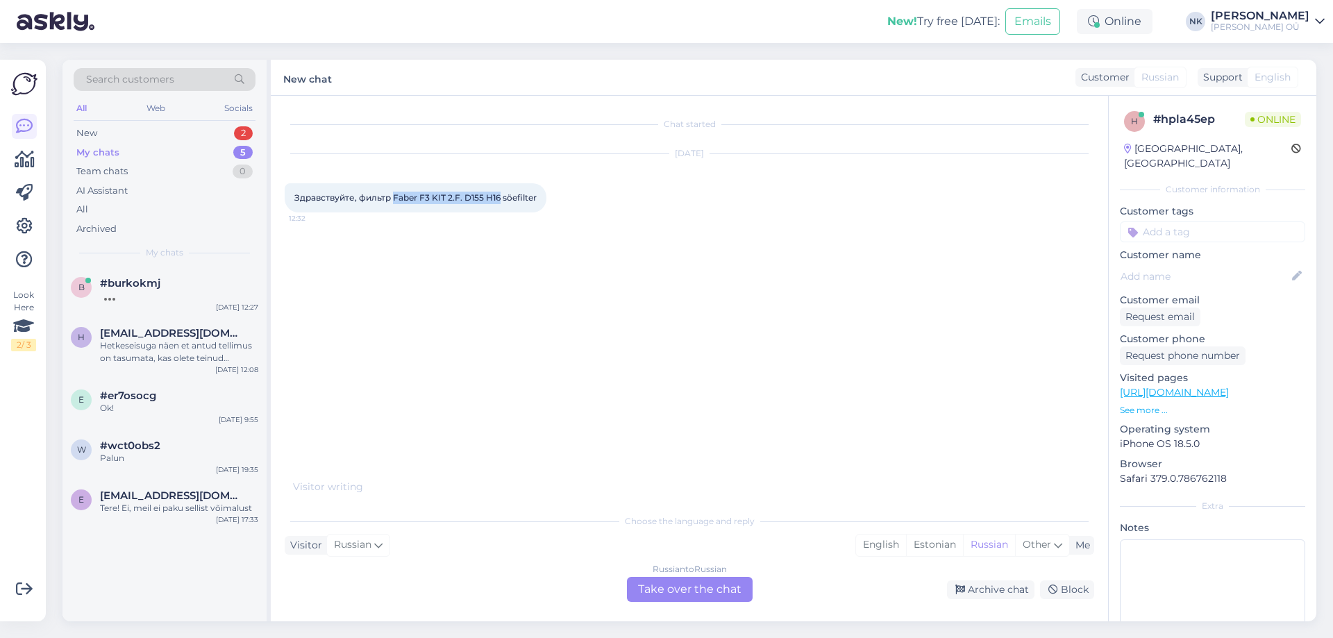
click at [1229, 386] on link "[URL][DOMAIN_NAME]" at bounding box center [1174, 392] width 109 height 12
click at [655, 595] on div "Russian to Russian Take over the chat" at bounding box center [690, 589] width 126 height 25
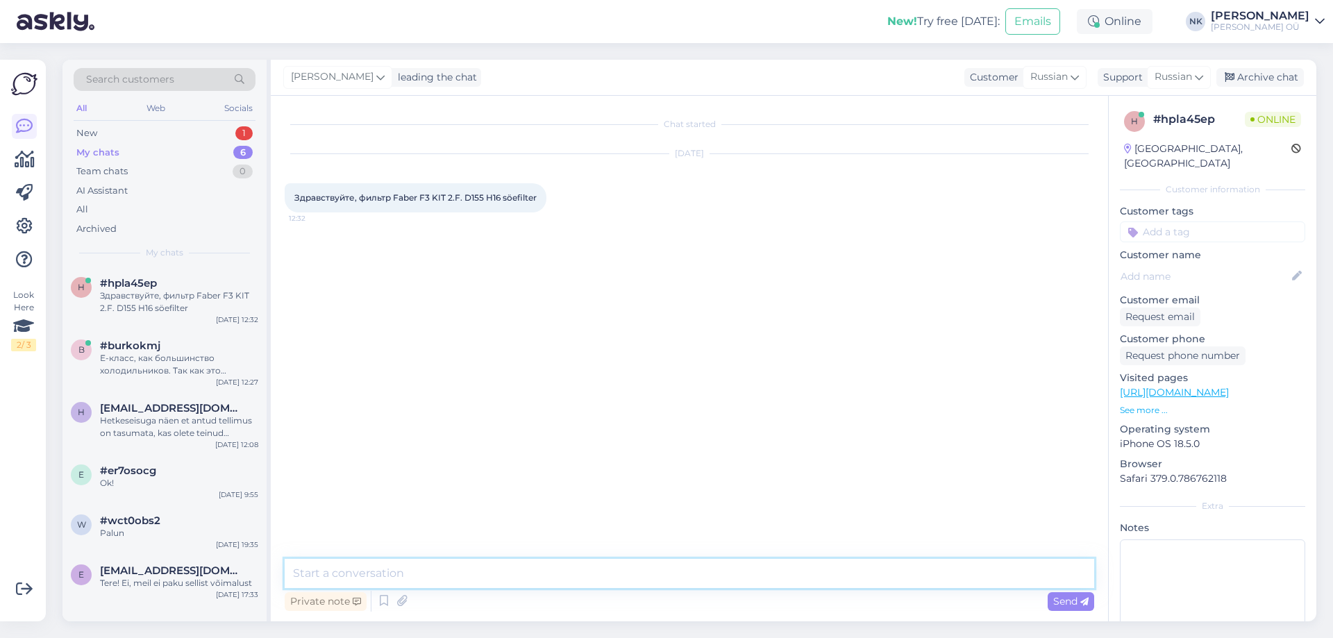
drag, startPoint x: 655, startPoint y: 595, endPoint x: 603, endPoint y: 583, distance: 52.9
click at [600, 585] on textarea at bounding box center [690, 573] width 810 height 29
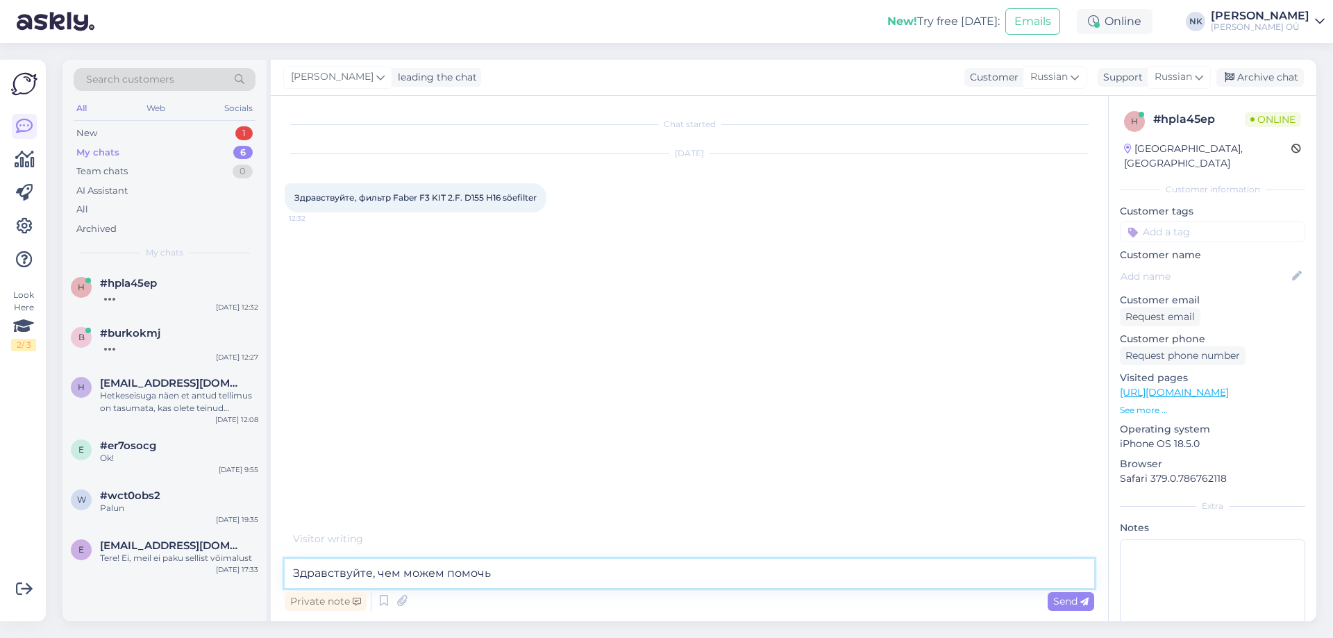
type textarea "Здравствуйте, чем можем помочь?"
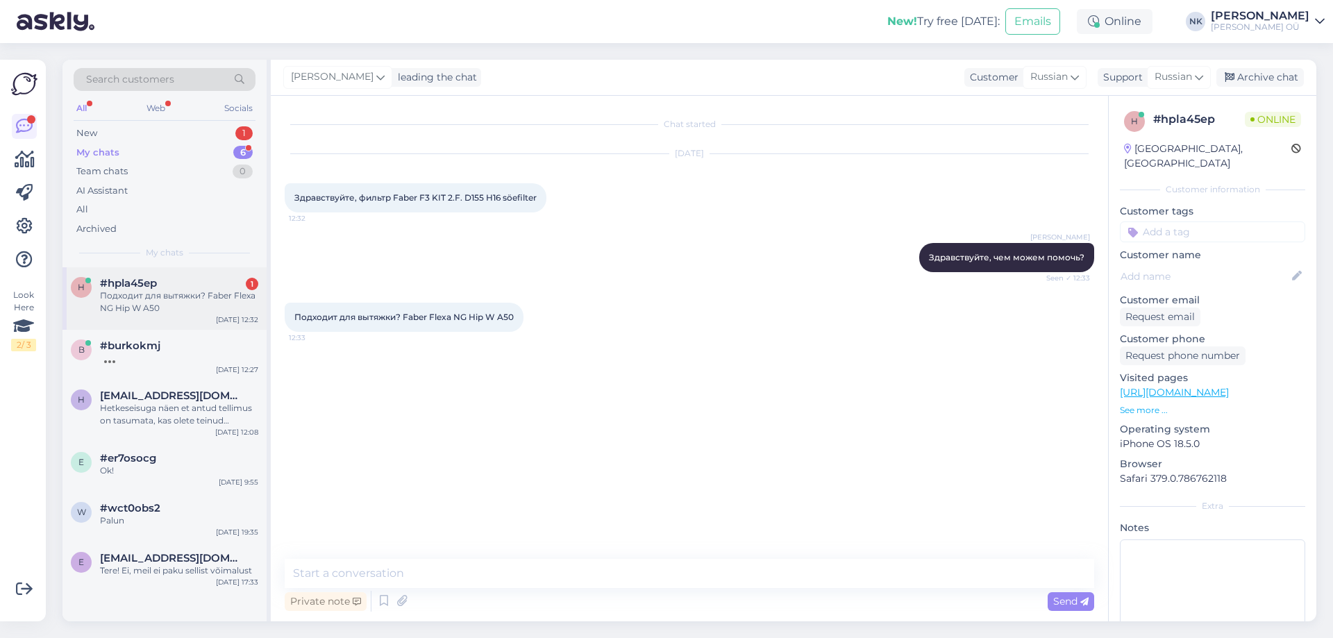
click at [185, 302] on div "Подходит для вытяжки? Faber Flexa NG Hip W A50" at bounding box center [179, 302] width 158 height 25
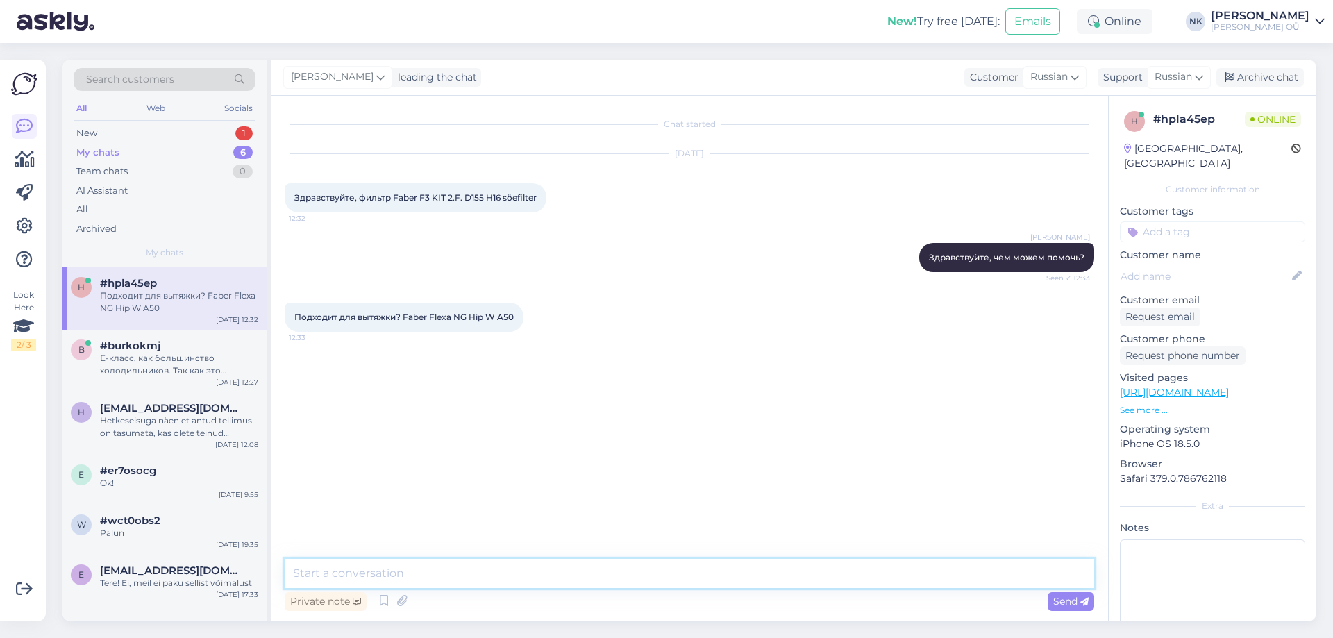
click at [475, 581] on textarea at bounding box center [690, 573] width 810 height 29
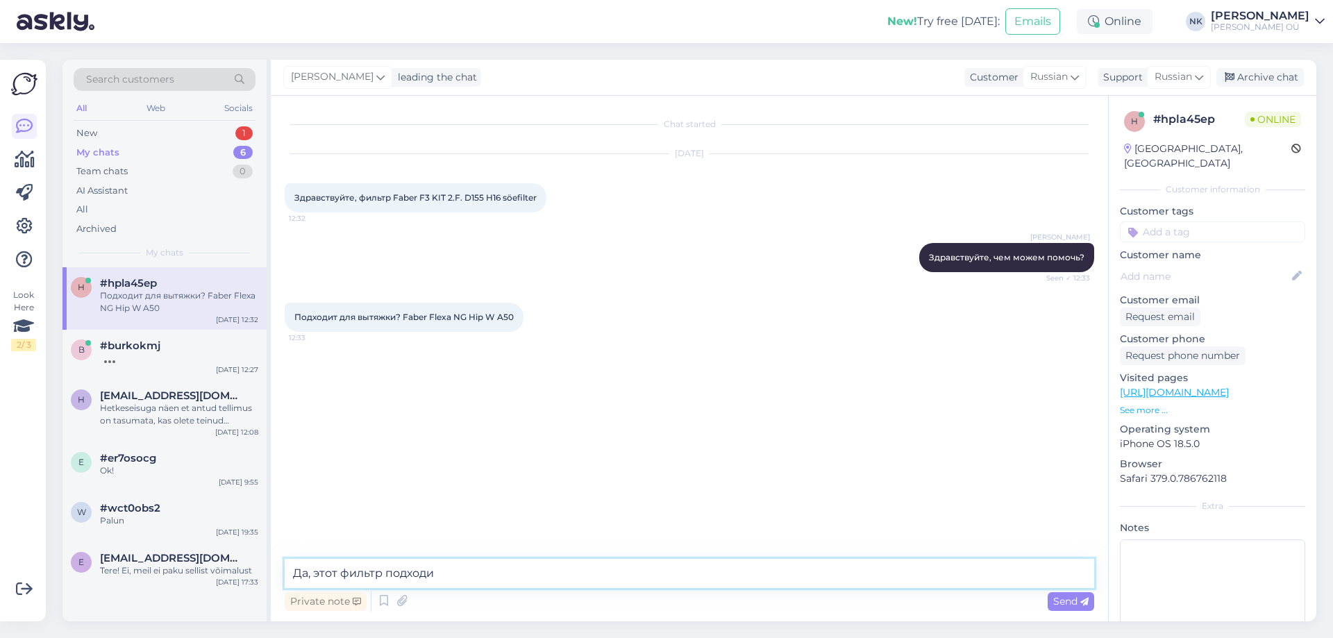
type textarea "Да, этот фильтр подходит"
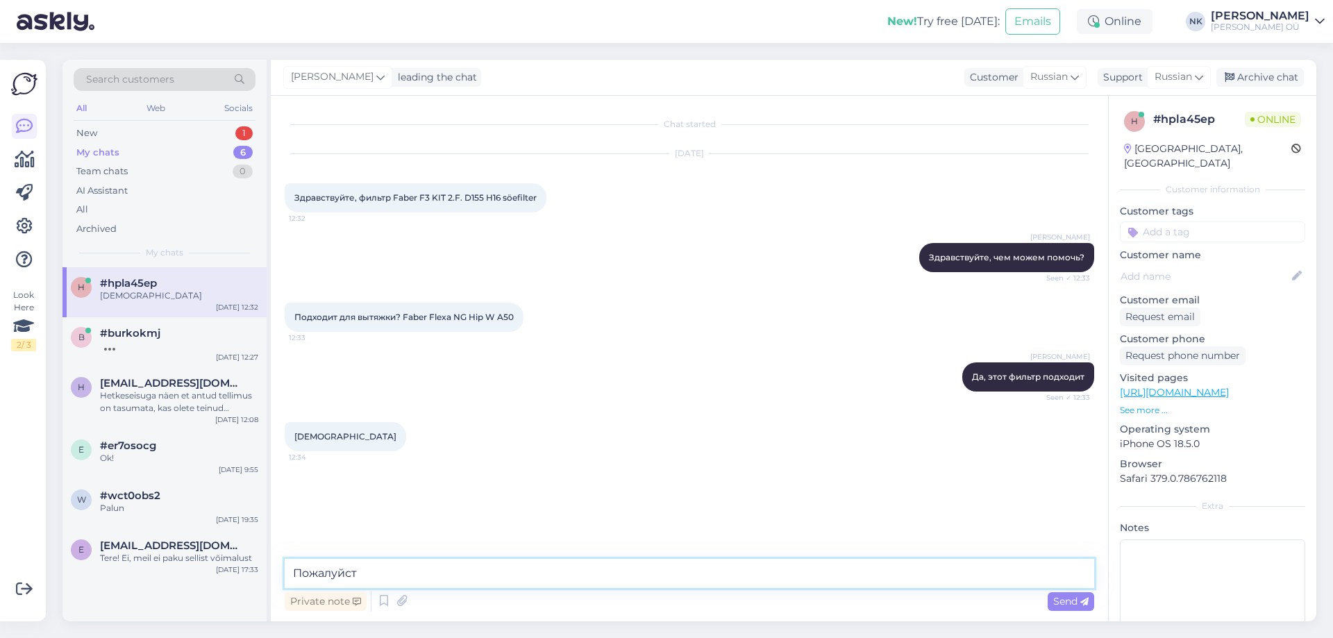
type textarea "Пожалуйста"
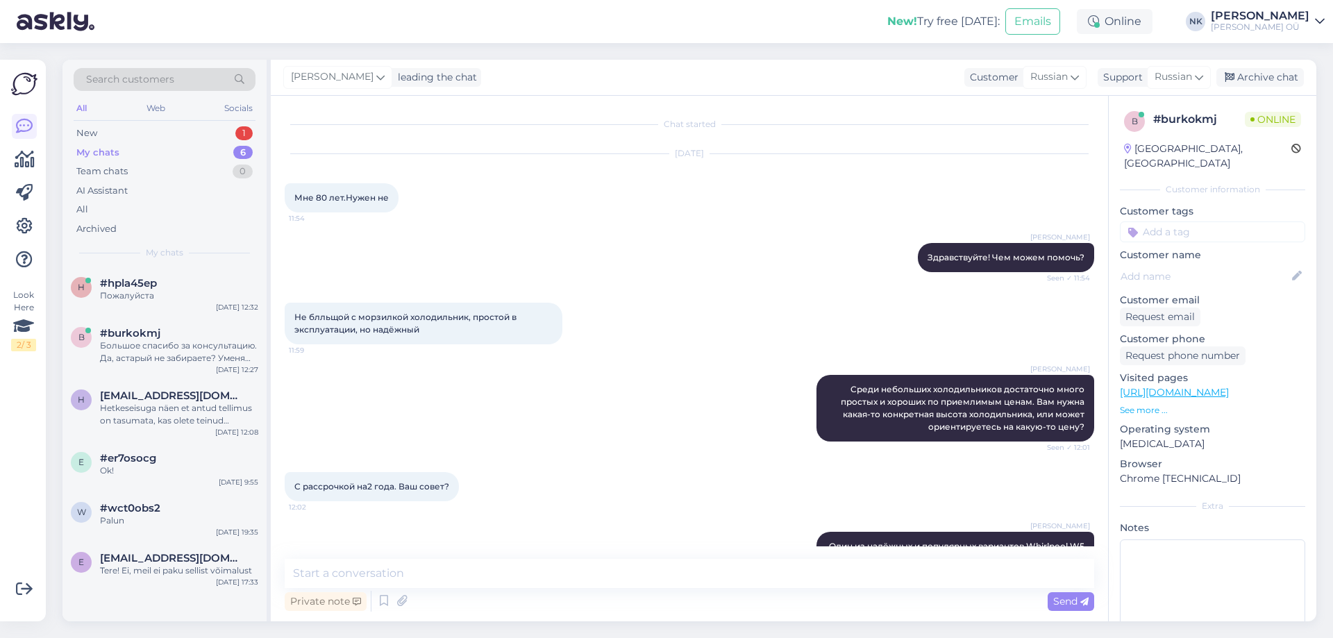
scroll to position [720, 0]
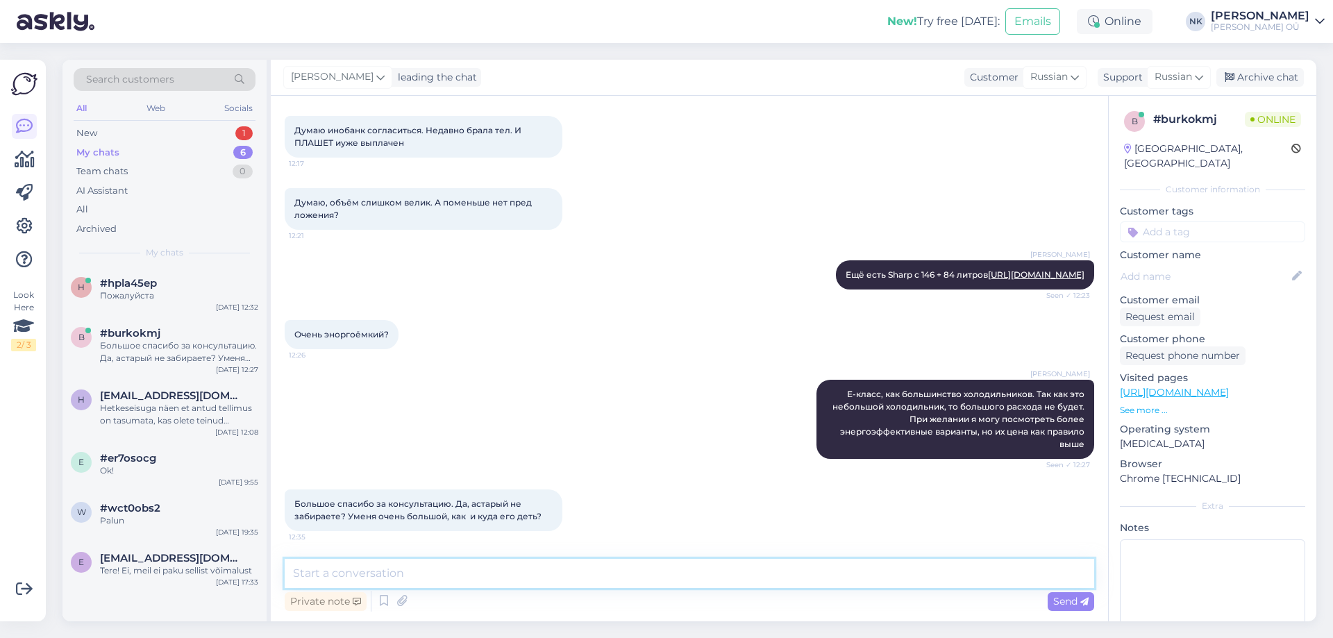
click at [533, 571] on textarea at bounding box center [690, 573] width 810 height 29
click at [514, 563] on textarea at bounding box center [690, 573] width 810 height 29
type textarea "[PERSON_NAME]"
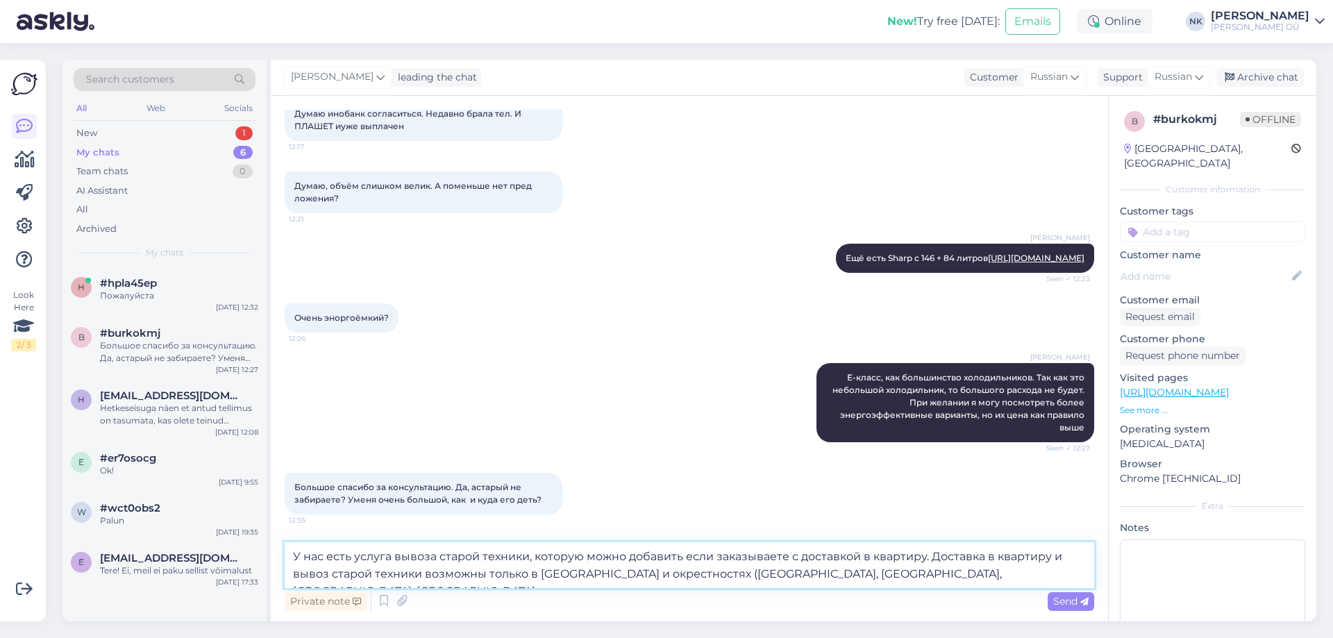
type textarea "У нас есть услуга вывоза старой техники, которую можно добавить если заказывает…"
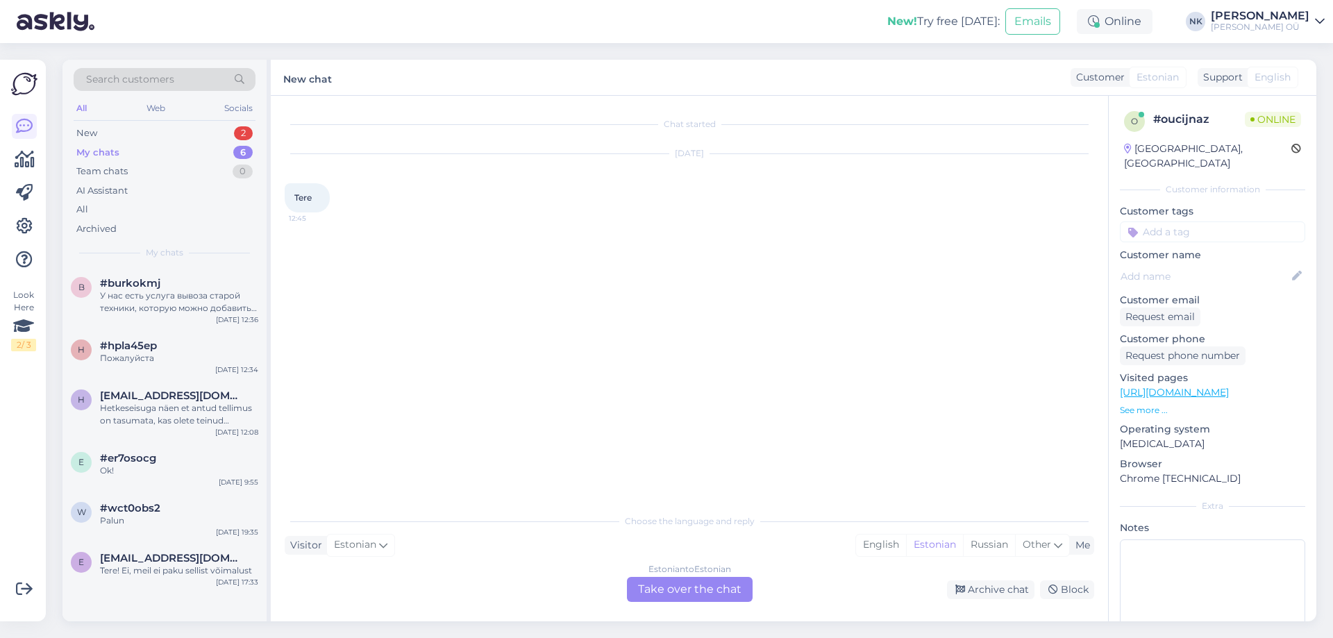
scroll to position [0, 0]
click at [682, 582] on div "Estonian to Estonian Take over the chat" at bounding box center [690, 589] width 126 height 25
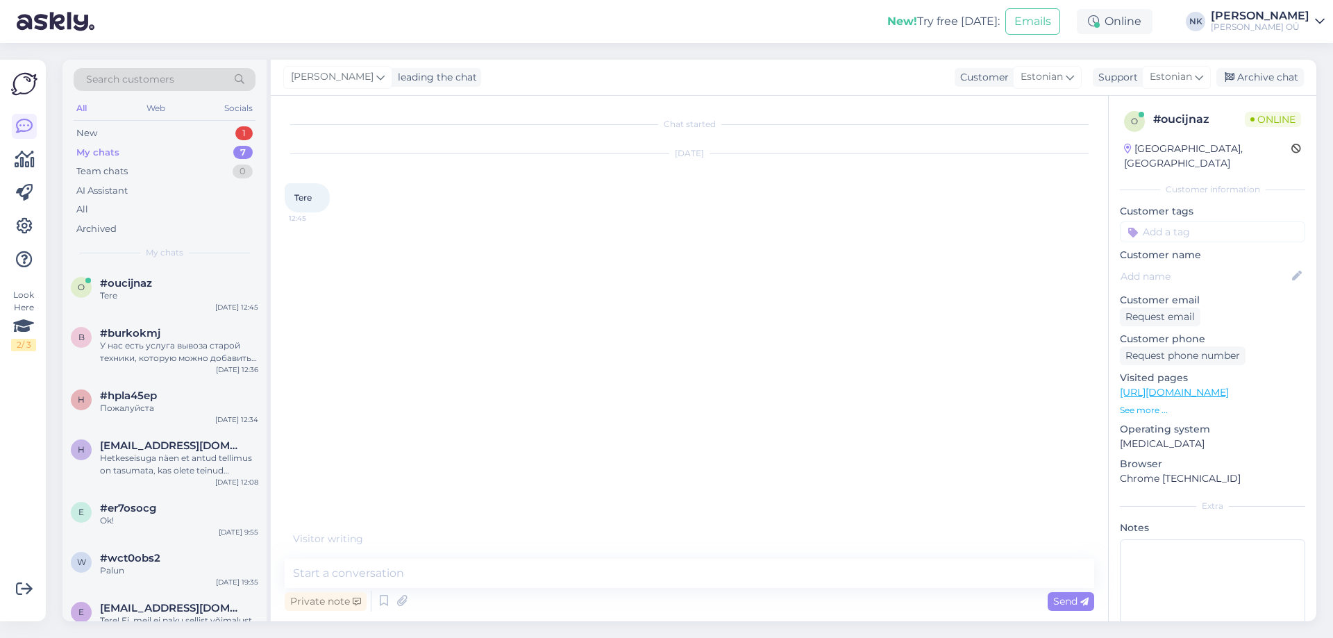
click at [655, 576] on textarea at bounding box center [690, 573] width 810 height 29
type textarea "Tere! Kuidas saan aidata?"
click at [201, 133] on div "New 1" at bounding box center [165, 133] width 182 height 19
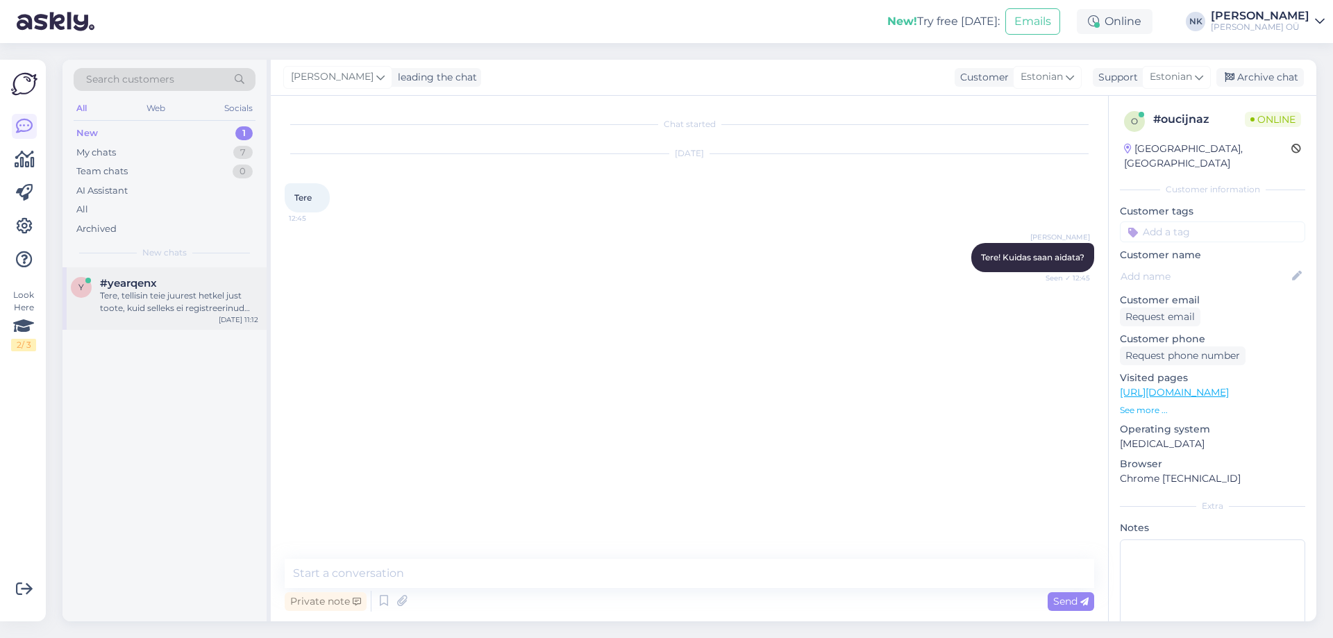
click at [183, 278] on div "#yearqenx" at bounding box center [179, 283] width 158 height 12
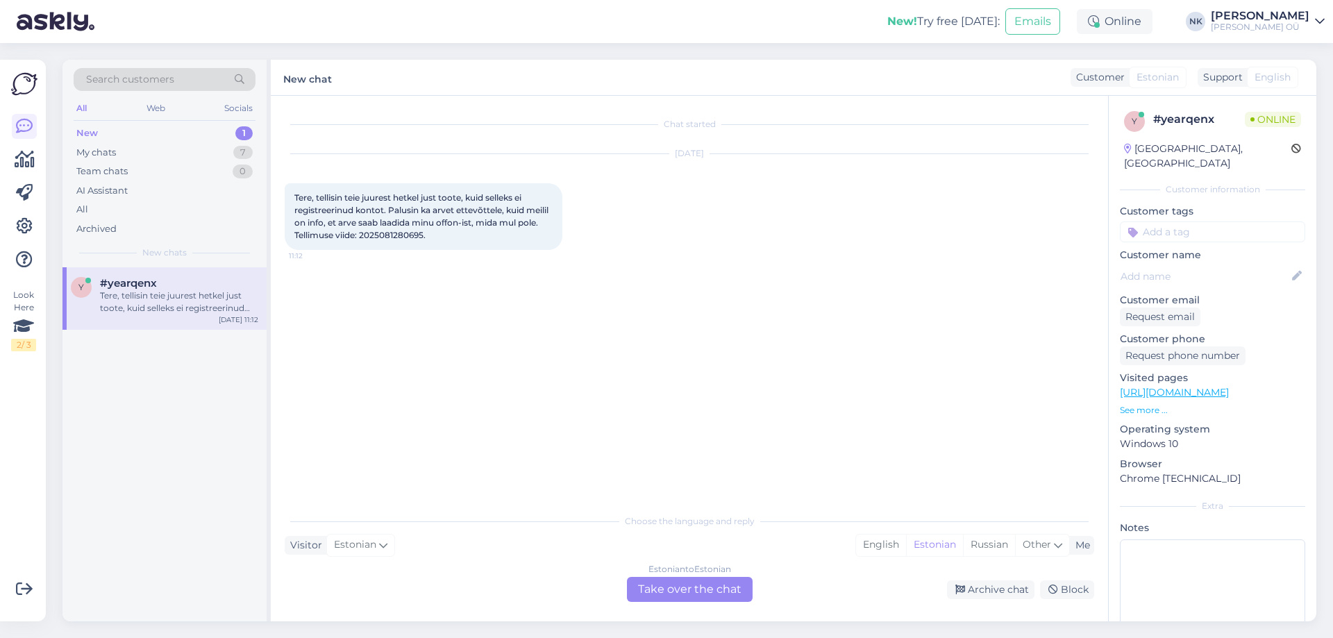
click at [387, 235] on span "Tere, tellisin teie juurest hetkel just toote, kuid selleks ei registreerinud k…" at bounding box center [422, 216] width 256 height 48
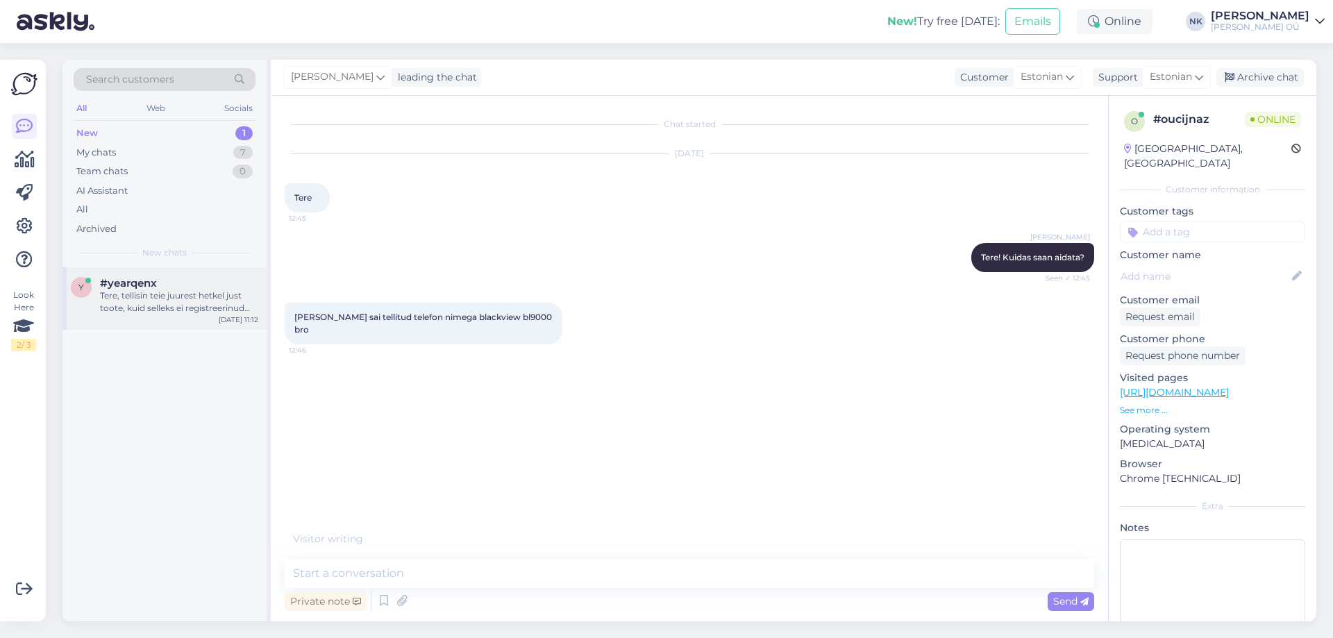
click at [215, 310] on div "Tere, tellisin teie juurest hetkel just toote, kuid selleks ei registreerinud k…" at bounding box center [179, 302] width 158 height 25
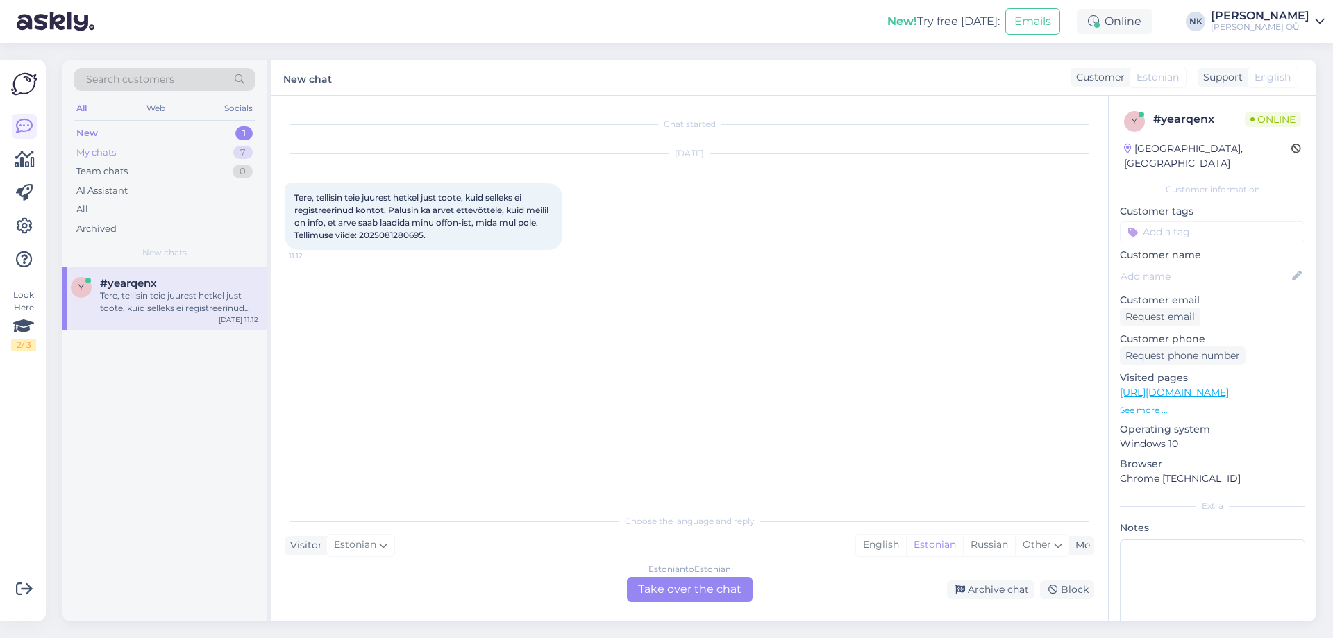
click at [215, 154] on div "My chats 7" at bounding box center [165, 152] width 182 height 19
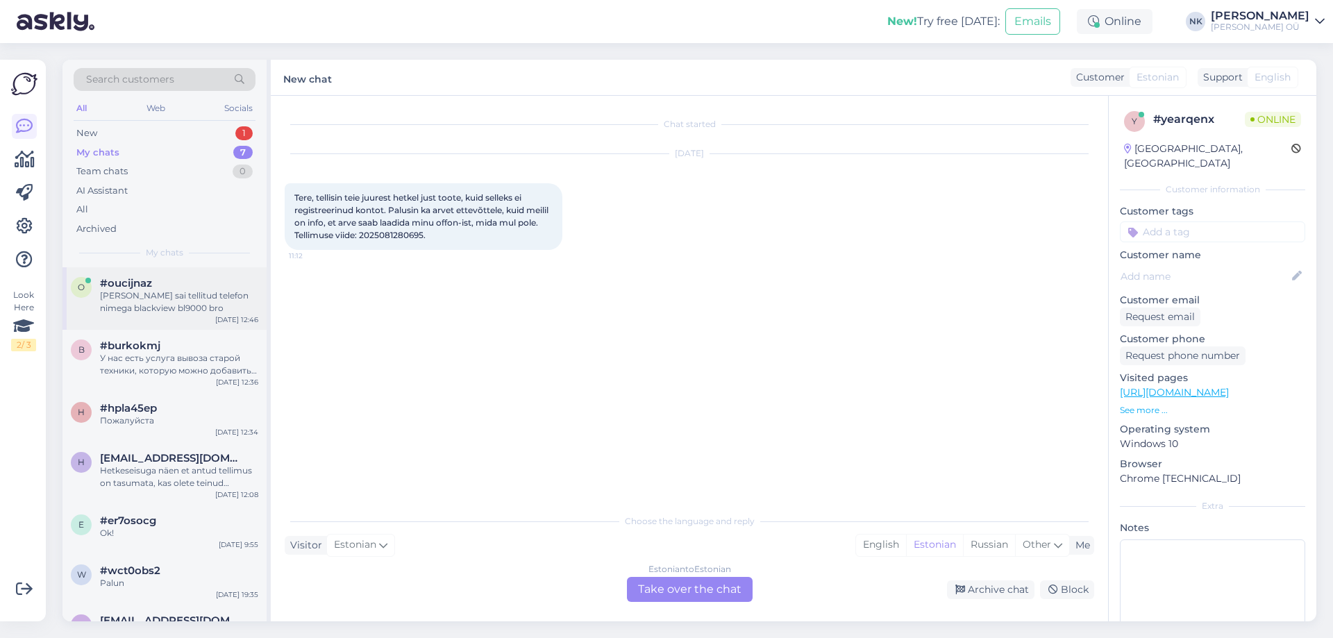
click at [211, 290] on div "[PERSON_NAME] sai tellitud telefon nimega blackview bl9000 bro" at bounding box center [179, 302] width 158 height 25
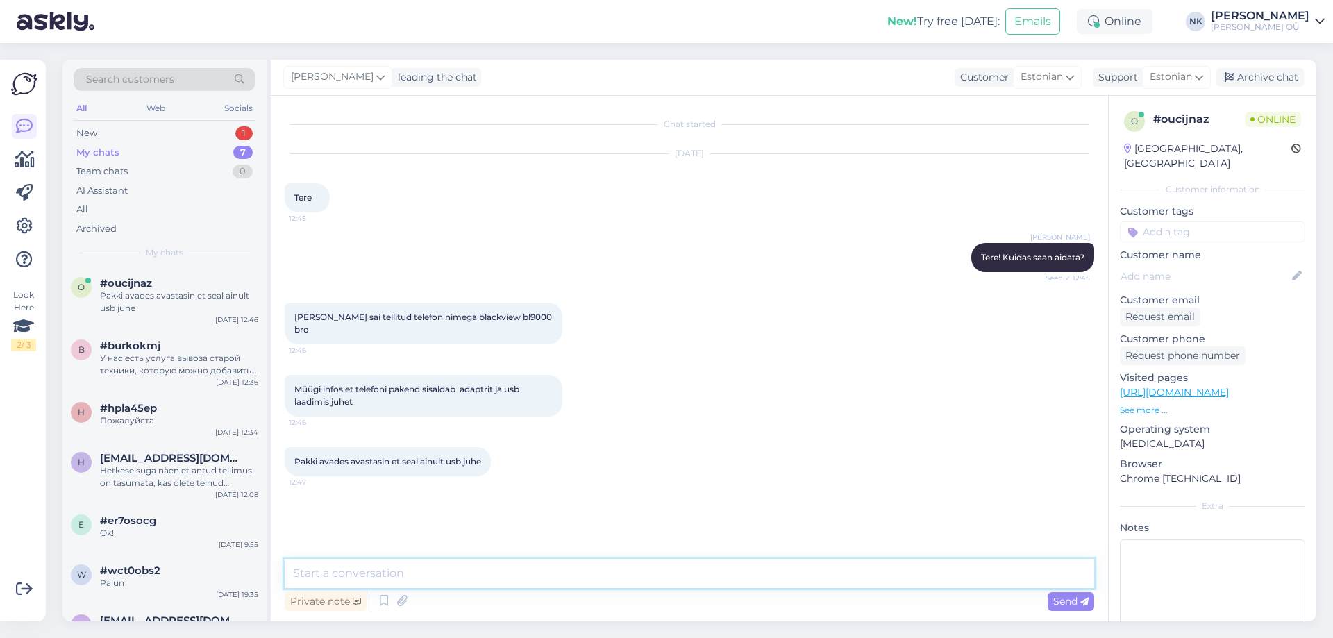
click at [424, 571] on textarea at bounding box center [690, 573] width 810 height 29
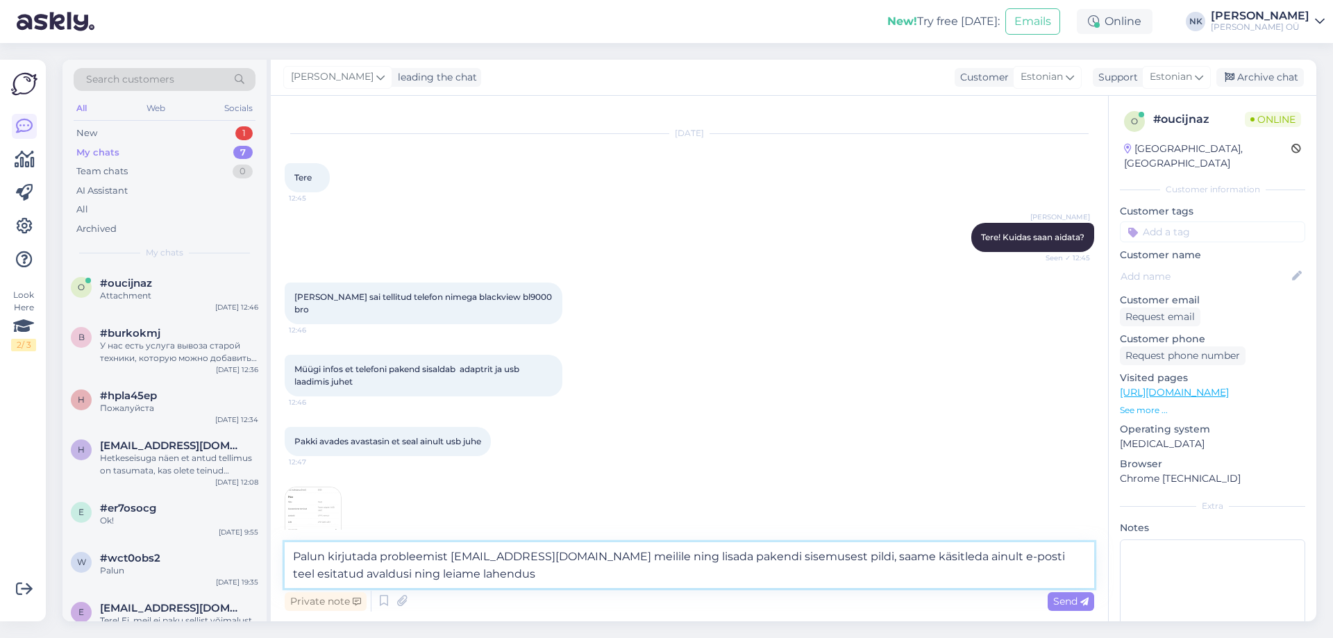
type textarea "Palun kirjutada probleemist [EMAIL_ADDRESS][DOMAIN_NAME] meilile ning lisada pa…"
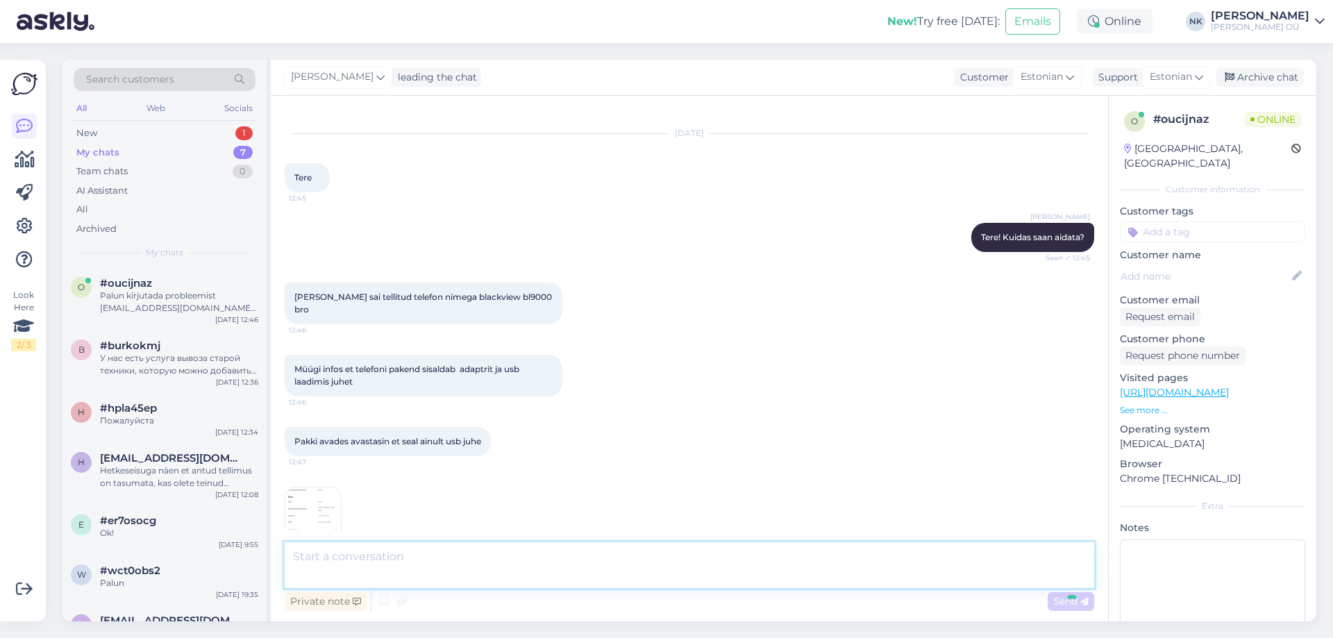
scroll to position [105, 0]
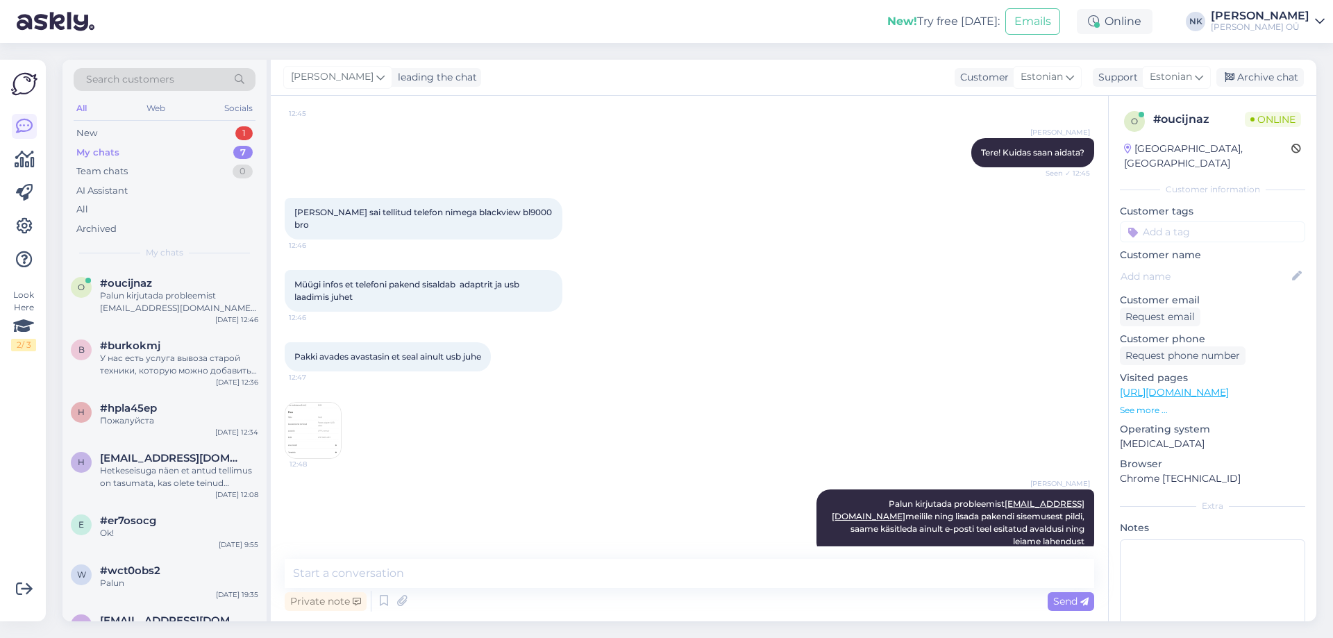
click at [331, 422] on img at bounding box center [313, 431] width 56 height 56
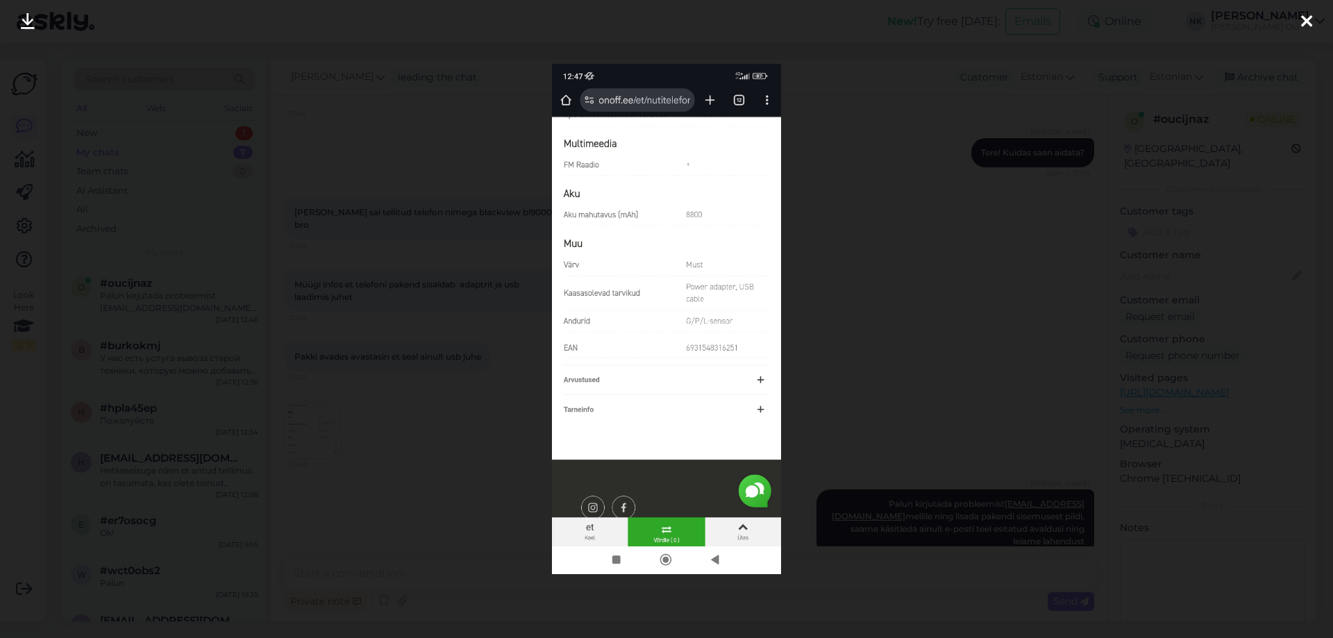
click at [921, 321] on div at bounding box center [666, 319] width 1333 height 638
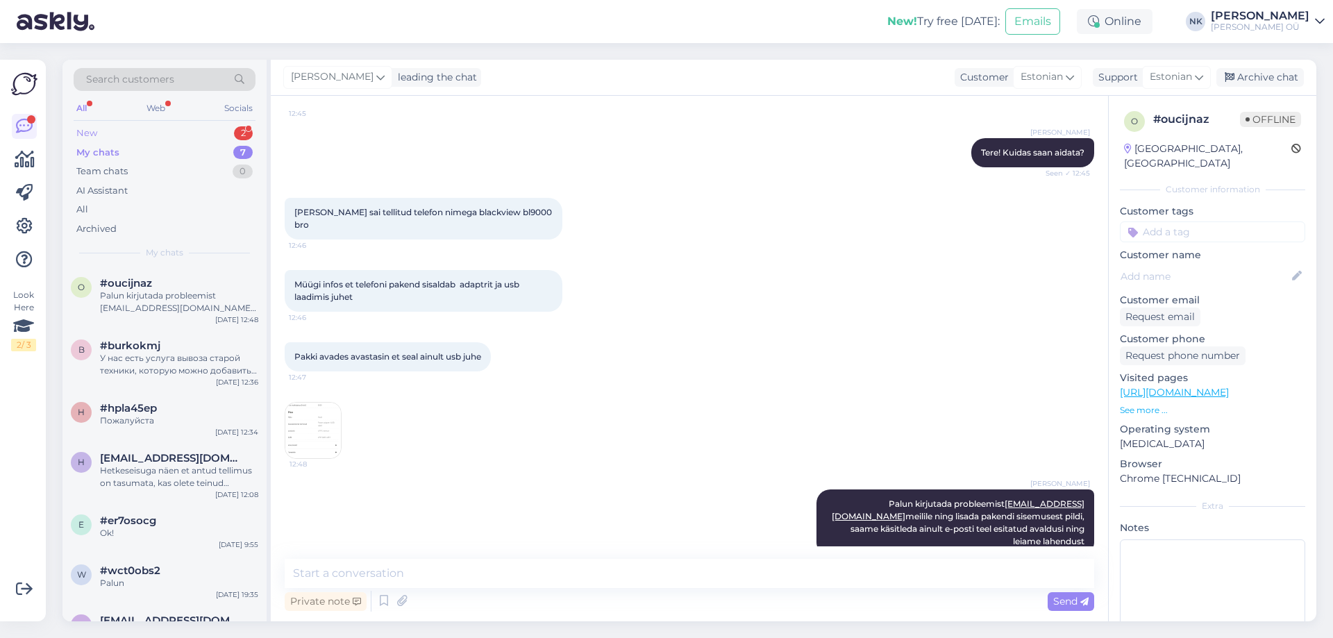
click at [194, 124] on div "New 2" at bounding box center [165, 133] width 182 height 19
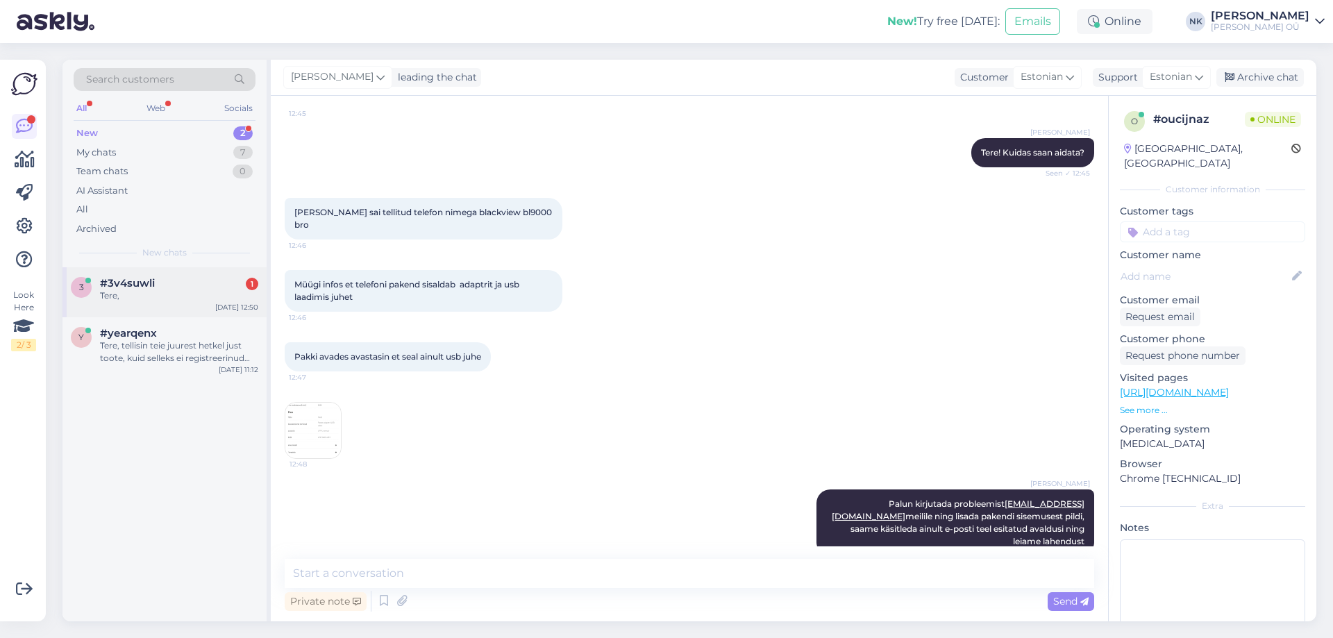
click at [181, 292] on div "Tere," at bounding box center [179, 296] width 158 height 12
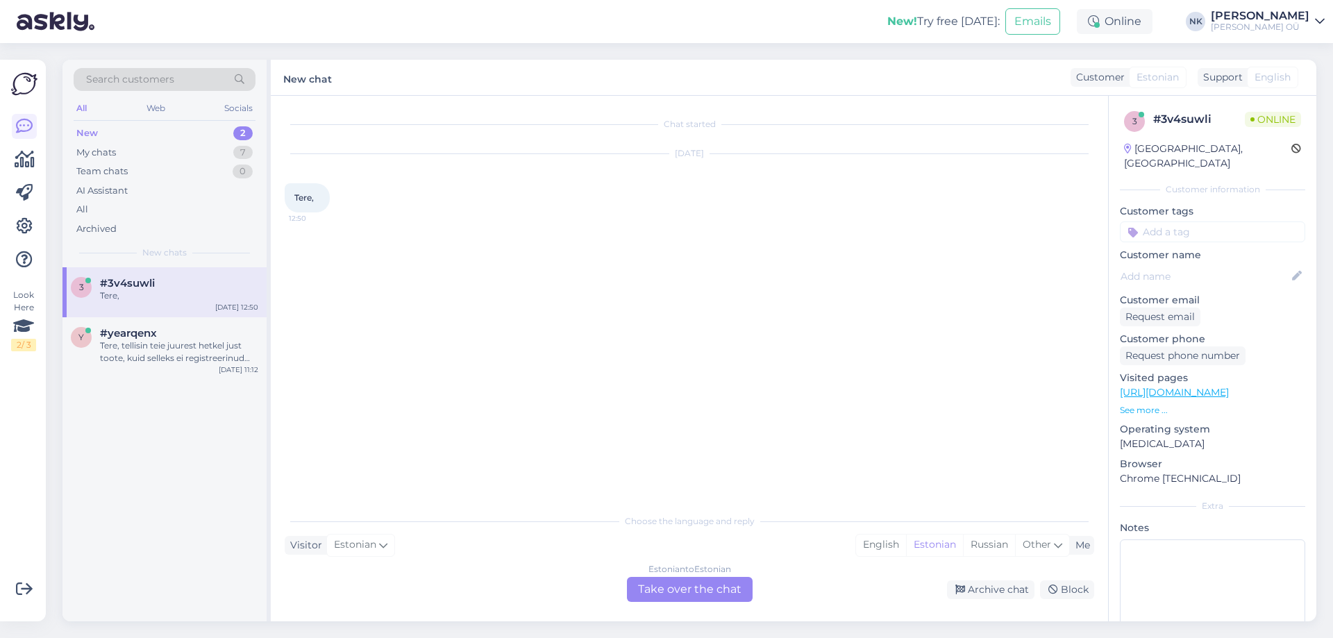
click at [678, 576] on div "Choose the language and reply Visitor Estonian Me English Estonian Russian Othe…" at bounding box center [690, 554] width 810 height 95
click at [669, 576] on div "Choose the language and reply Visitor Estonian Me English Estonian Russian Othe…" at bounding box center [690, 554] width 810 height 95
drag, startPoint x: 650, startPoint y: 590, endPoint x: 645, endPoint y: 579, distance: 12.1
click at [650, 587] on div "Estonian to Estonian Take over the chat" at bounding box center [690, 589] width 126 height 25
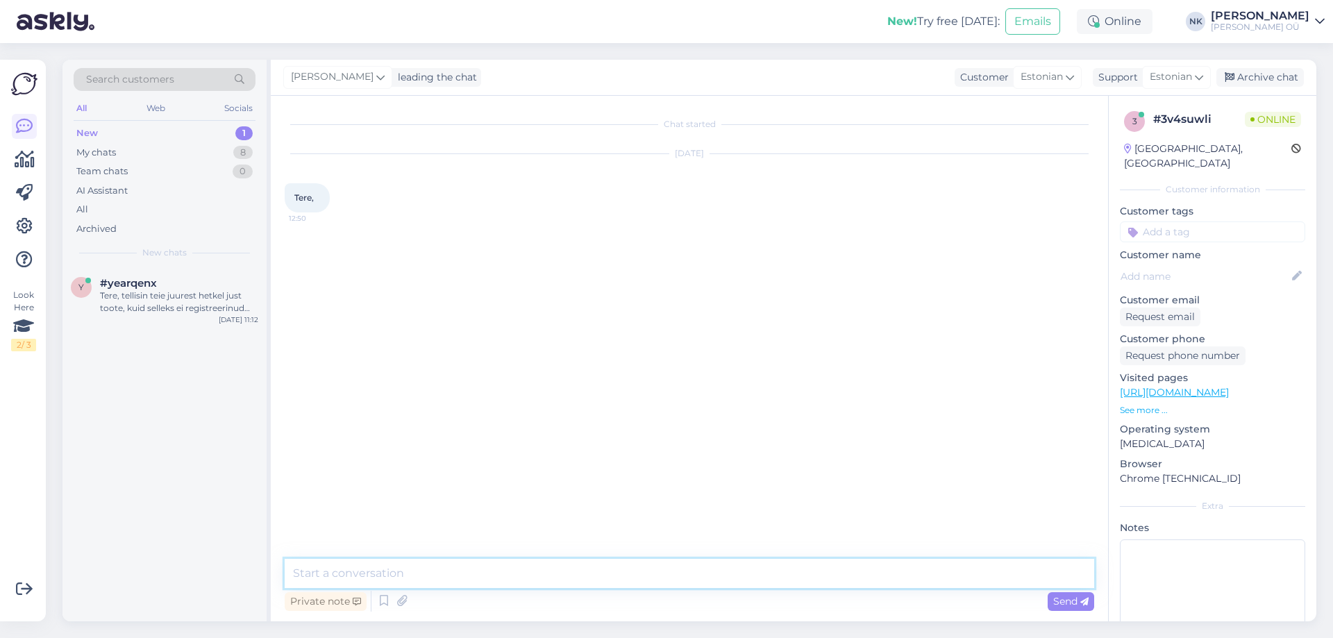
click at [633, 570] on textarea at bounding box center [690, 573] width 810 height 29
type textarea "Tere! Kuidas saan aidata?"
click at [203, 137] on div "New 1" at bounding box center [165, 133] width 182 height 19
click at [201, 153] on div "My chats 8" at bounding box center [165, 152] width 182 height 19
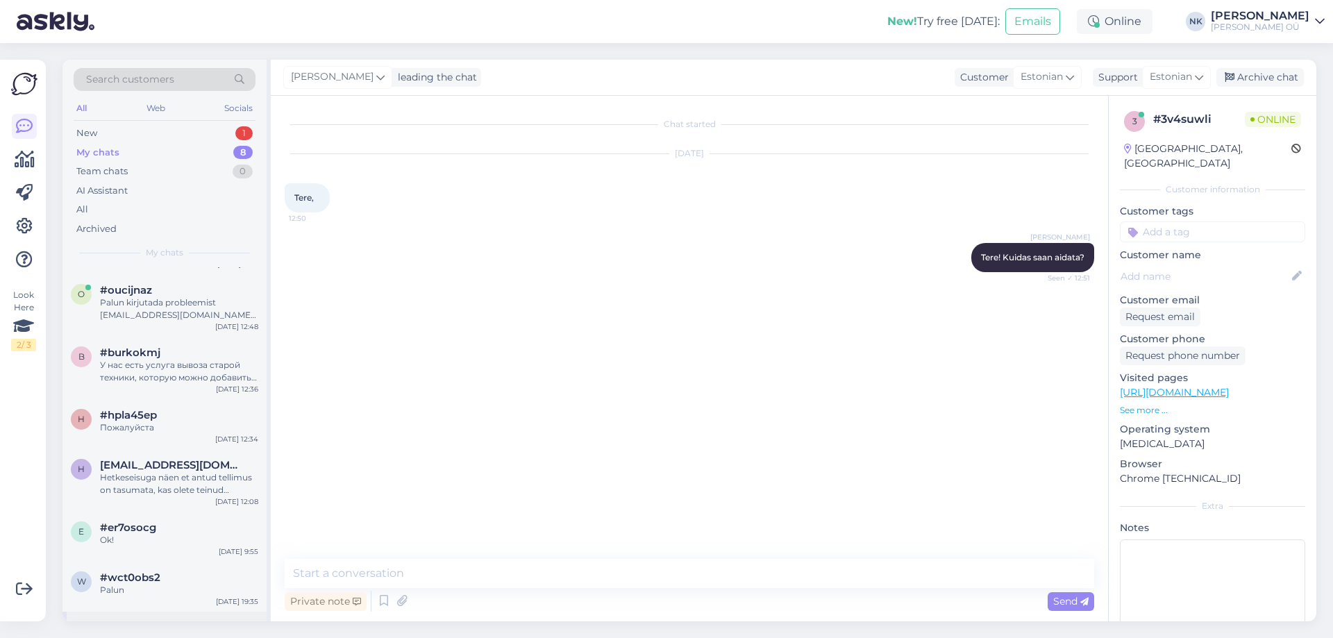
scroll to position [83, 0]
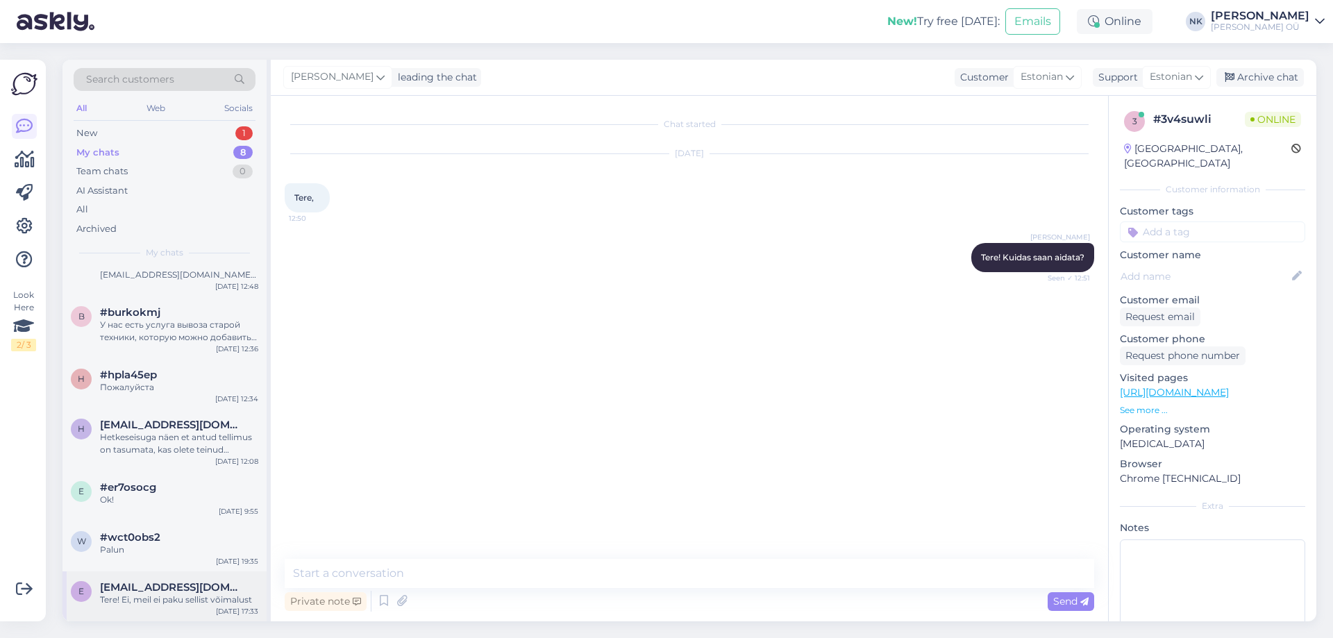
click at [154, 583] on span "[EMAIL_ADDRESS][DOMAIN_NAME]" at bounding box center [172, 587] width 144 height 12
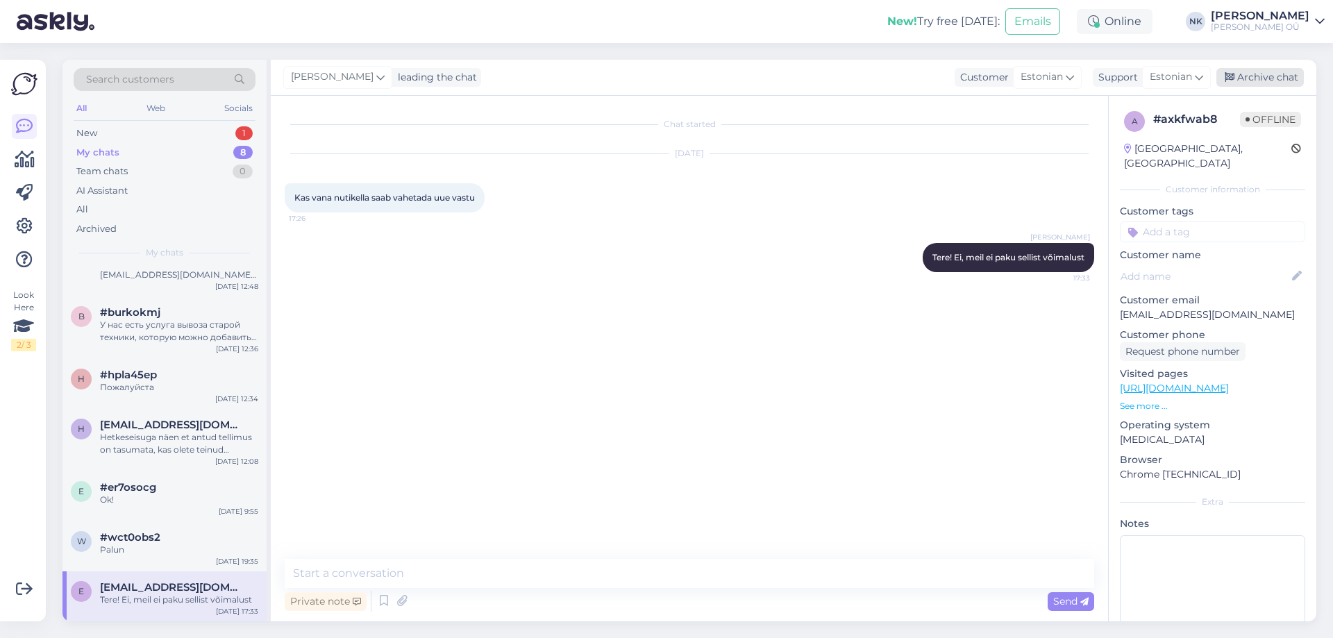
click at [1259, 84] on div "Archive chat" at bounding box center [1259, 77] width 87 height 19
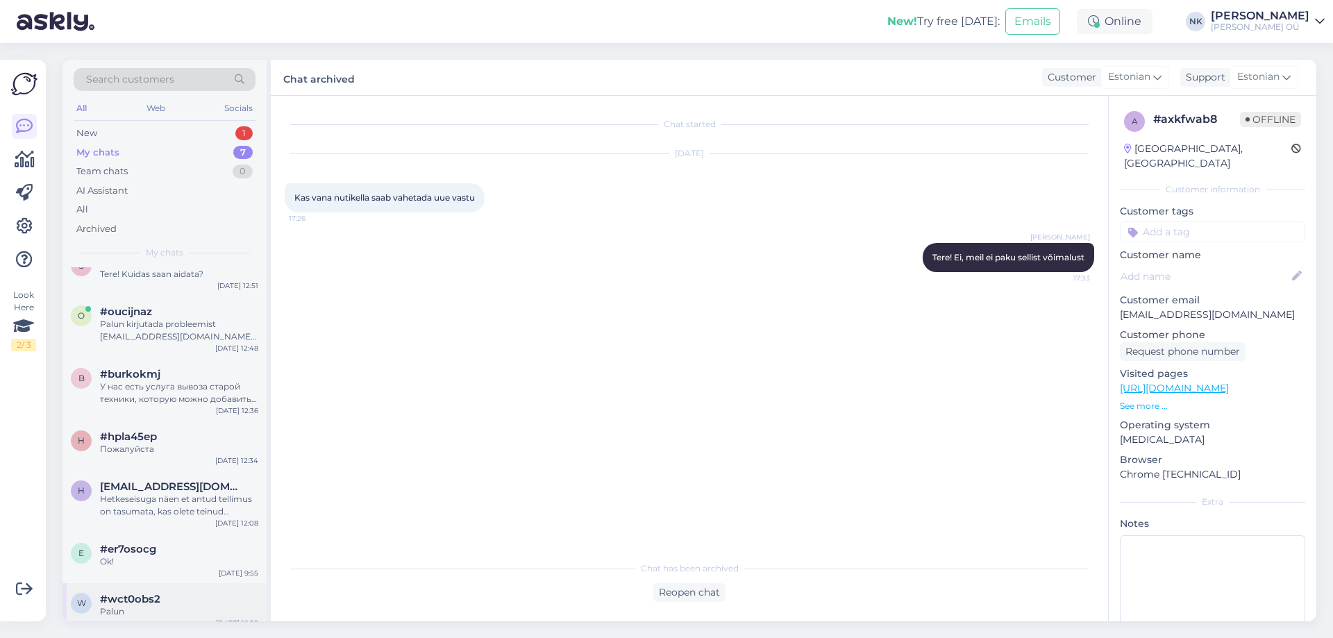
scroll to position [33, 0]
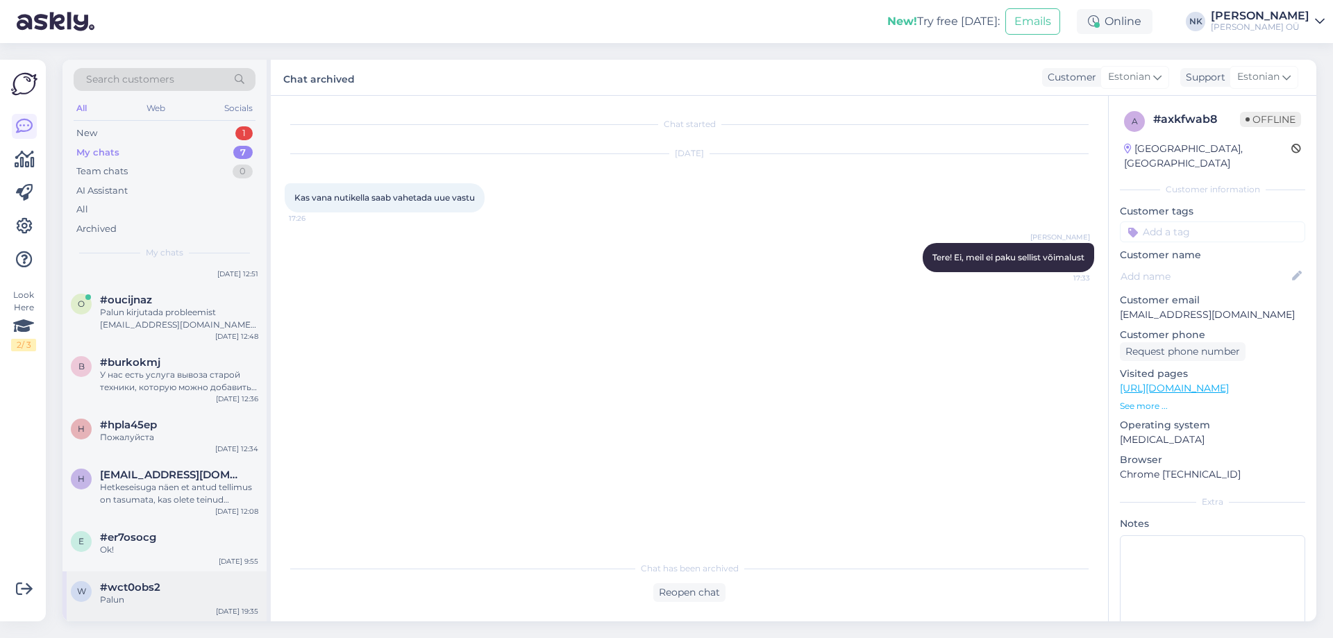
click at [165, 595] on div "Palun" at bounding box center [179, 600] width 158 height 12
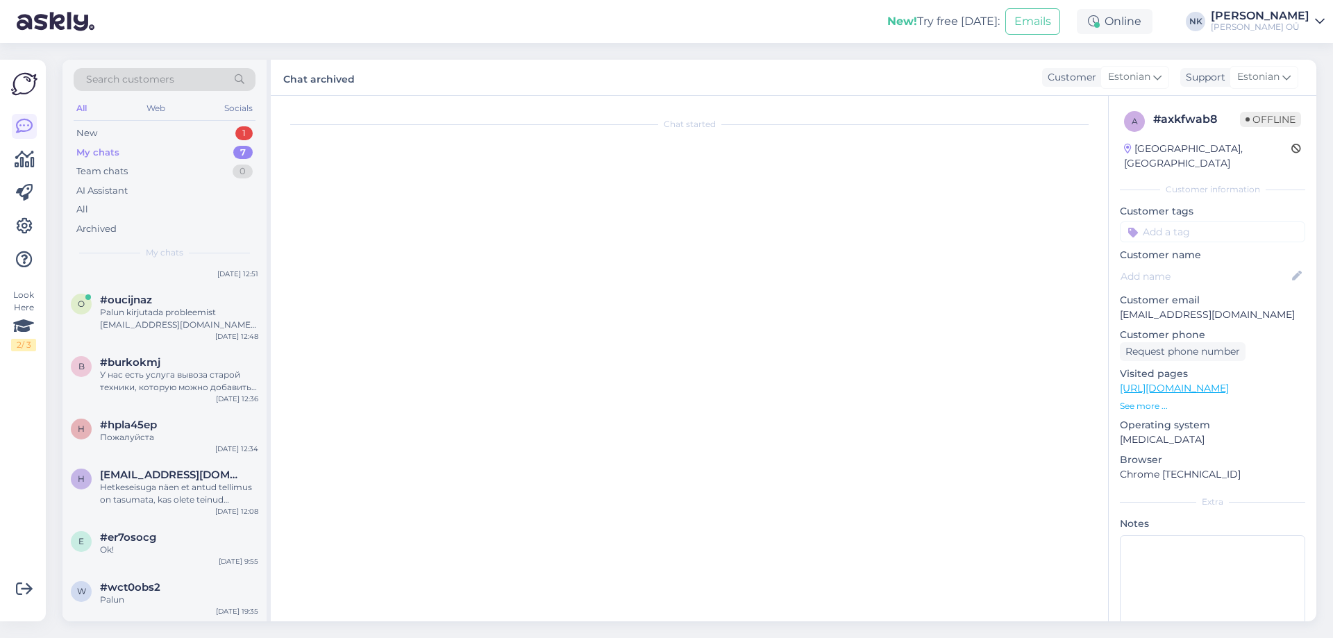
scroll to position [196, 0]
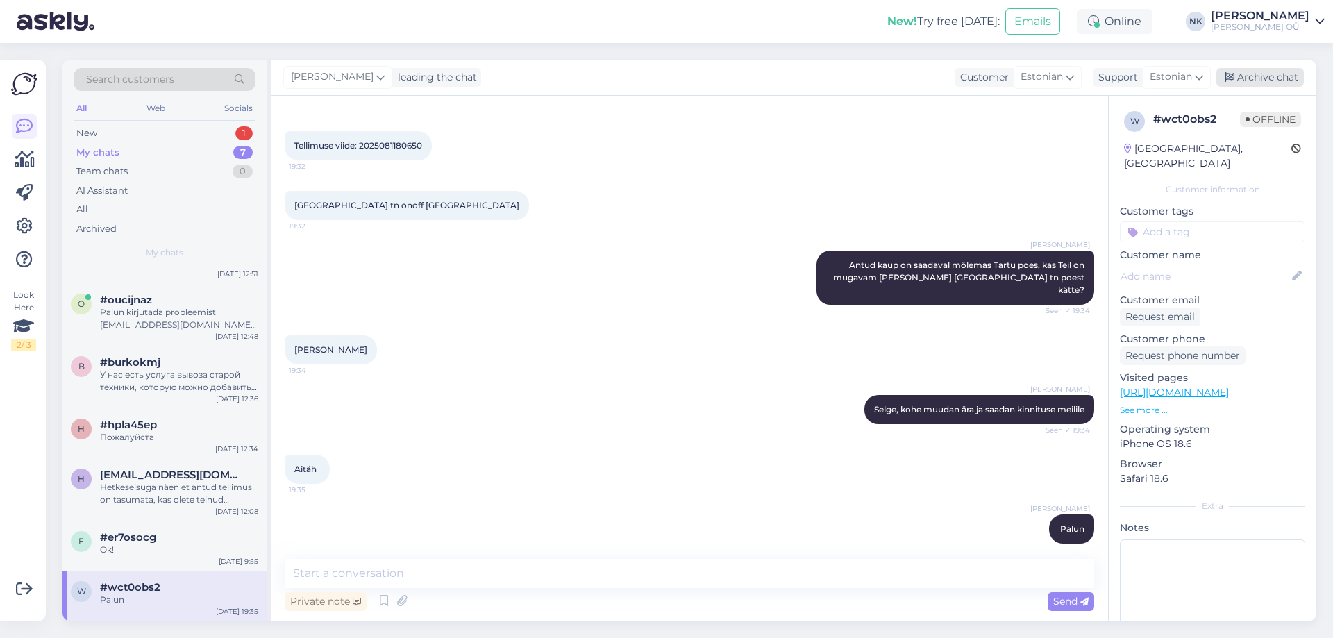
click at [1273, 72] on div "Archive chat" at bounding box center [1259, 77] width 87 height 19
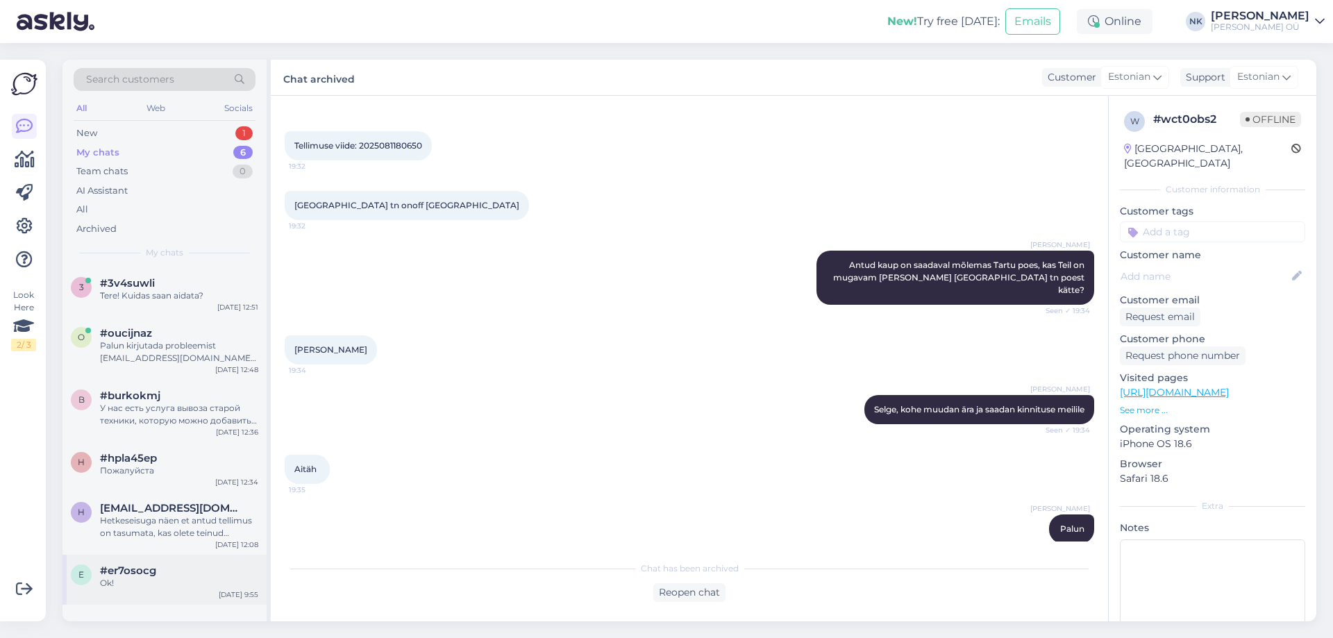
click at [137, 578] on div "Ok!" at bounding box center [179, 583] width 158 height 12
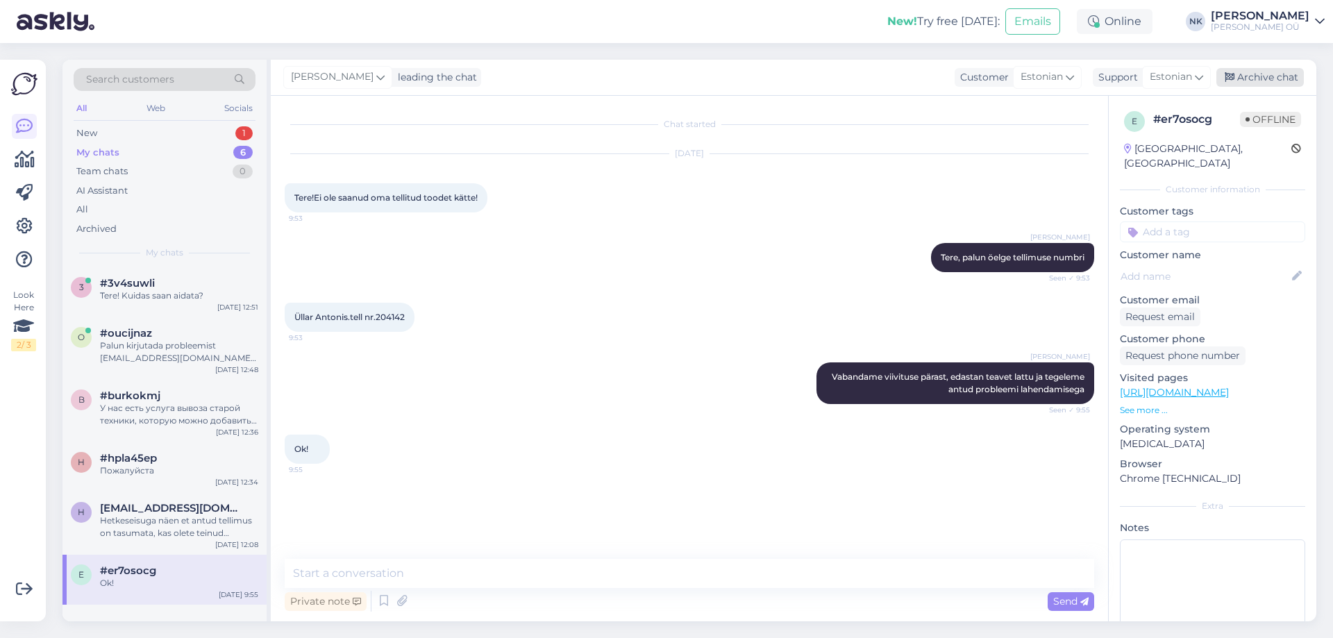
click at [1262, 78] on div "Archive chat" at bounding box center [1259, 77] width 87 height 19
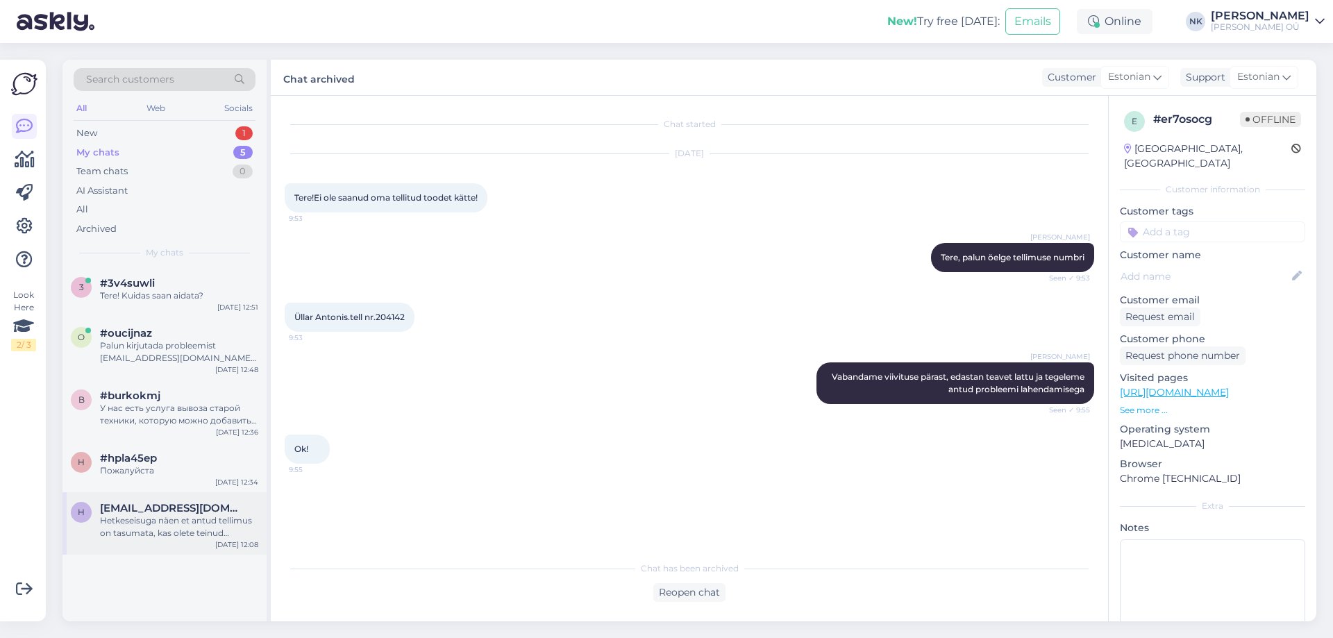
click at [144, 538] on div "Hetkeseisuga näen et antud tellimus on tasumata, kas olete teinud ülekande?" at bounding box center [179, 526] width 158 height 25
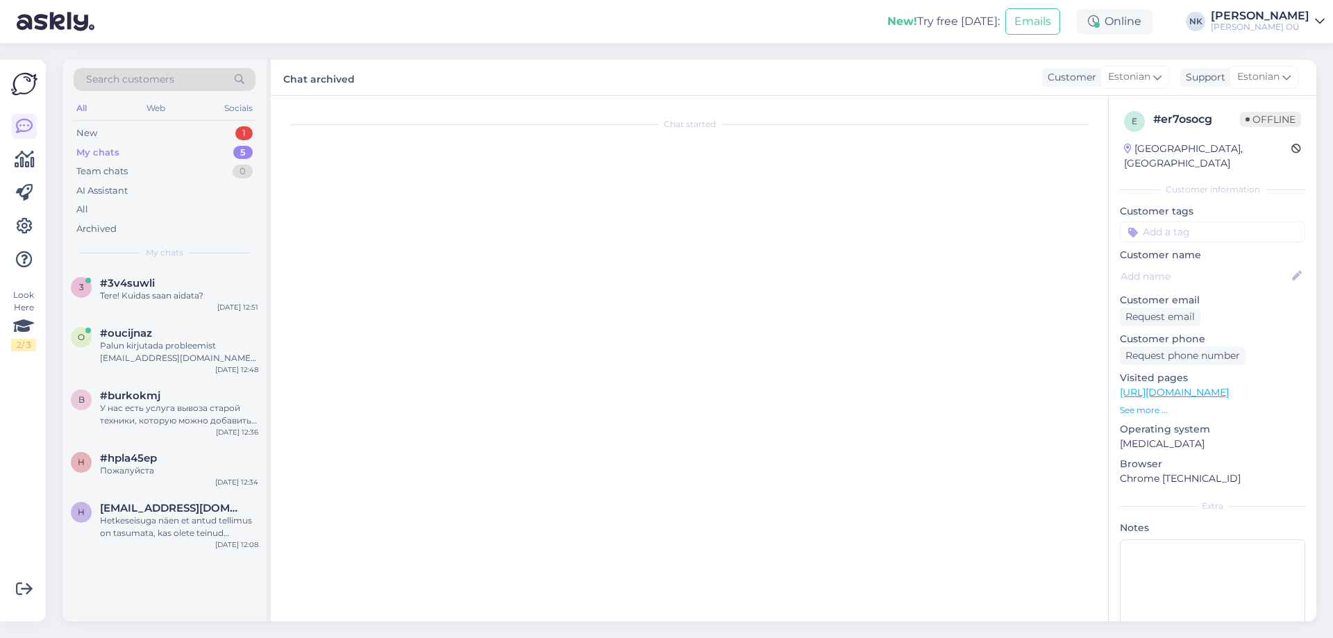
scroll to position [1474, 0]
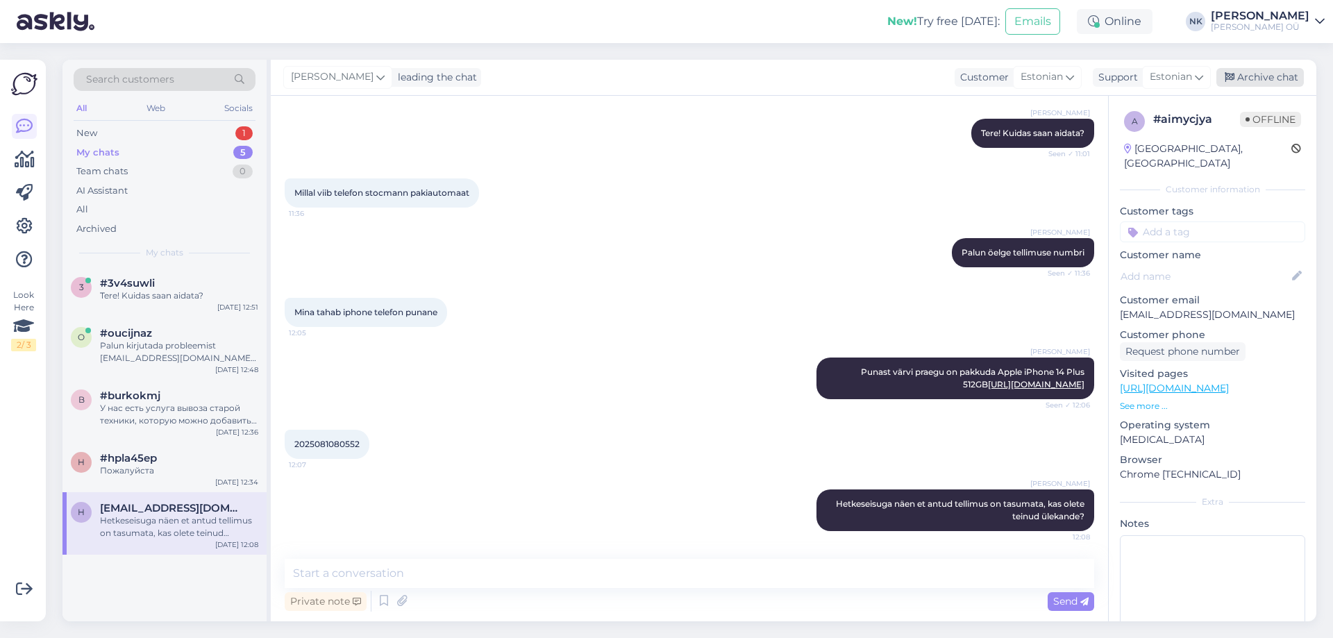
click at [1274, 76] on div "Archive chat" at bounding box center [1259, 77] width 87 height 19
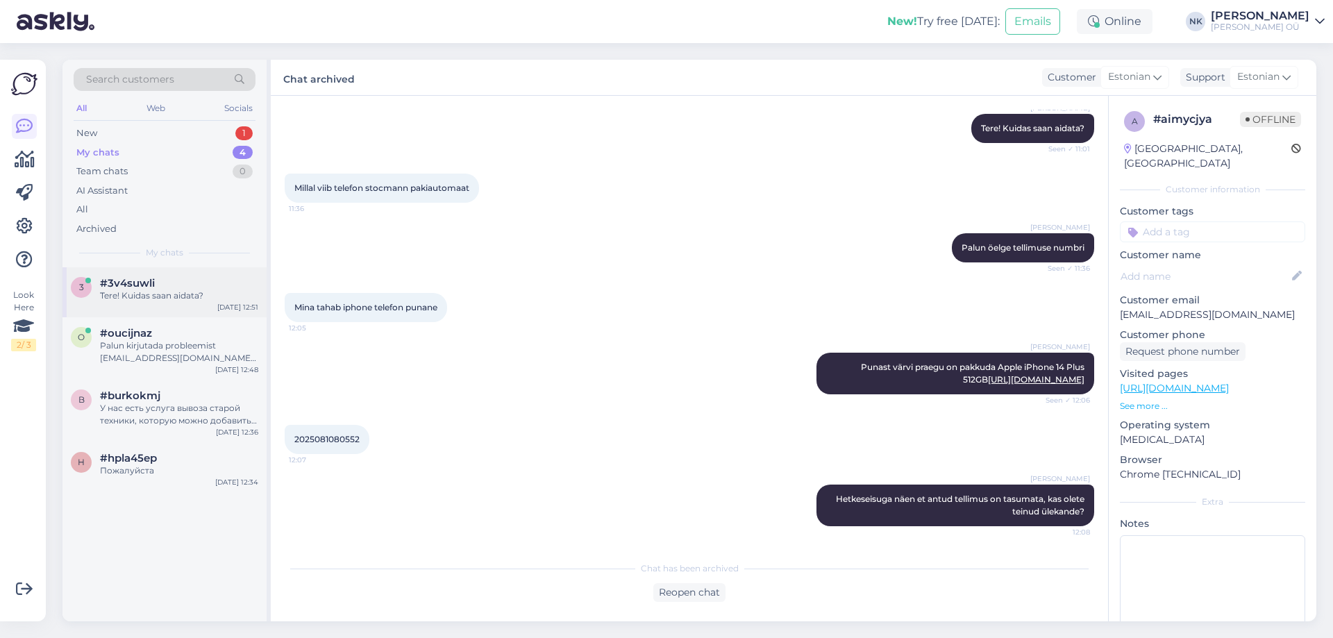
click at [149, 302] on div "3 #3v4suwli Tere! Kuidas saan aidata? [DATE] 12:51" at bounding box center [164, 292] width 204 height 50
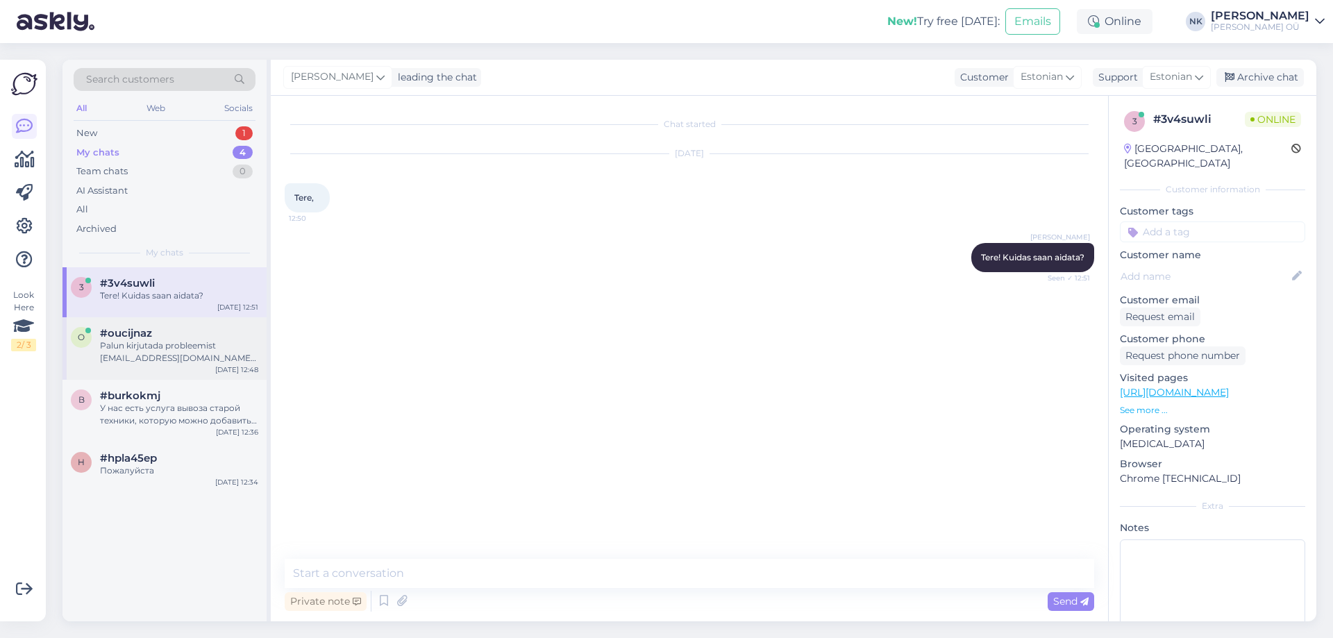
click at [203, 359] on div "Palun kirjutada probleemist [EMAIL_ADDRESS][DOMAIN_NAME] meilile ning lisada pa…" at bounding box center [179, 352] width 158 height 25
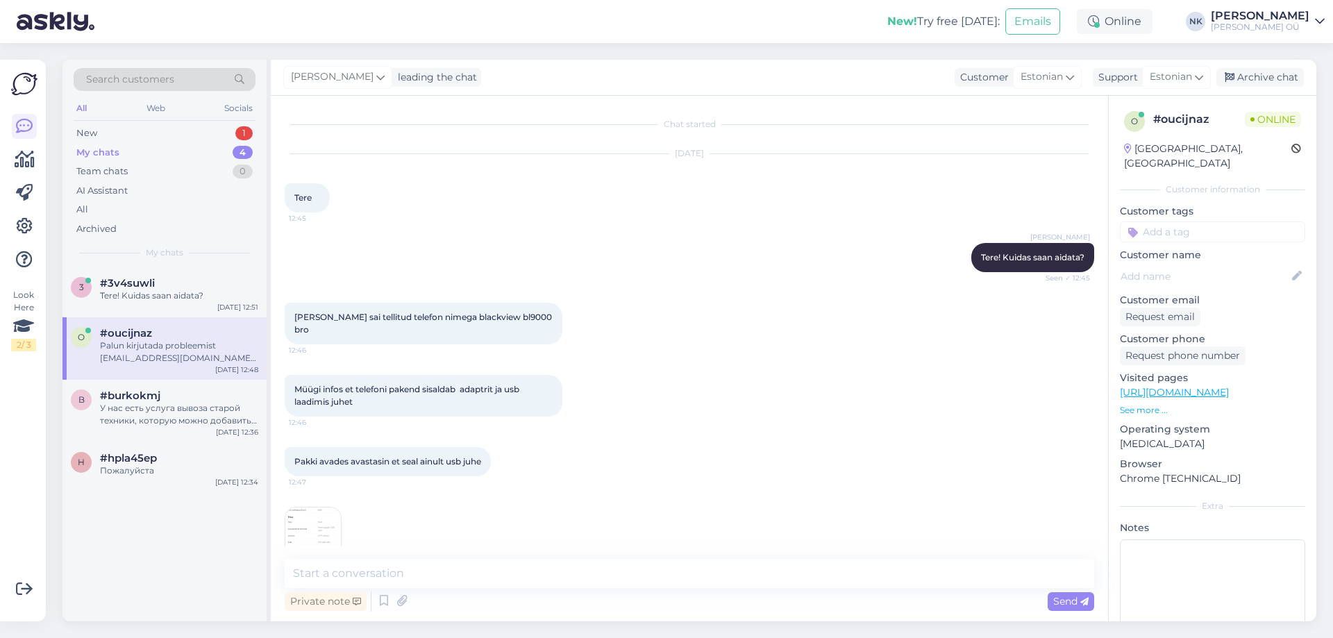
scroll to position [105, 0]
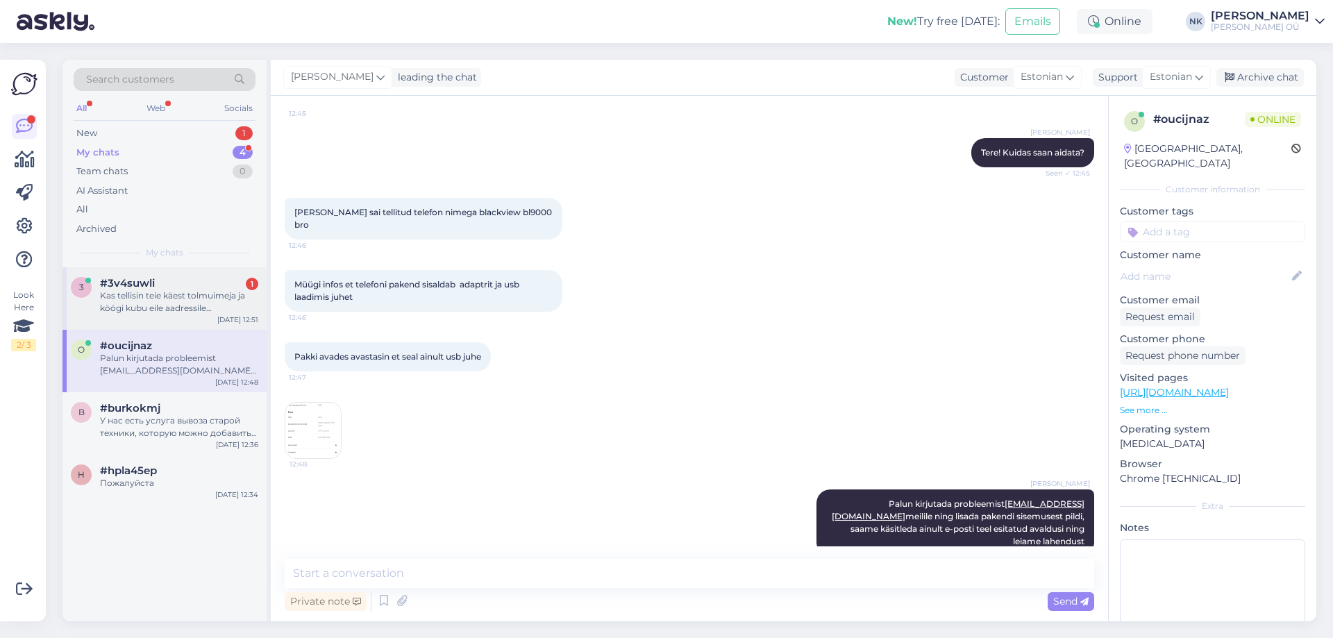
drag, startPoint x: 216, startPoint y: 281, endPoint x: 224, endPoint y: 283, distance: 7.9
click at [217, 281] on div "#3v4suwli 1" at bounding box center [179, 283] width 158 height 12
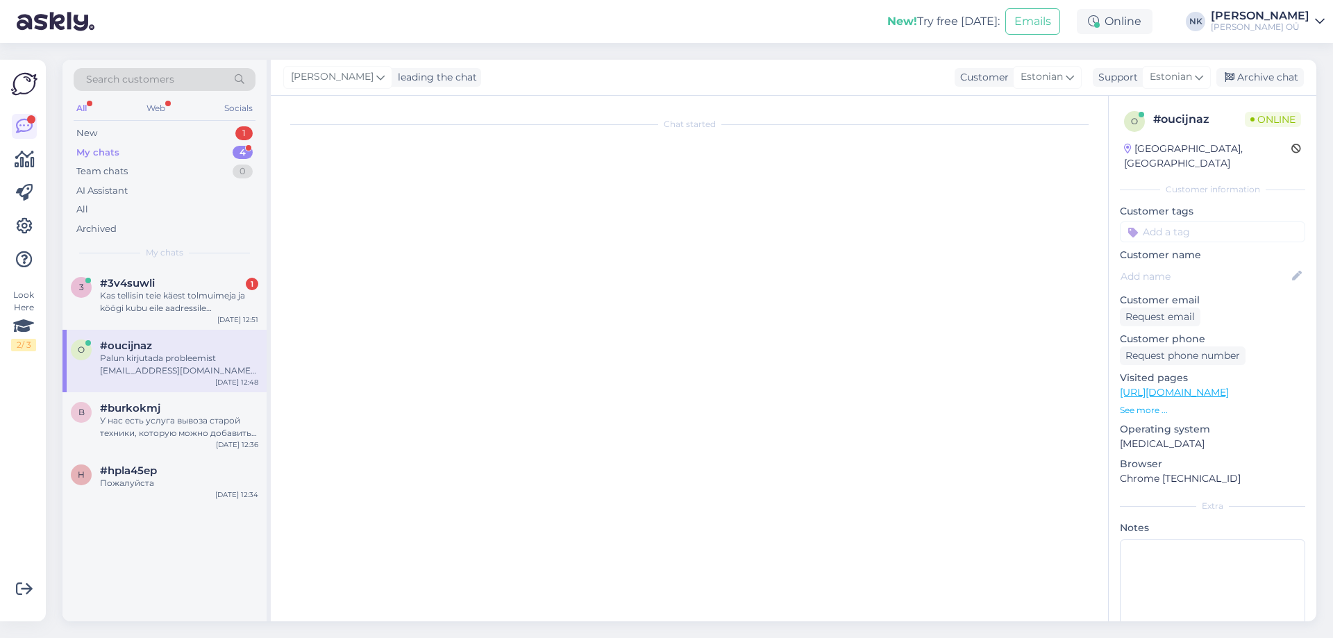
scroll to position [0, 0]
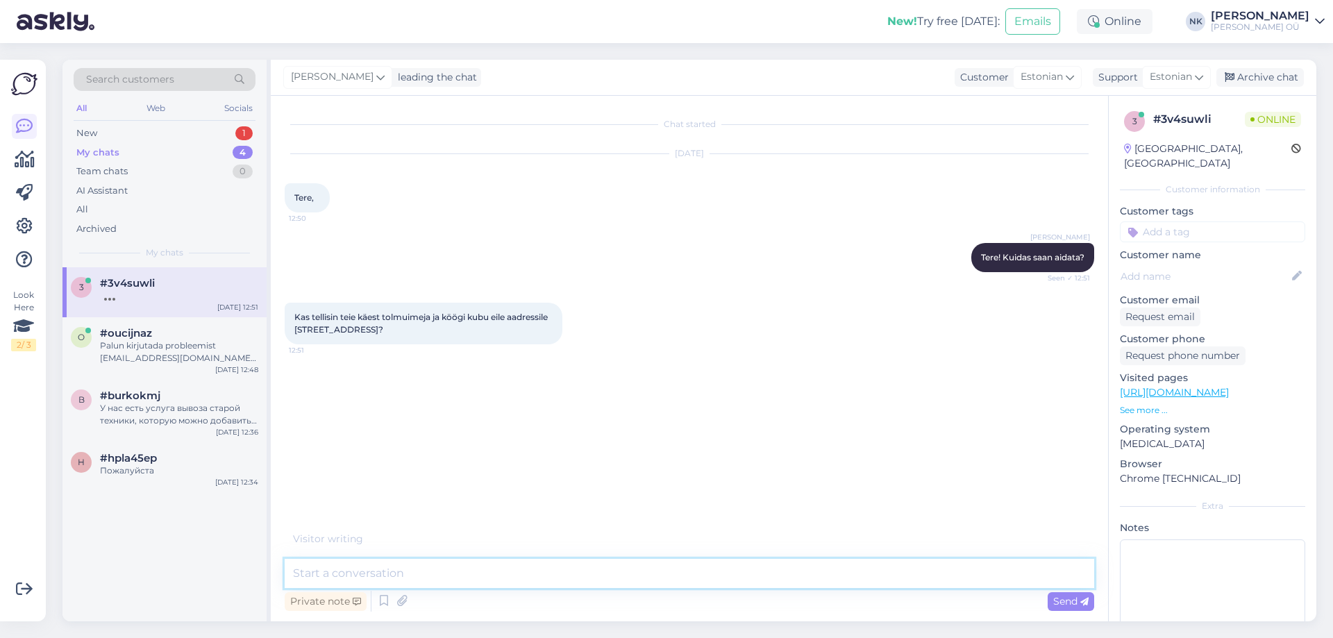
click at [424, 571] on textarea at bounding box center [690, 573] width 810 height 29
type textarea "[PERSON_NAME] teavet selle kohta tellimuse numbri või kliendi nime alusel"
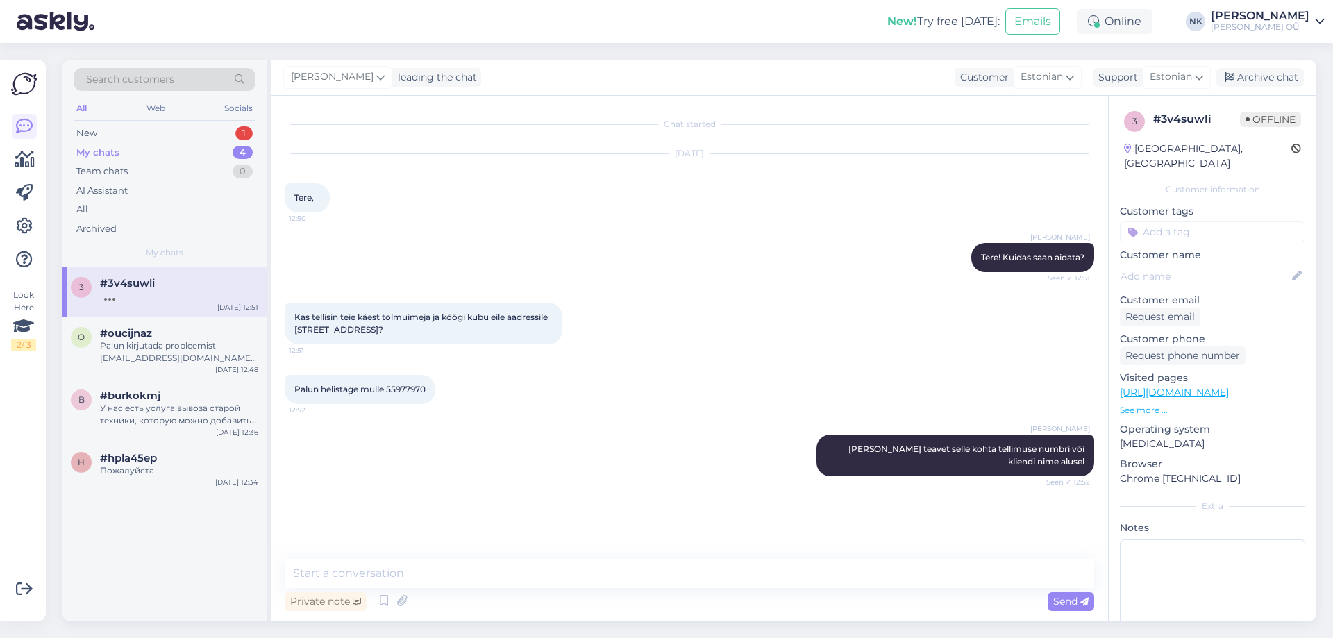
click at [123, 271] on div "3 #3v4suwli [DATE] 12:51" at bounding box center [164, 292] width 204 height 50
drag, startPoint x: 169, startPoint y: 145, endPoint x: 170, endPoint y: 137, distance: 7.8
click at [169, 144] on div "My chats 4" at bounding box center [165, 152] width 182 height 19
click at [170, 137] on div "New 1" at bounding box center [165, 133] width 182 height 19
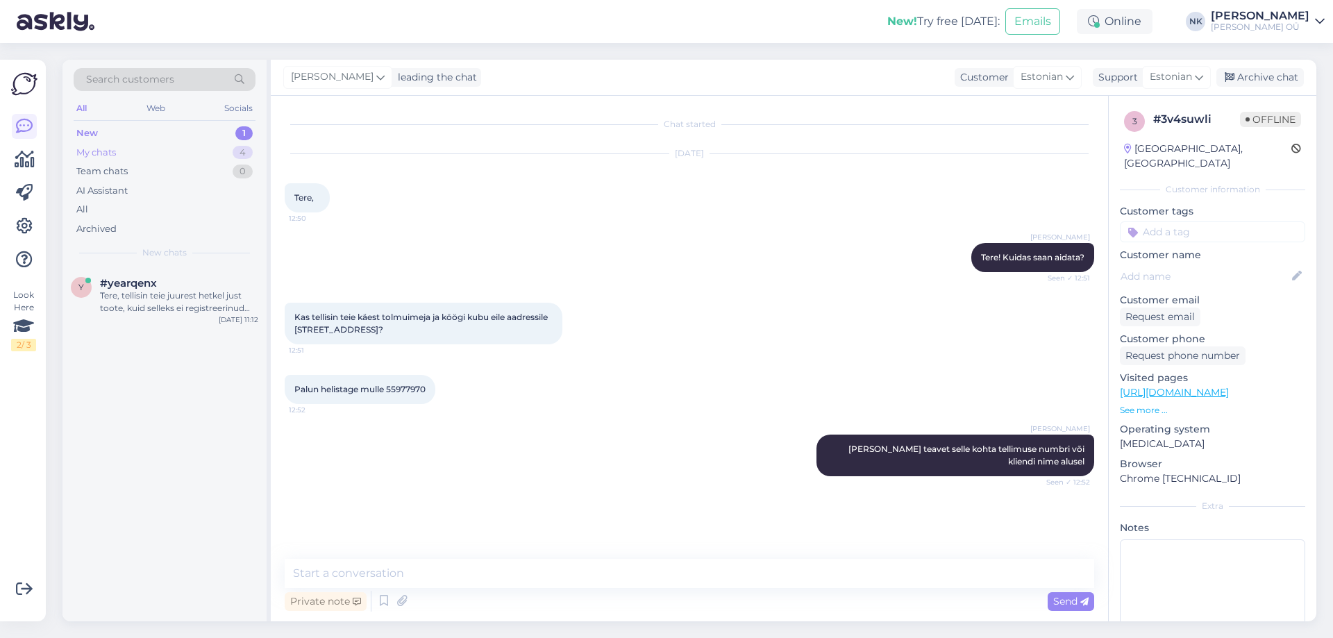
click at [170, 153] on div "My chats 4" at bounding box center [165, 152] width 182 height 19
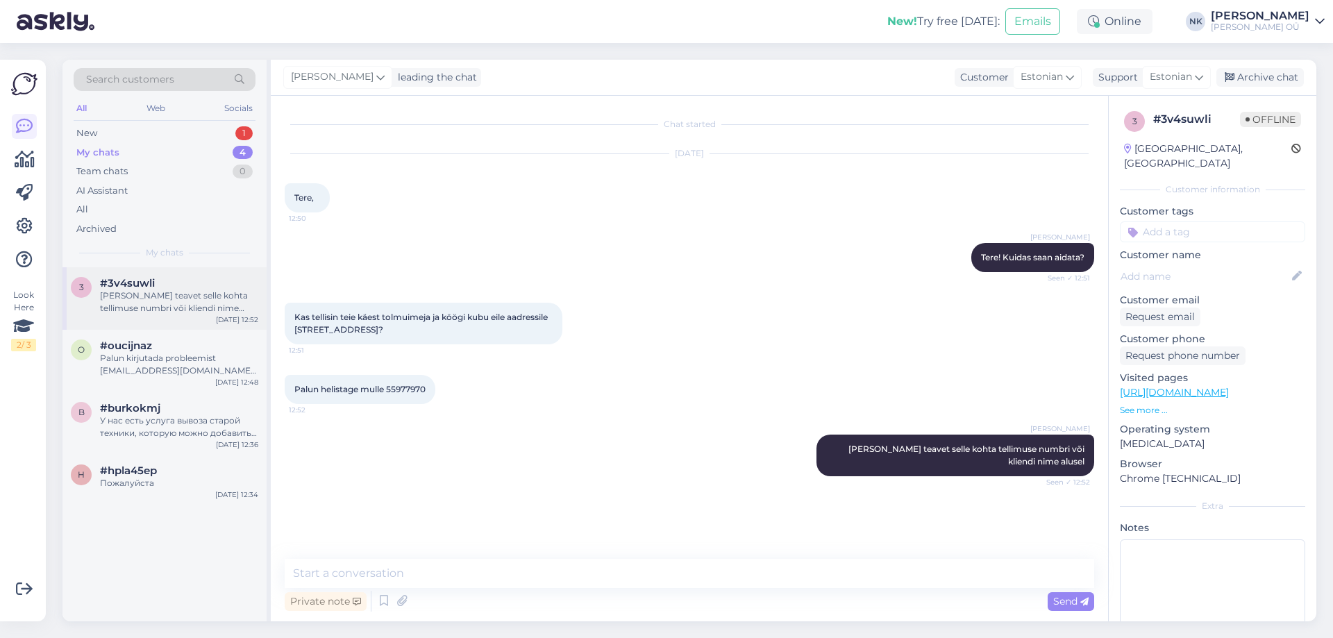
click at [171, 274] on div "3 #3v4suwli [PERSON_NAME] teavet selle kohta tellimuse numbri või kliendi nime …" at bounding box center [164, 298] width 204 height 62
click at [408, 387] on span "Palun helistage mulle 55977970" at bounding box center [359, 389] width 131 height 10
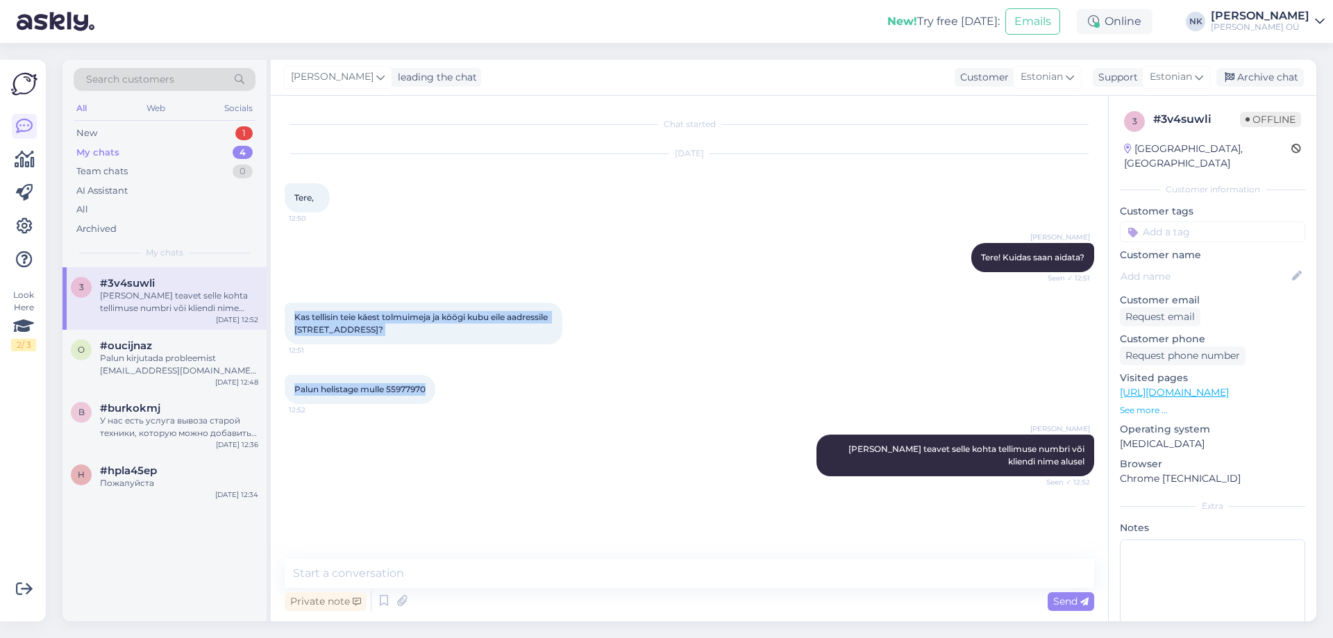
drag, startPoint x: 294, startPoint y: 315, endPoint x: 429, endPoint y: 382, distance: 151.2
click at [429, 382] on div "Chat started [DATE] Tere, 12:50 [PERSON_NAME] Tere! Kuidas saan aidata? Seen ✓ …" at bounding box center [696, 328] width 822 height 437
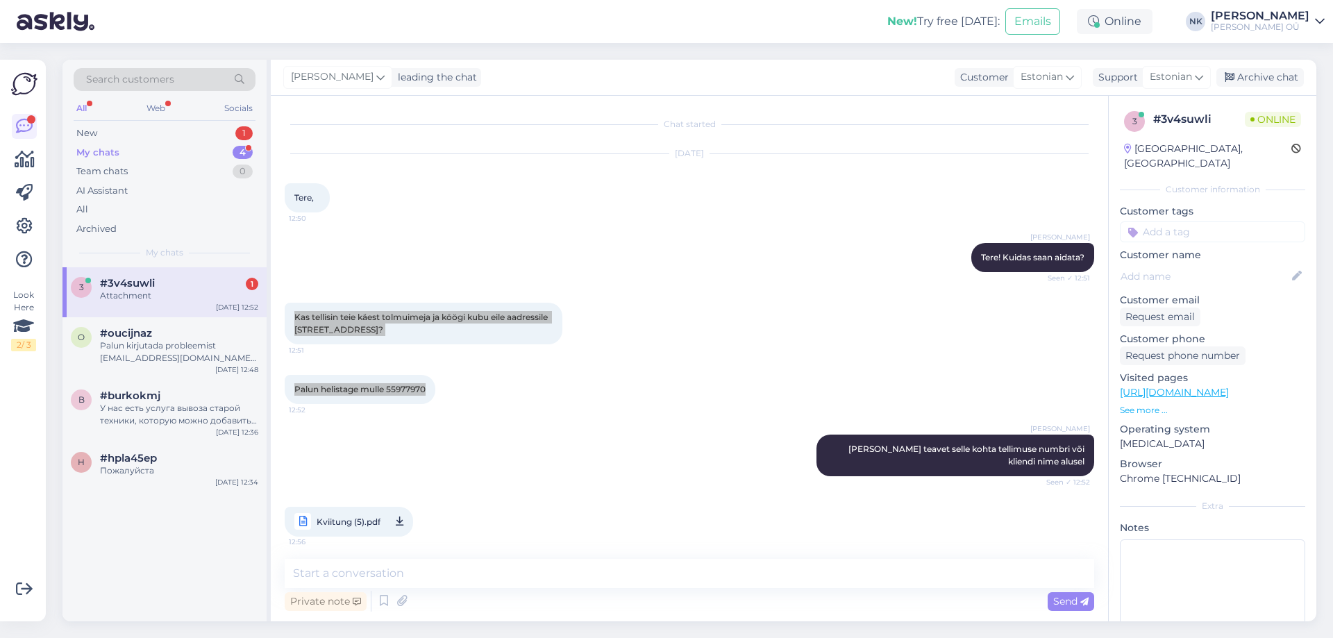
scroll to position [6, 0]
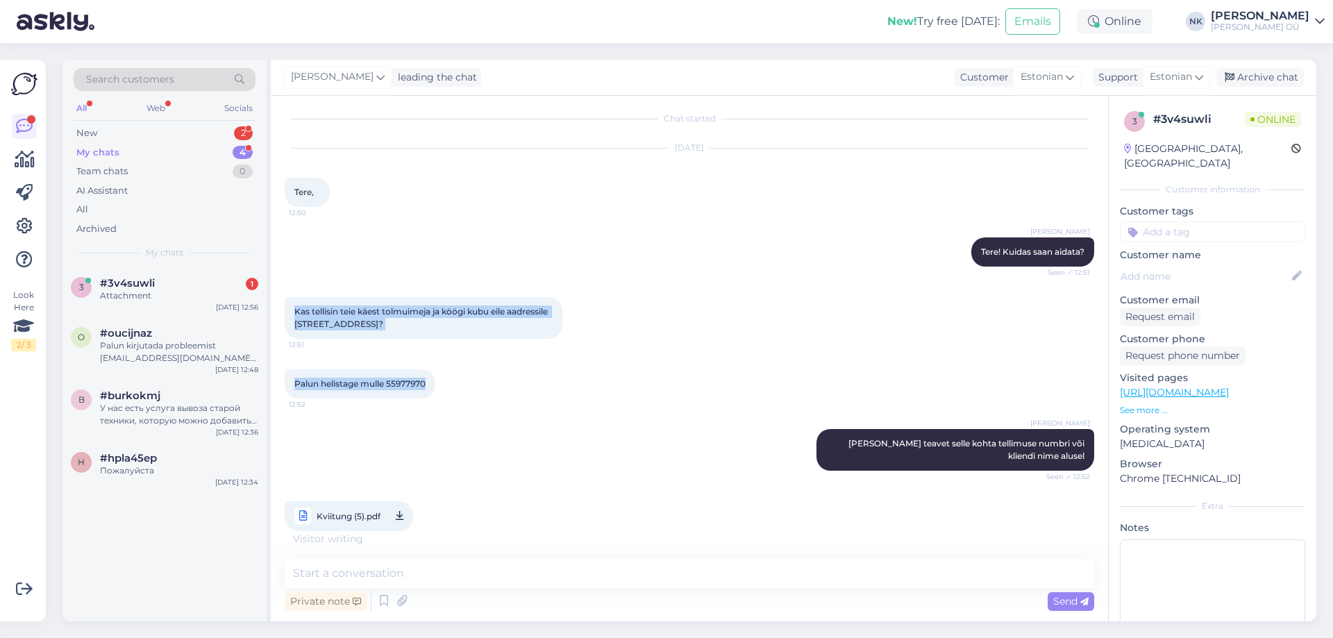
click at [369, 515] on span "Kviitung (5).pdf" at bounding box center [349, 516] width 64 height 17
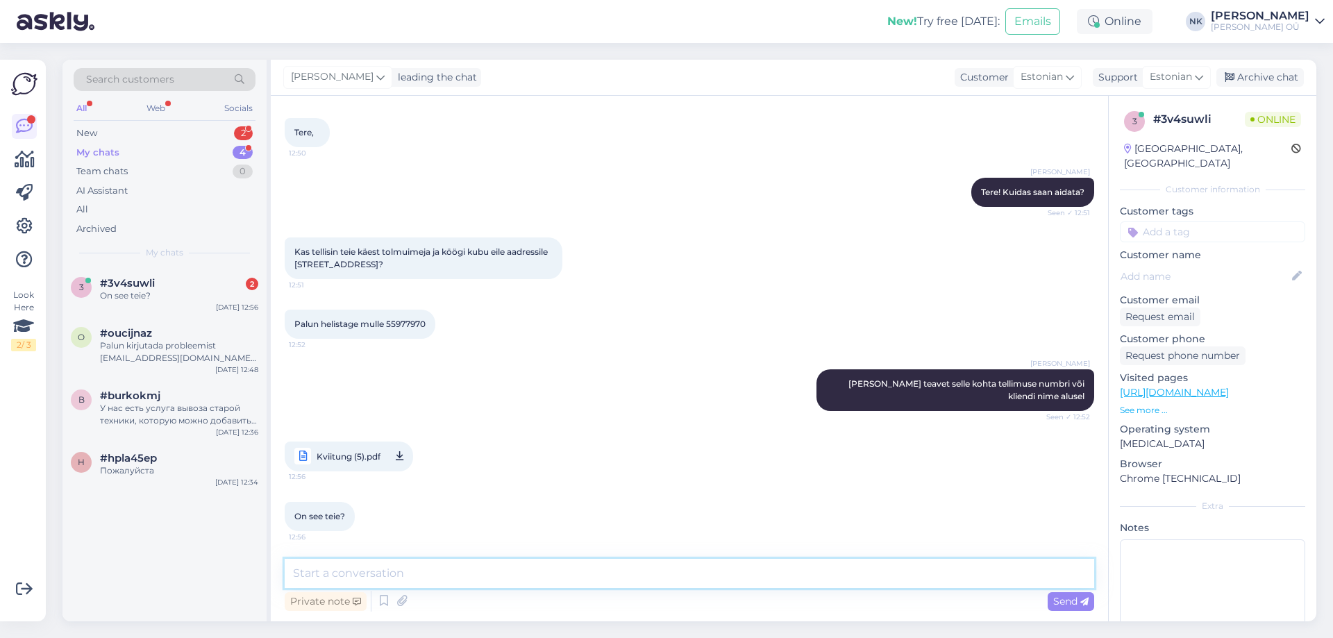
click at [521, 563] on textarea at bounding box center [690, 573] width 810 height 29
drag, startPoint x: 521, startPoint y: 563, endPoint x: 240, endPoint y: 548, distance: 282.3
click at [240, 548] on div "Search customers All Web Socials New 2 My chats 4 Team chats 0 AI Assistant All…" at bounding box center [689, 341] width 1254 height 562
type textarea "Ei ole, saaja pole meie firma"
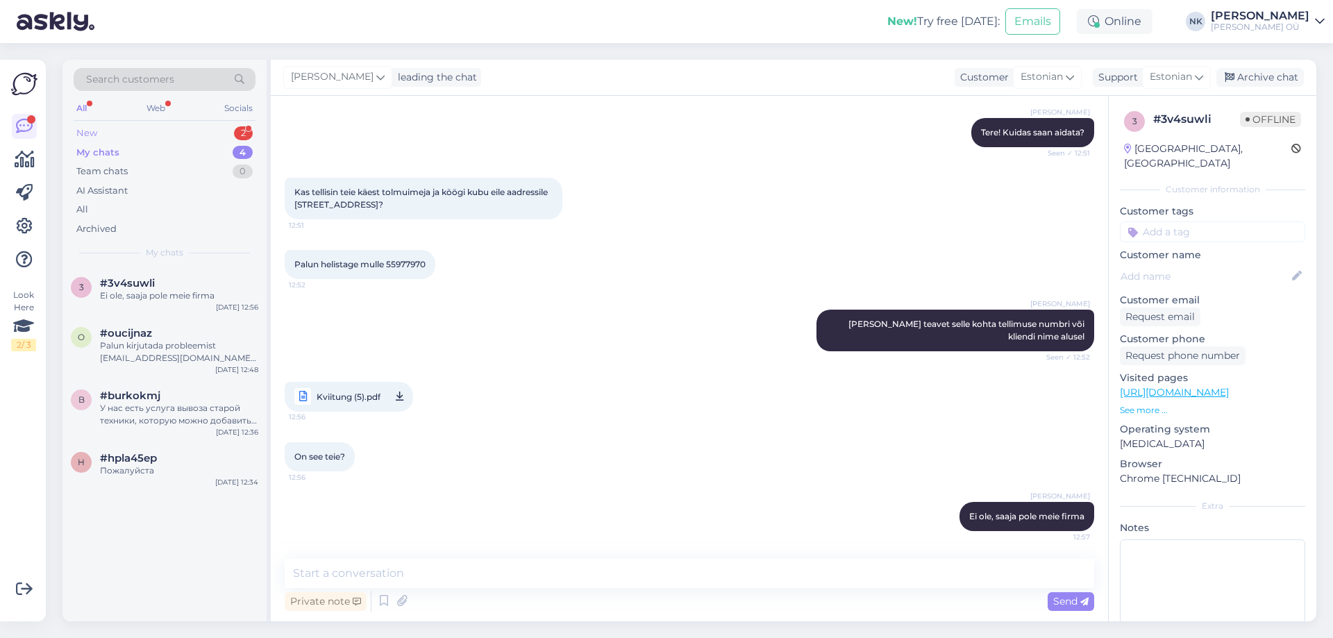
click at [145, 133] on div "New 2" at bounding box center [165, 133] width 182 height 19
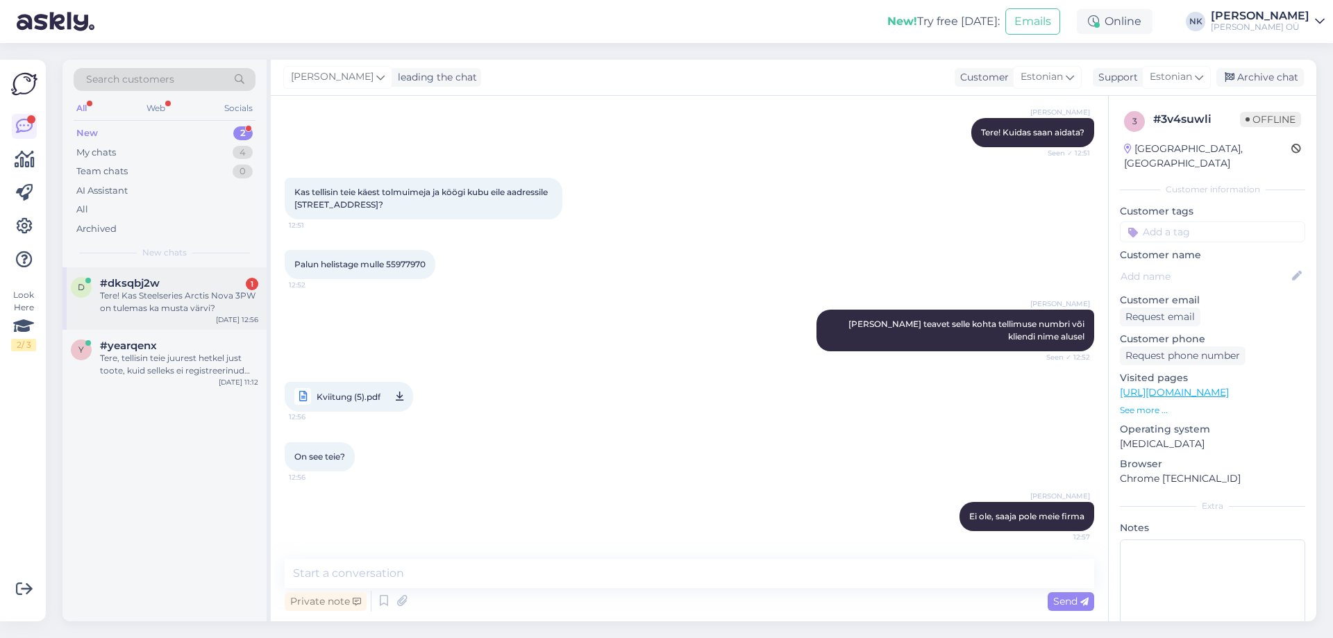
click at [212, 292] on div "Tere! Kas Steelseries Arctis Nova 3PW on tulemas ka musta värvi?" at bounding box center [179, 302] width 158 height 25
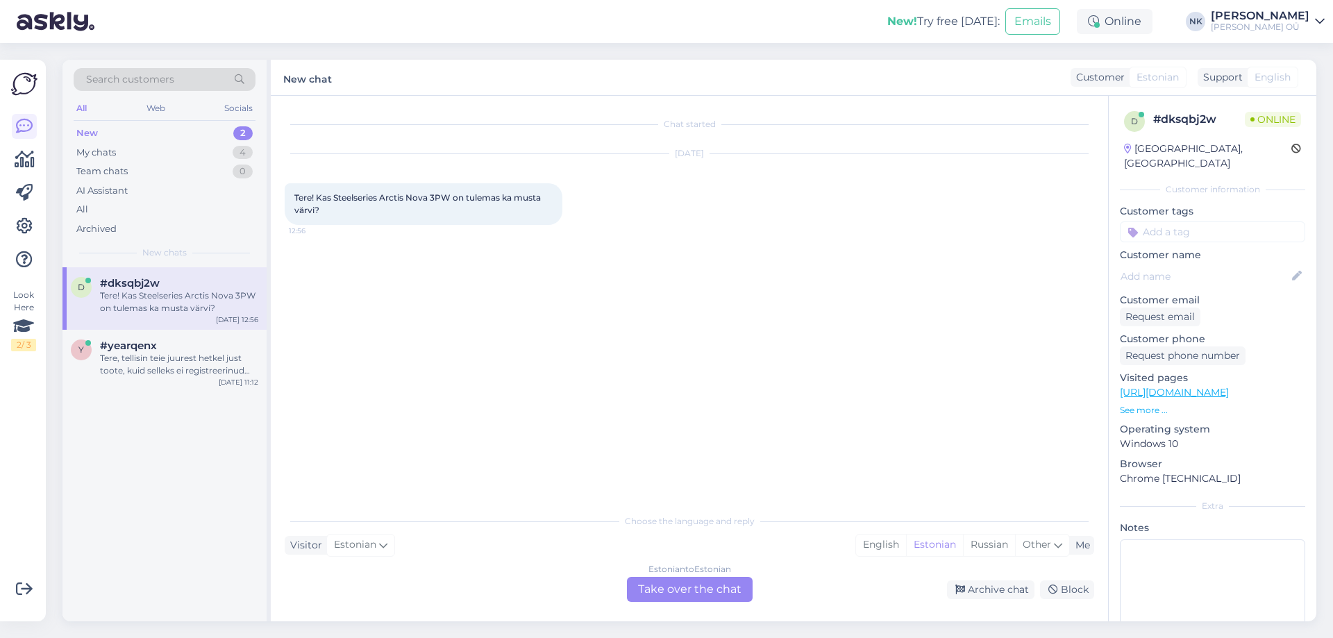
click at [1211, 386] on link "[URL][DOMAIN_NAME]" at bounding box center [1174, 392] width 109 height 12
drag, startPoint x: 335, startPoint y: 199, endPoint x: 449, endPoint y: 199, distance: 114.6
click at [449, 199] on span "Tere! Kas Steelseries Arctis Nova 3PW on tulemas ka musta värvi?" at bounding box center [418, 203] width 249 height 23
click at [627, 597] on div "Estonian to Estonian Take over the chat" at bounding box center [690, 589] width 126 height 25
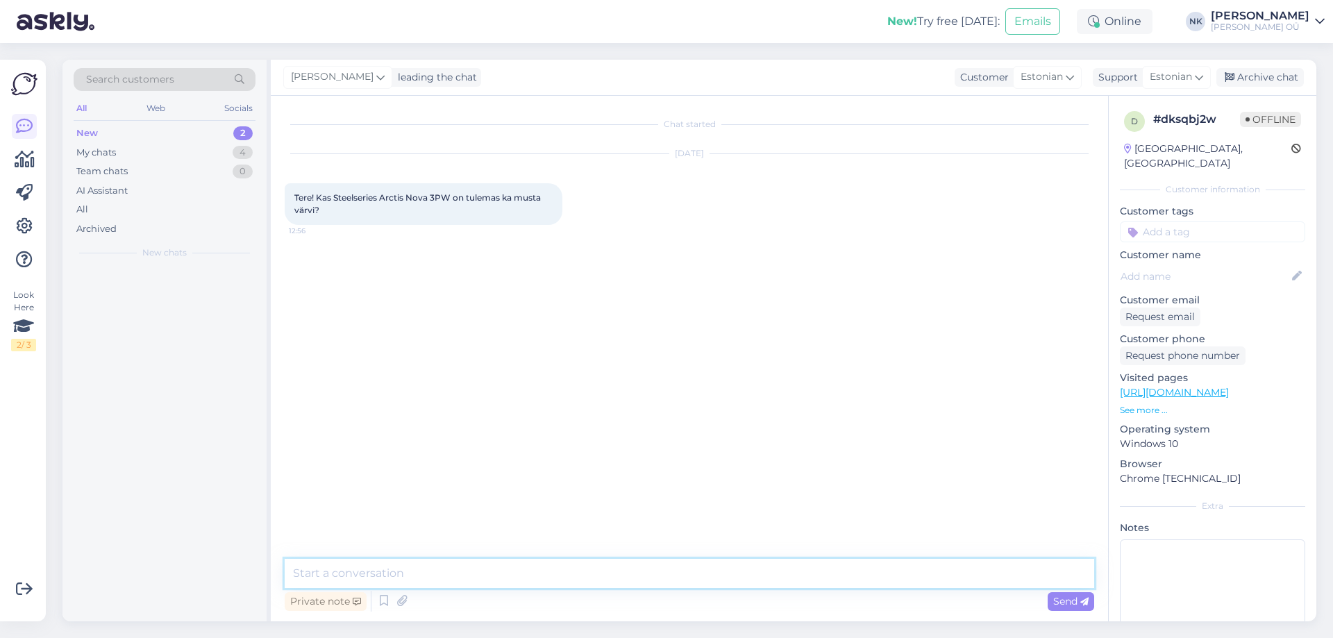
drag, startPoint x: 622, startPoint y: 595, endPoint x: 622, endPoint y: 576, distance: 19.4
click at [630, 579] on textarea at bounding box center [690, 573] width 810 height 29
click at [614, 574] on textarea at bounding box center [690, 573] width 810 height 29
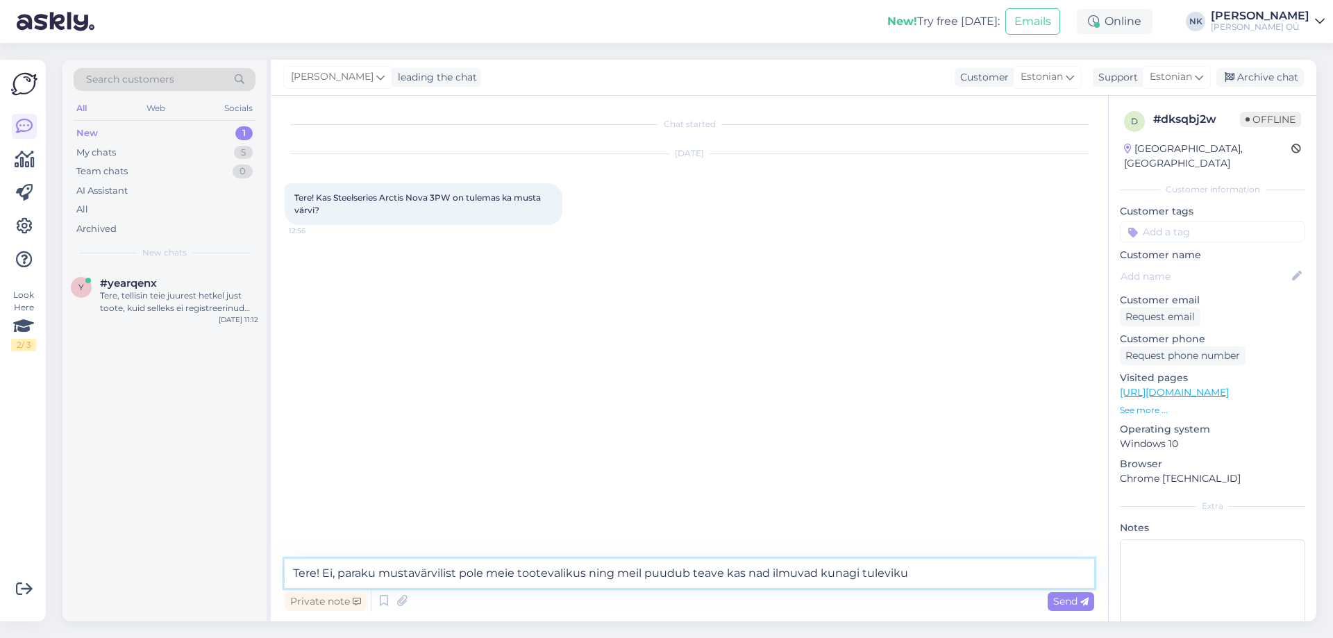
type textarea "Tere! Ei, paraku mustavärvilist pole meie tootevalikus ning meil puudub teave k…"
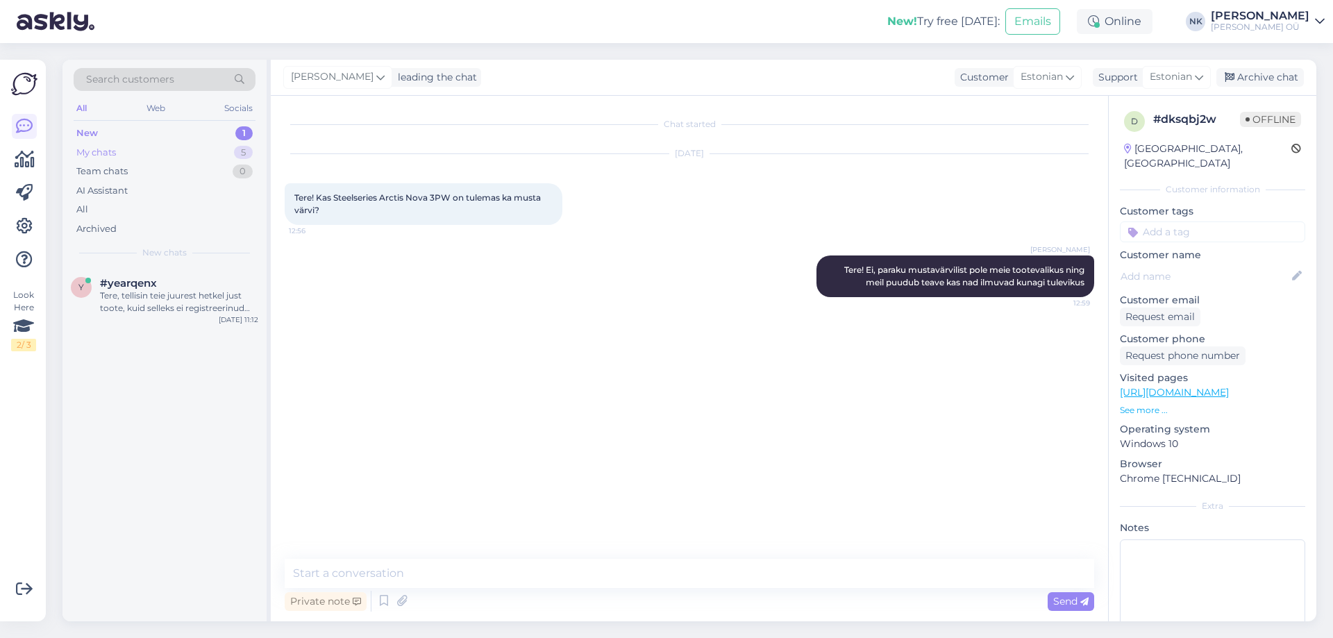
click at [236, 147] on div "5" at bounding box center [243, 153] width 19 height 14
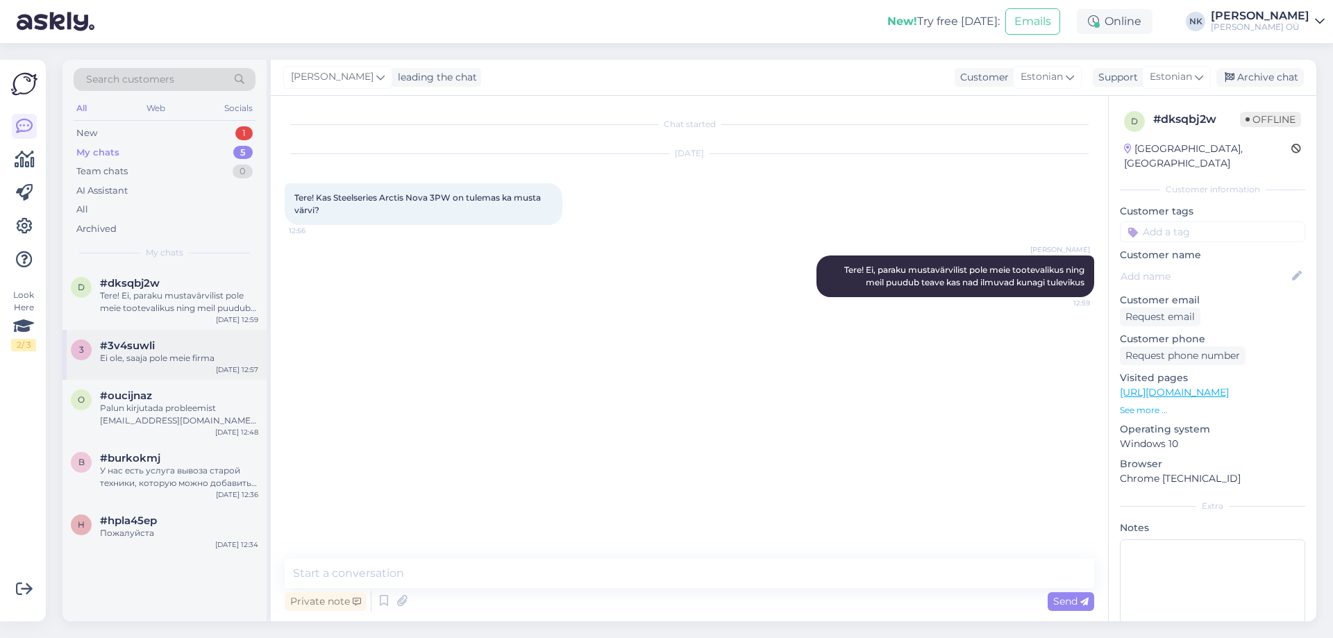
click at [188, 335] on div "3 #3v4suwli Ei ole, saaja pole meie firma [DATE] 12:57" at bounding box center [164, 355] width 204 height 50
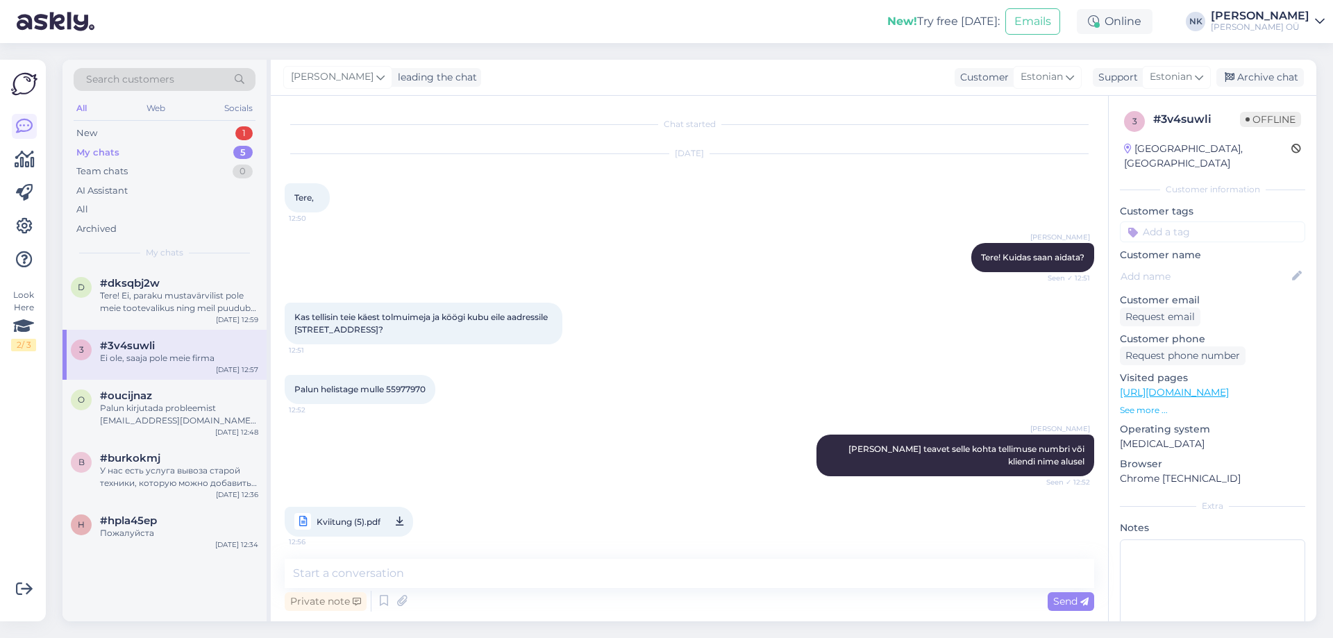
scroll to position [125, 0]
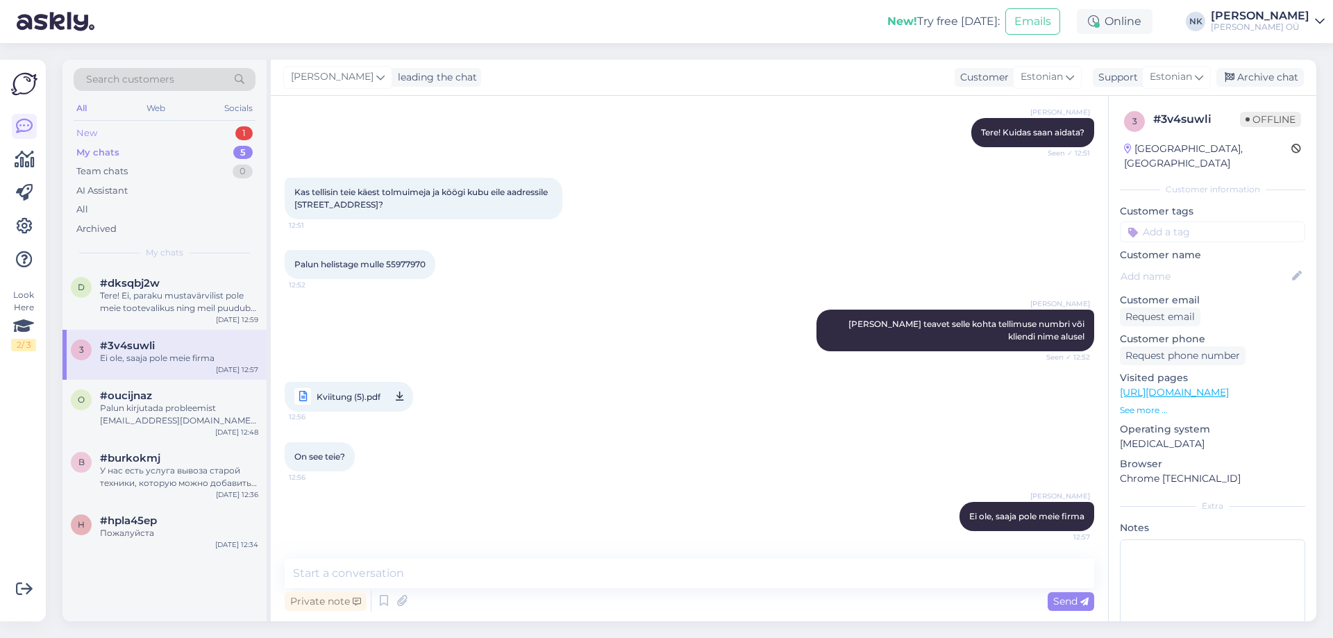
click at [142, 135] on div "New 1" at bounding box center [165, 133] width 182 height 19
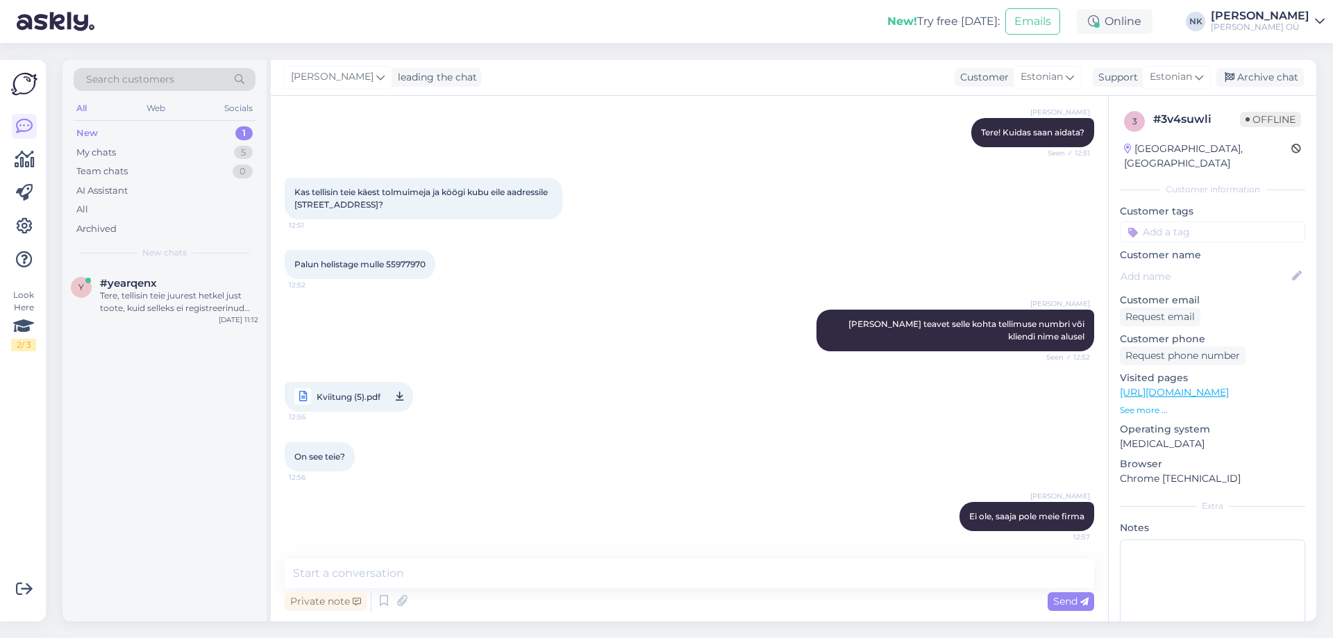
drag, startPoint x: 983, startPoint y: 207, endPoint x: 844, endPoint y: 56, distance: 205.9
click at [983, 207] on div "Kas tellisin teie käest tolmuimeja ja köögi kubu eile aadressile [STREET_ADDRES…" at bounding box center [690, 198] width 810 height 72
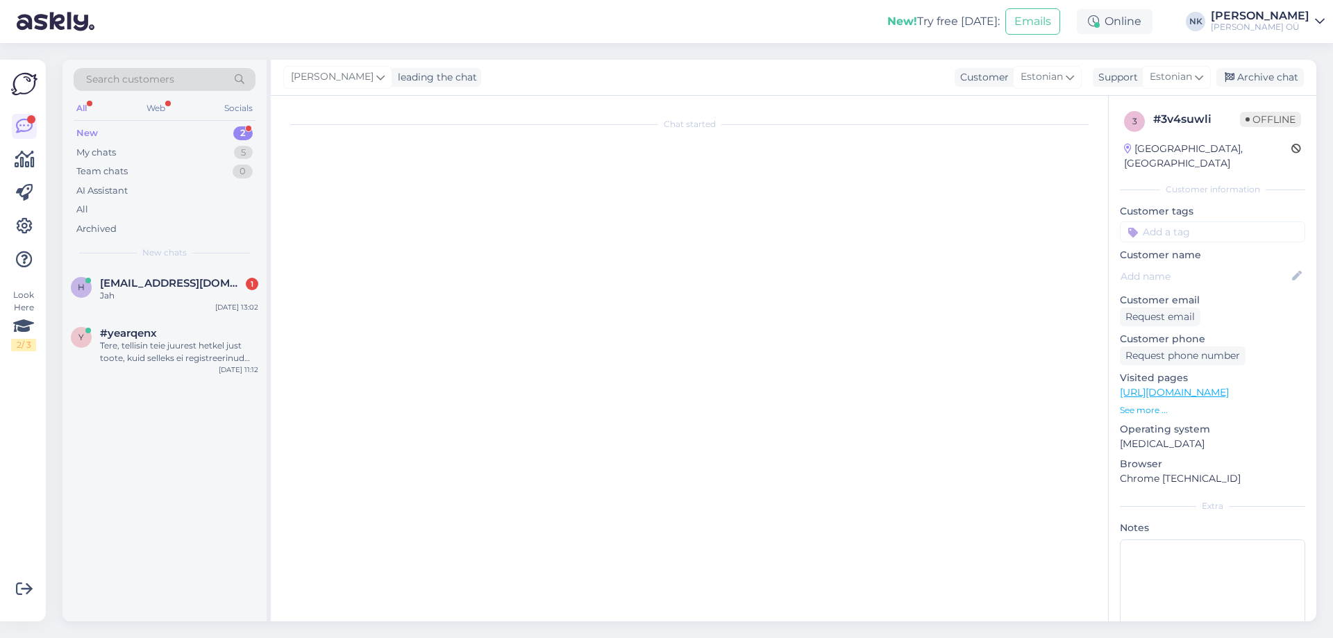
scroll to position [1586, 0]
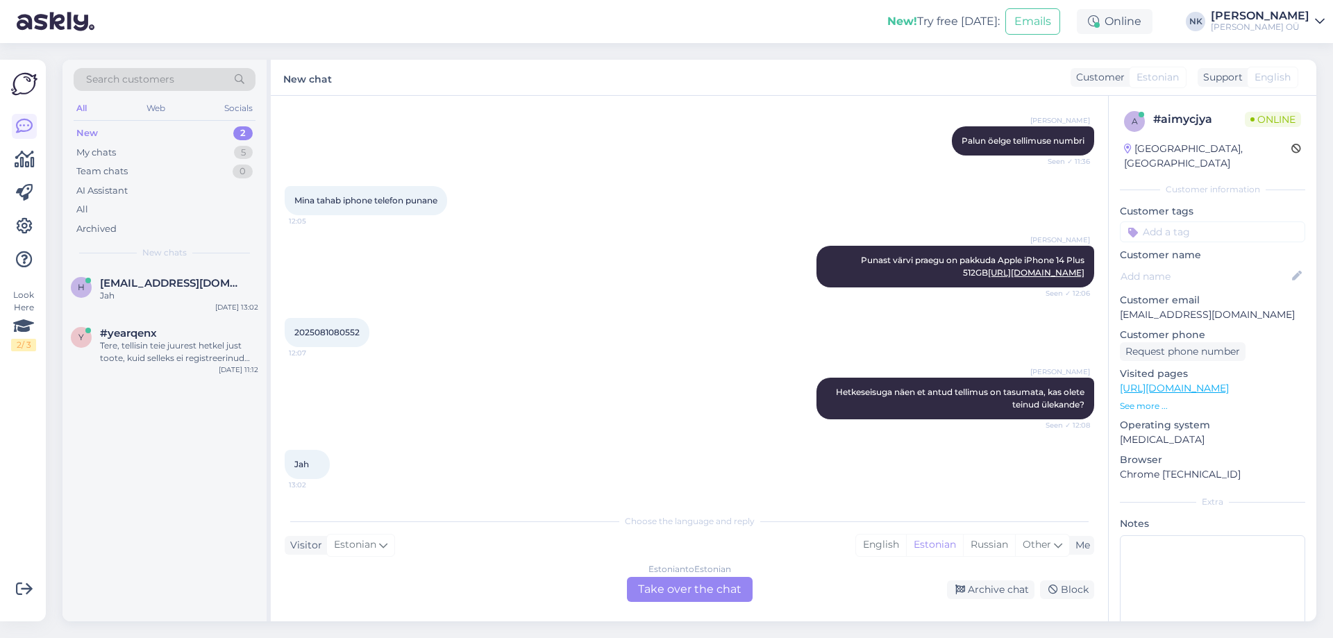
click at [712, 596] on div "Estonian to Estonian Take over the chat" at bounding box center [690, 589] width 126 height 25
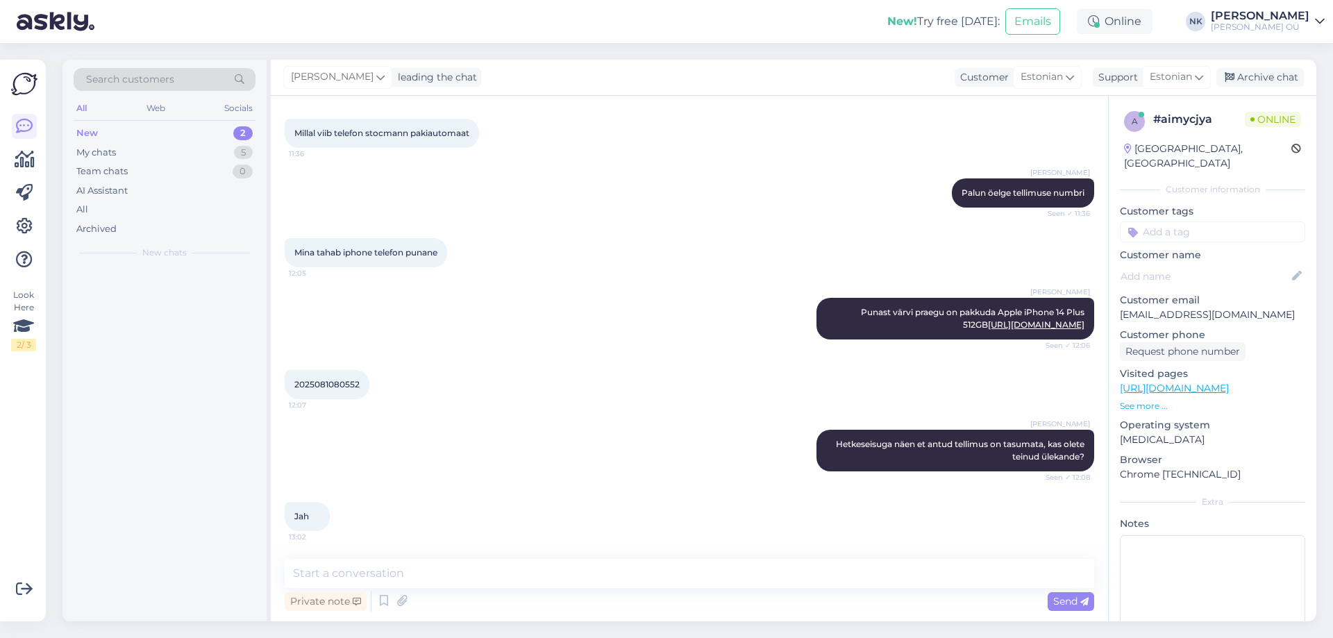
scroll to position [1534, 0]
click at [604, 592] on div "Private note Send" at bounding box center [690, 601] width 810 height 26
click at [603, 578] on textarea at bounding box center [690, 573] width 810 height 29
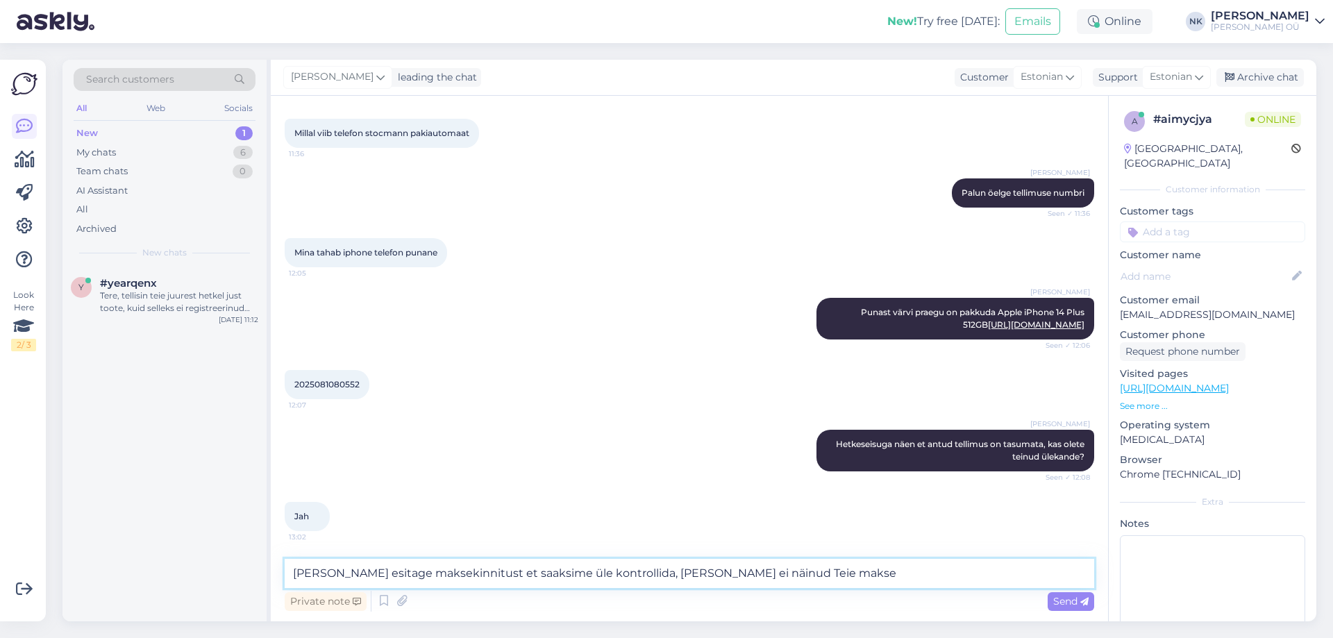
type textarea "Palun esitage maksekinnitust et saaksime üle kontrollida, [PERSON_NAME] ei näin…"
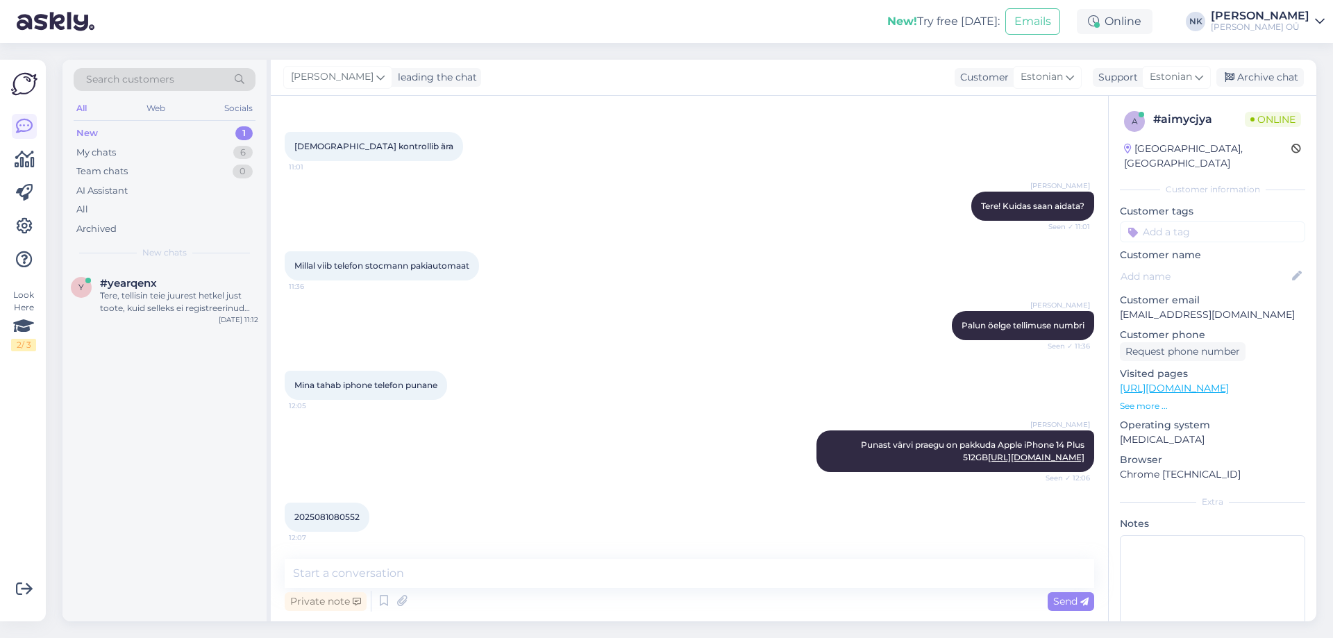
scroll to position [1666, 0]
